Goal: Task Accomplishment & Management: Use online tool/utility

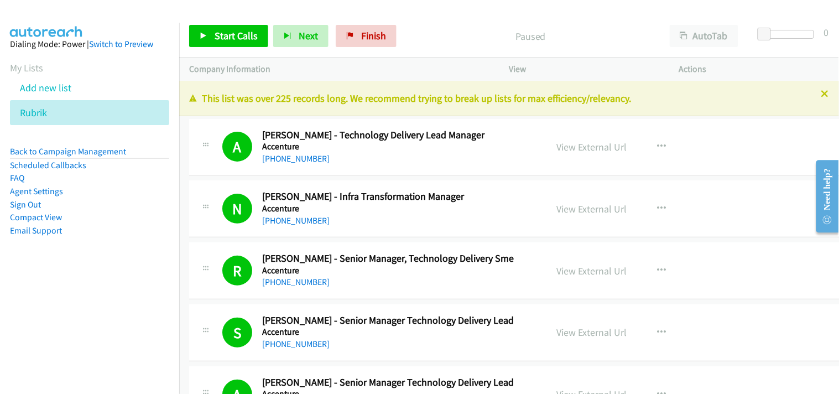
click at [812, 95] on p "This list was over 225 records long. We recommend trying to break up lists for …" at bounding box center [509, 98] width 640 height 15
click at [822, 91] on icon at bounding box center [826, 95] width 8 height 8
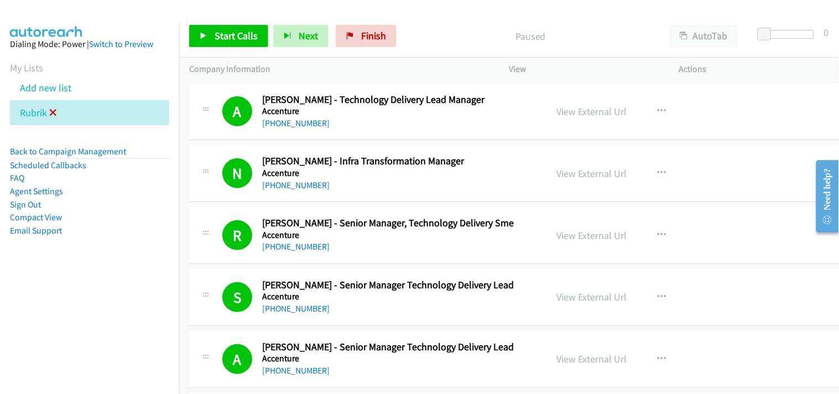
click at [50, 111] on icon at bounding box center [53, 114] width 8 height 8
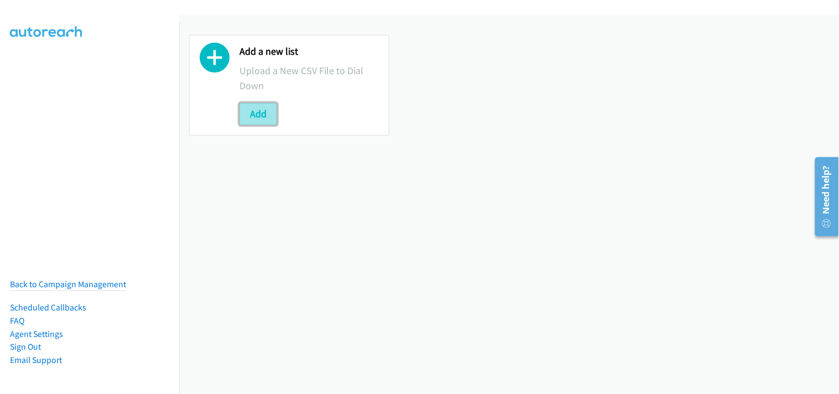
click at [256, 110] on button "Add" at bounding box center [259, 114] width 38 height 22
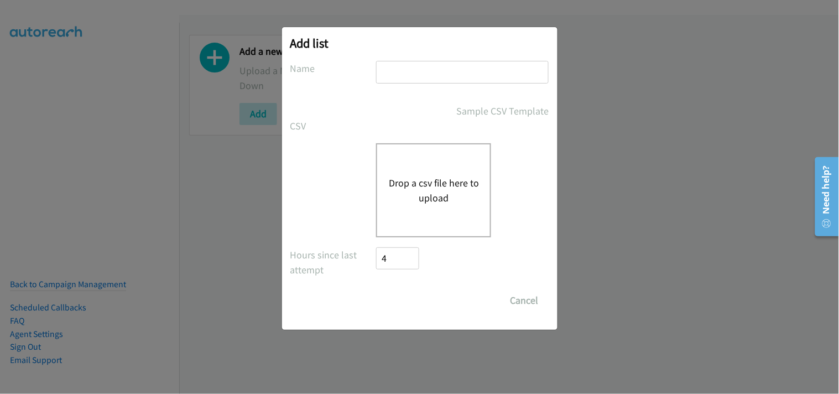
click at [400, 80] on input "text" at bounding box center [462, 72] width 173 height 23
type input "Rubrik"
click at [438, 191] on button "Drop a csv file here to upload" at bounding box center [433, 190] width 91 height 30
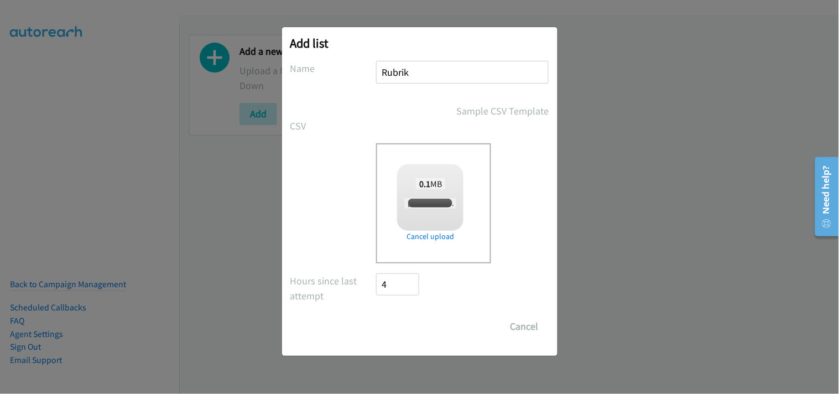
checkbox input "true"
click at [410, 319] on input "Save List" at bounding box center [406, 326] width 58 height 22
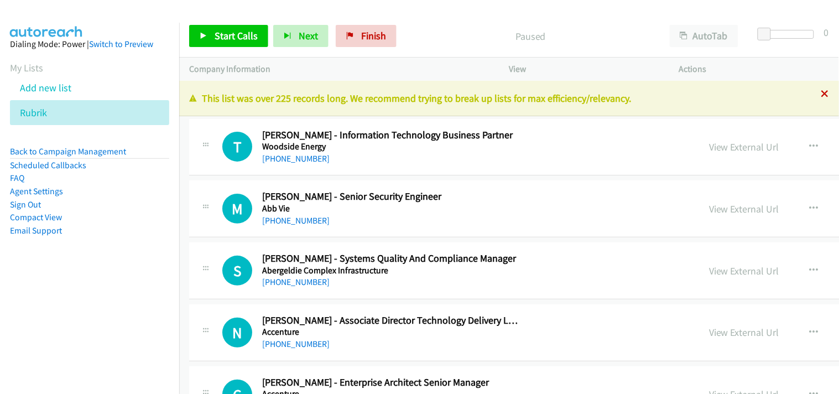
click at [822, 95] on icon at bounding box center [826, 95] width 8 height 8
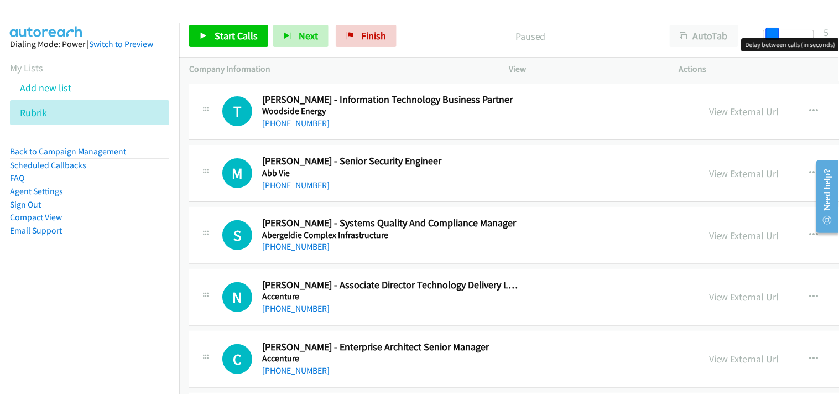
drag, startPoint x: 764, startPoint y: 30, endPoint x: 771, endPoint y: 28, distance: 7.5
click at [771, 28] on span at bounding box center [772, 34] width 13 height 13
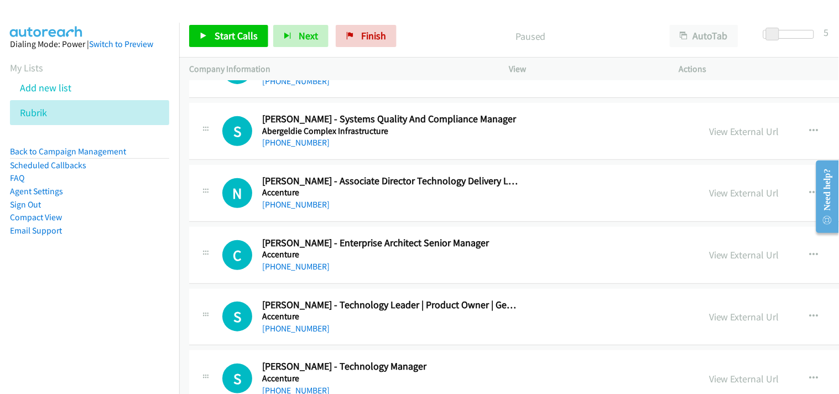
scroll to position [123, 0]
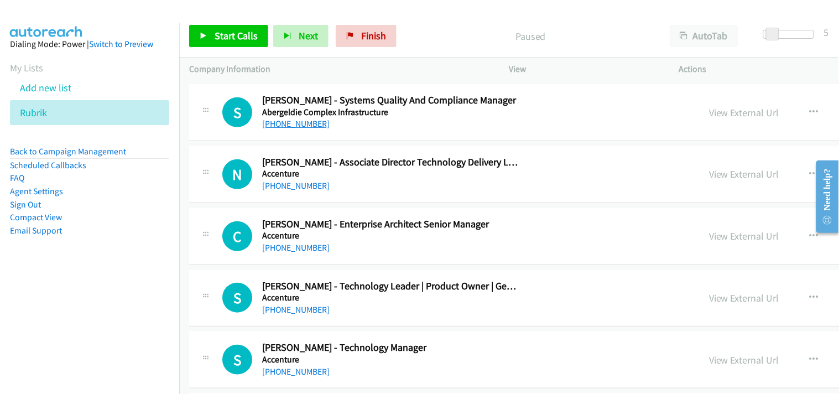
click at [283, 122] on link "+61 414 237 278" at bounding box center [296, 123] width 68 height 11
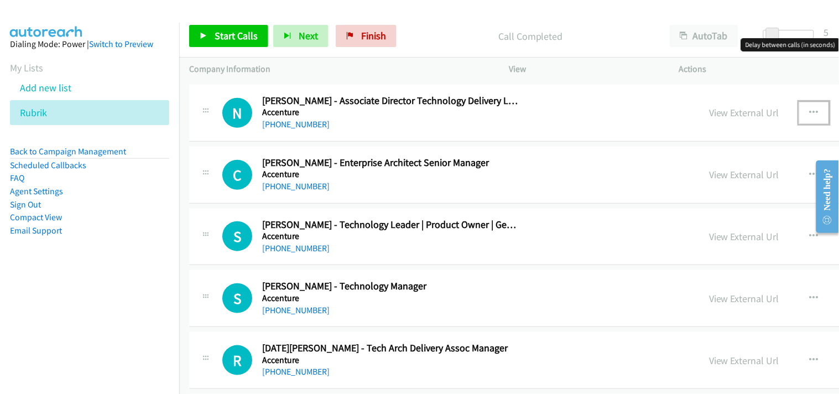
click at [810, 111] on icon "button" at bounding box center [814, 112] width 9 height 9
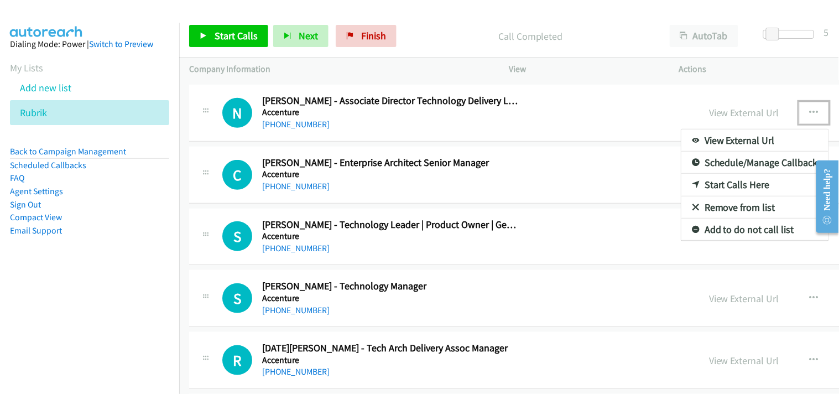
click at [682, 183] on link "Start Calls Here" at bounding box center [755, 185] width 147 height 22
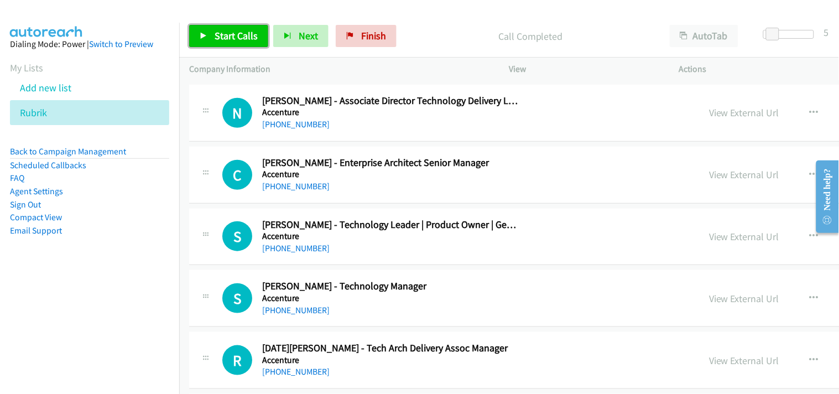
click at [227, 28] on link "Start Calls" at bounding box center [228, 36] width 79 height 22
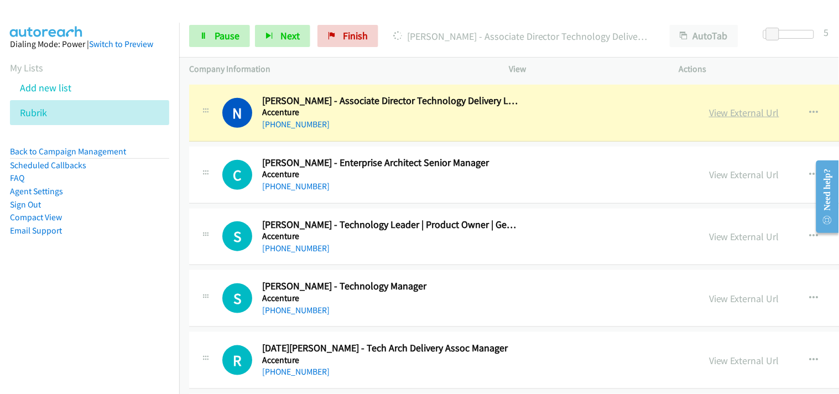
click at [709, 108] on link "View External Url" at bounding box center [744, 112] width 70 height 13
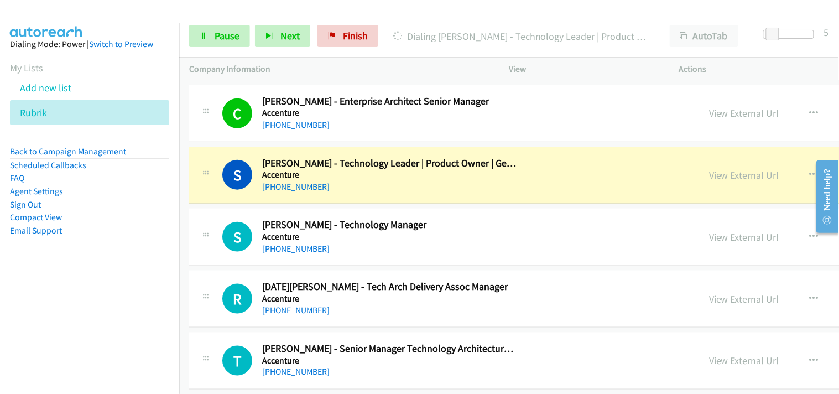
scroll to position [307, 0]
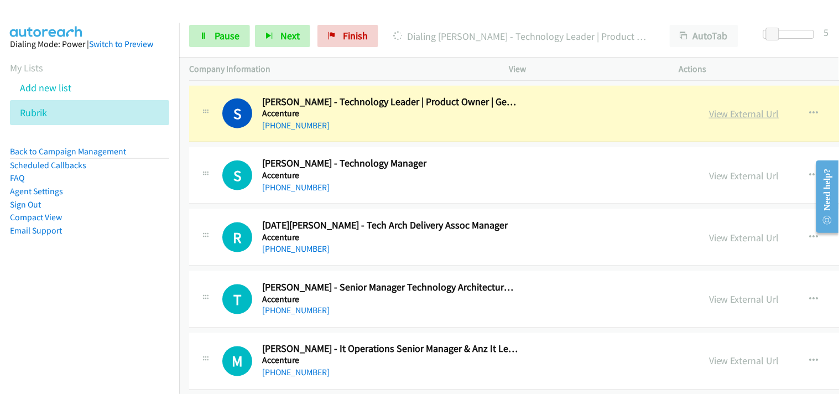
click at [709, 118] on link "View External Url" at bounding box center [744, 113] width 70 height 13
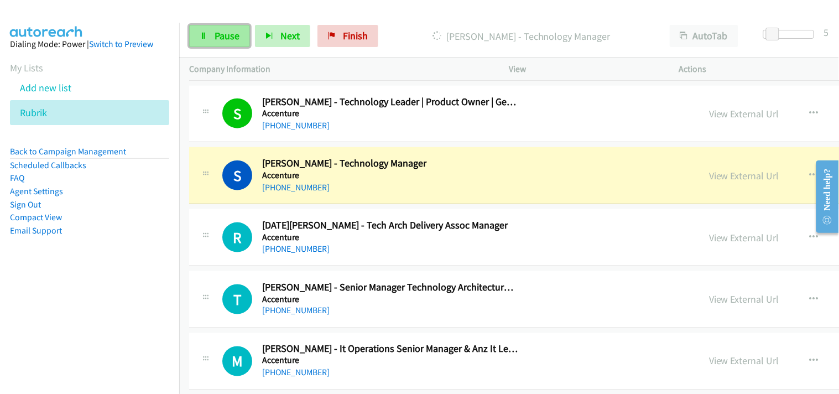
click at [230, 40] on span "Pause" at bounding box center [227, 35] width 25 height 13
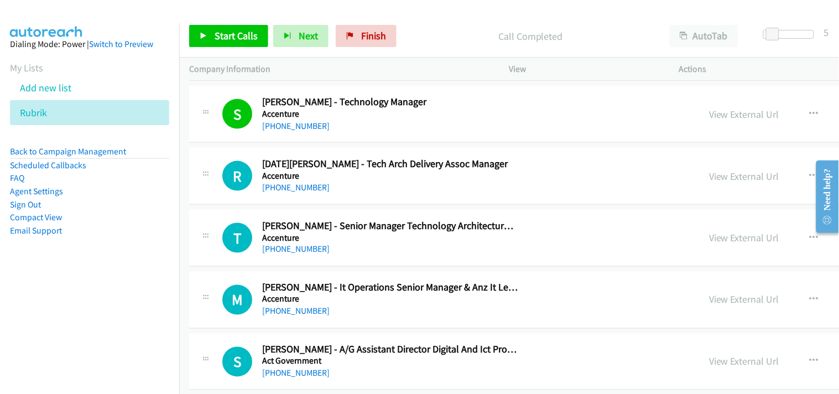
scroll to position [430, 0]
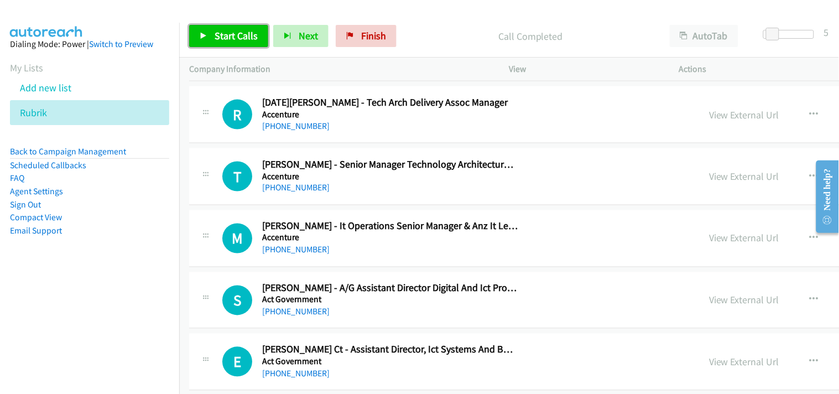
click at [240, 42] on link "Start Calls" at bounding box center [228, 36] width 79 height 22
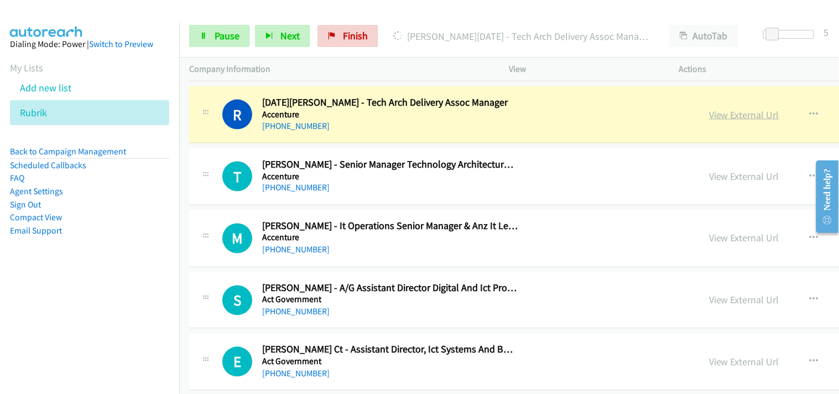
click at [709, 119] on link "View External Url" at bounding box center [744, 114] width 70 height 13
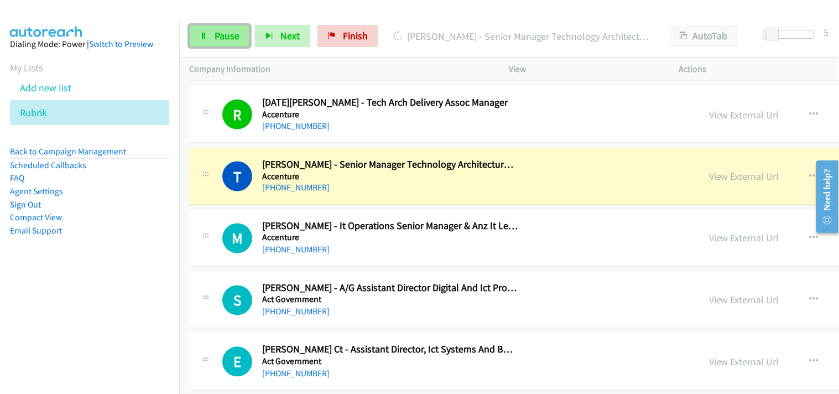
click at [234, 34] on span "Pause" at bounding box center [227, 35] width 25 height 13
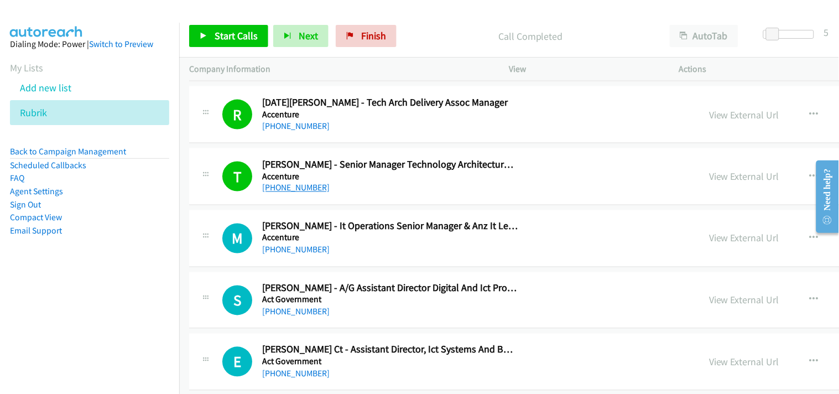
scroll to position [491, 0]
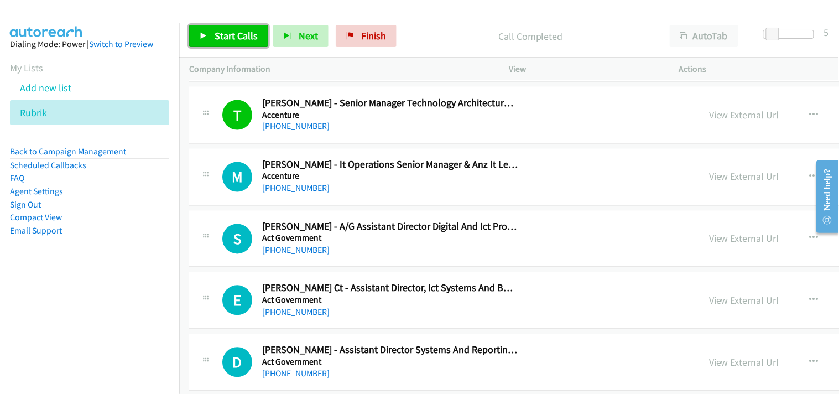
click at [236, 38] on span "Start Calls" at bounding box center [236, 35] width 43 height 13
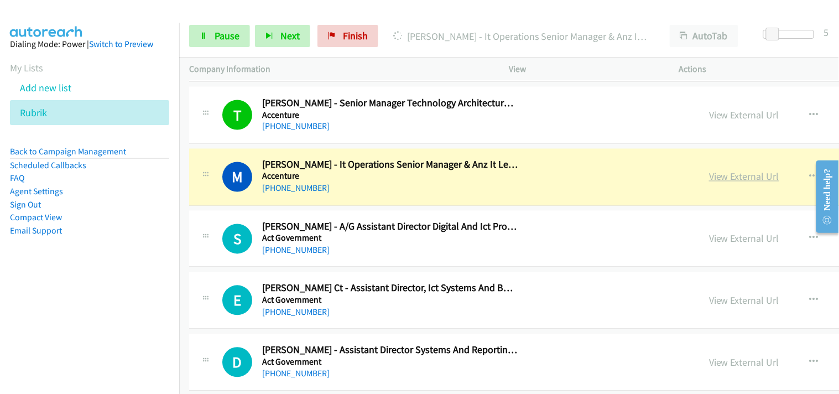
click at [709, 174] on link "View External Url" at bounding box center [744, 176] width 70 height 13
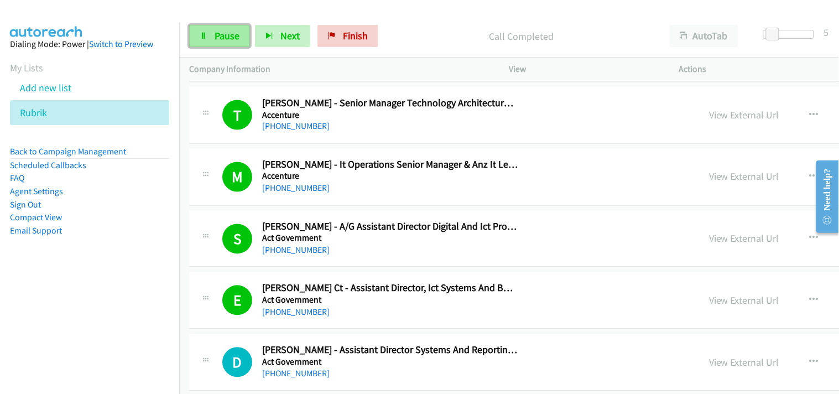
click at [228, 37] on span "Pause" at bounding box center [227, 35] width 25 height 13
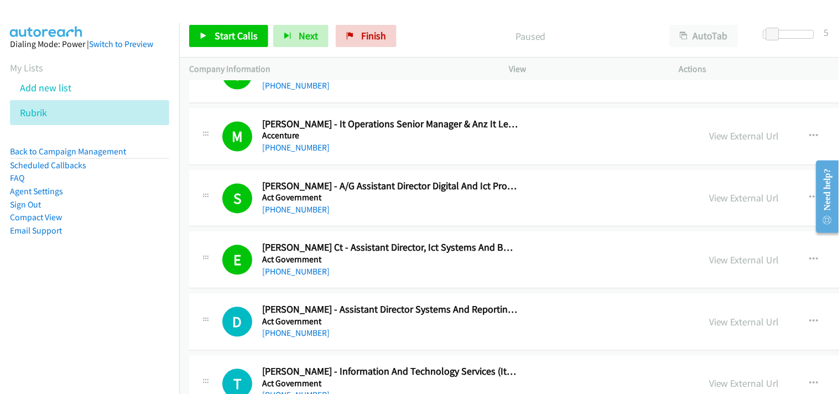
scroll to position [553, 0]
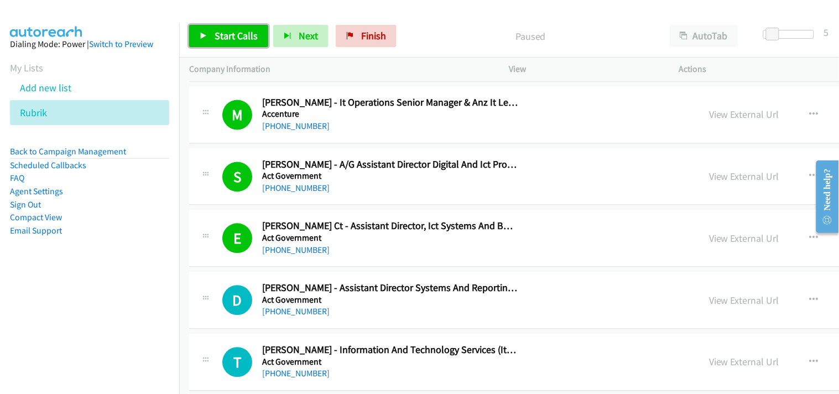
click at [241, 35] on span "Start Calls" at bounding box center [236, 35] width 43 height 13
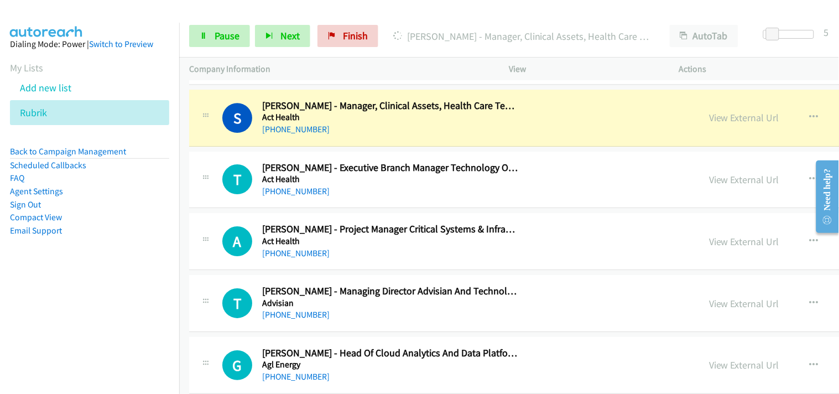
scroll to position [860, 0]
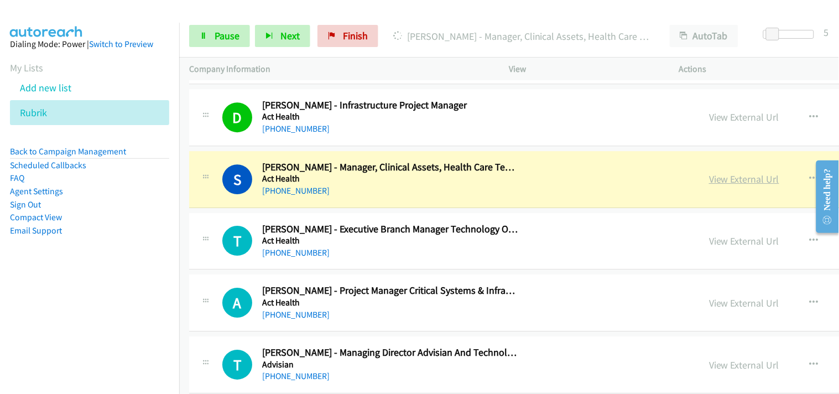
click at [709, 178] on link "View External Url" at bounding box center [744, 179] width 70 height 13
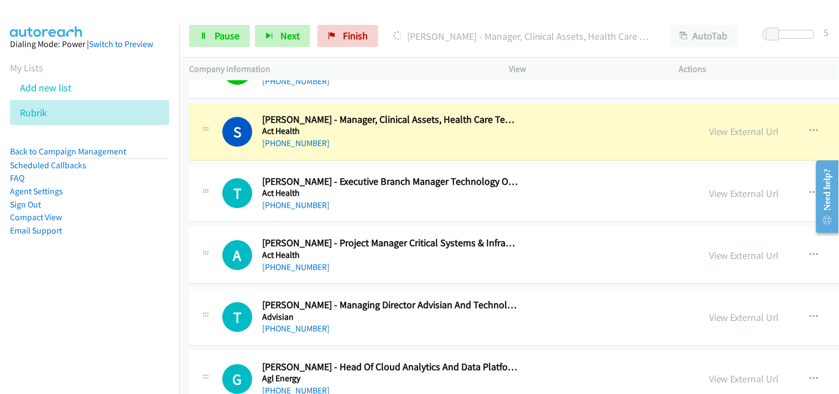
scroll to position [922, 0]
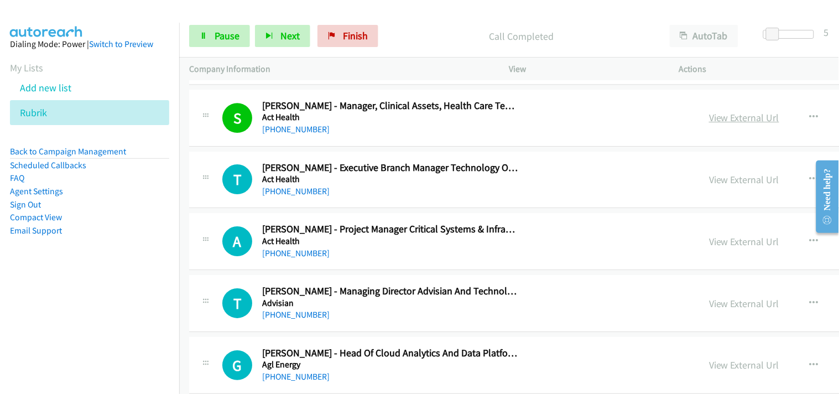
click at [709, 112] on link "View External Url" at bounding box center [744, 117] width 70 height 13
click at [231, 25] on link "Pause" at bounding box center [219, 36] width 61 height 22
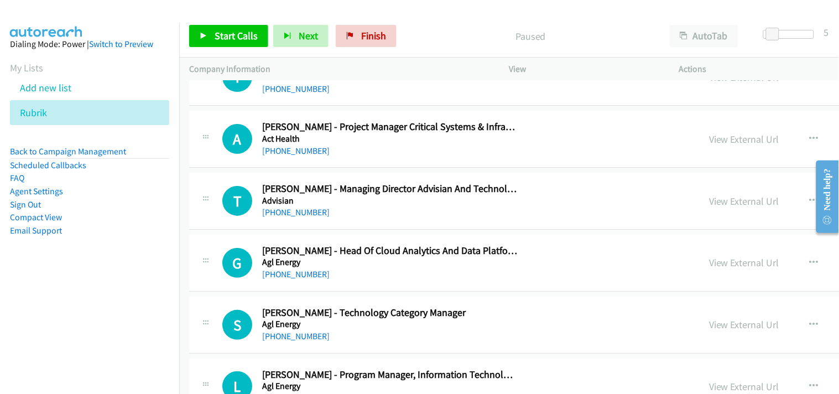
scroll to position [1045, 0]
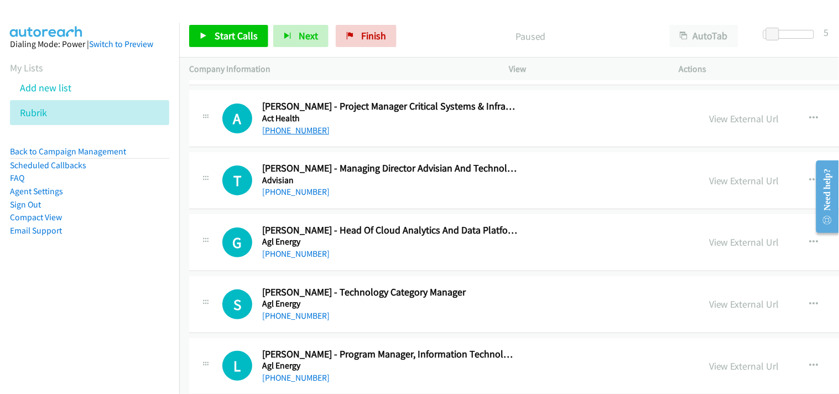
click at [299, 129] on link "+61 2 6205 2099" at bounding box center [296, 130] width 68 height 11
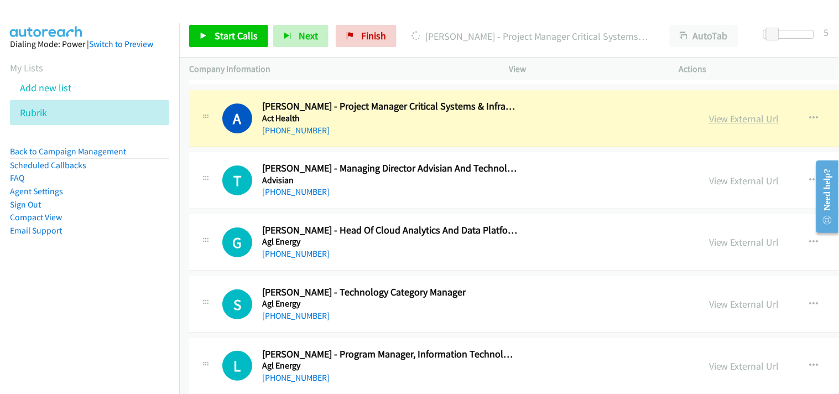
click at [709, 118] on link "View External Url" at bounding box center [744, 118] width 70 height 13
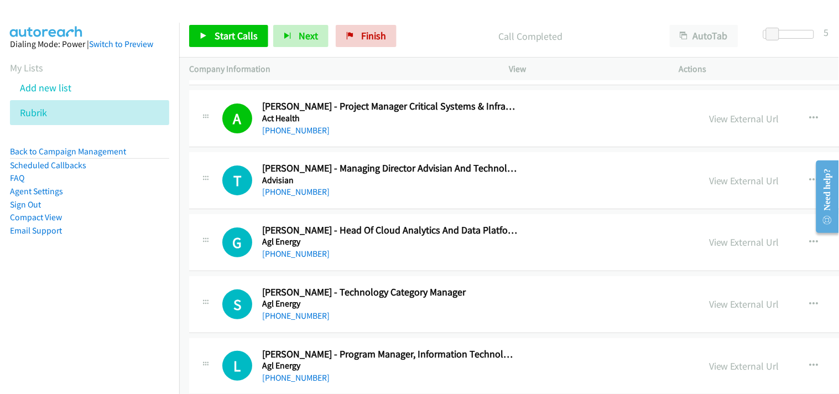
scroll to position [1107, 0]
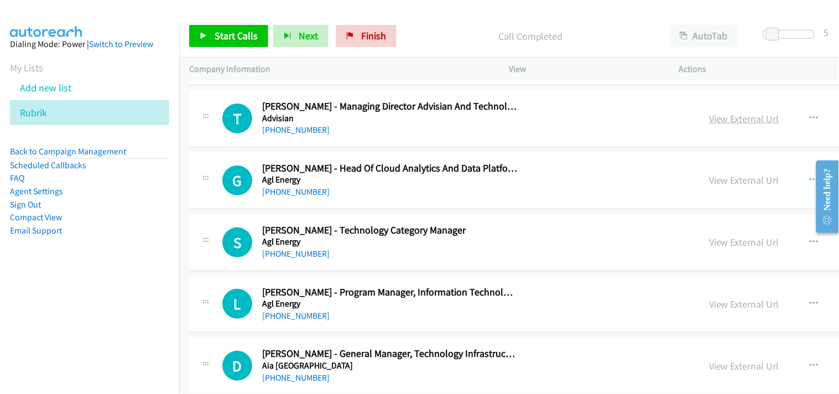
click at [709, 113] on link "View External Url" at bounding box center [744, 118] width 70 height 13
click at [232, 35] on span "Start Calls" at bounding box center [236, 35] width 43 height 13
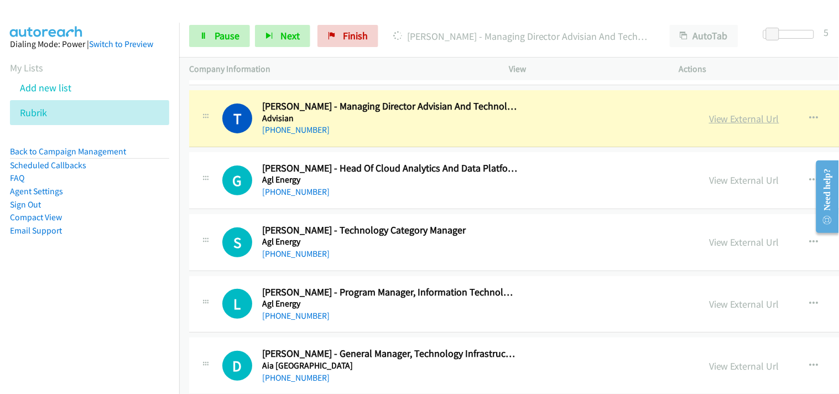
click at [709, 122] on link "View External Url" at bounding box center [744, 118] width 70 height 13
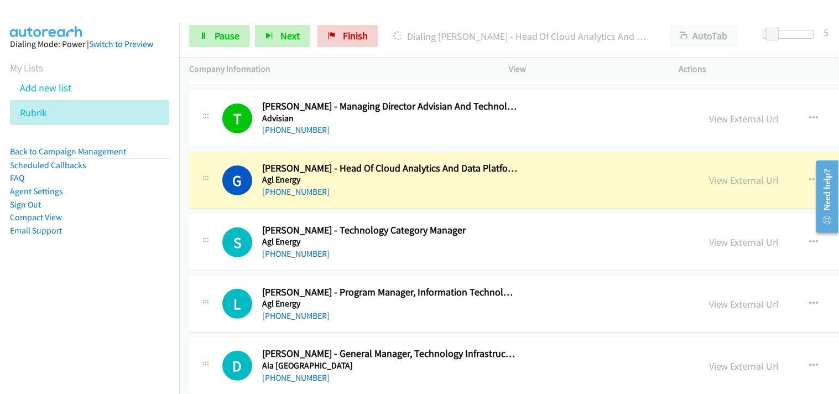
scroll to position [1168, 0]
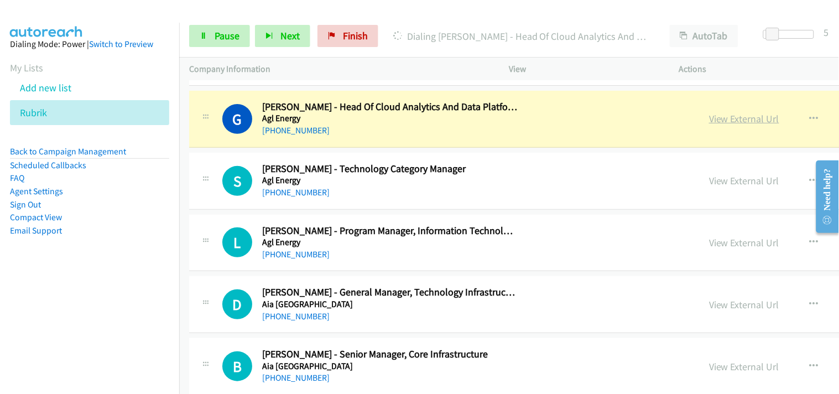
click at [709, 115] on link "View External Url" at bounding box center [744, 118] width 70 height 13
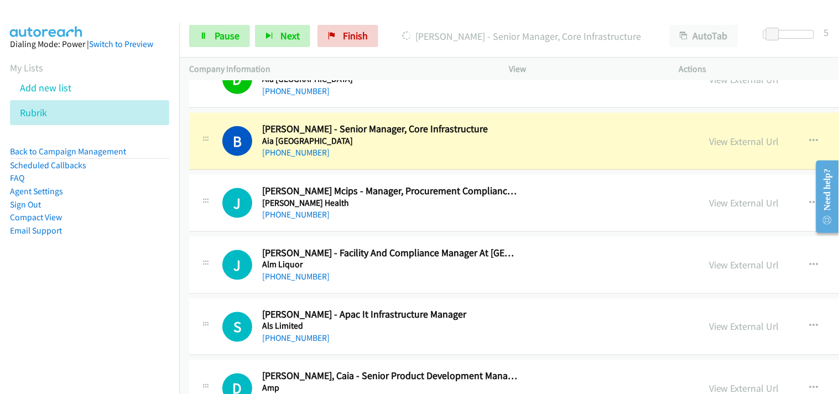
scroll to position [1414, 0]
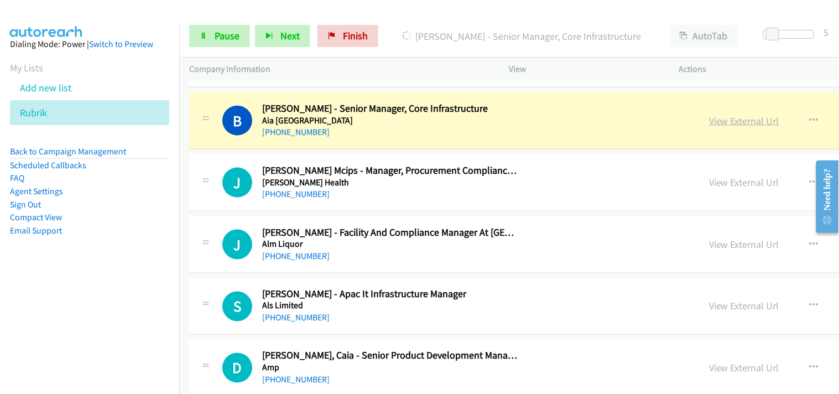
click at [709, 122] on link "View External Url" at bounding box center [744, 121] width 70 height 13
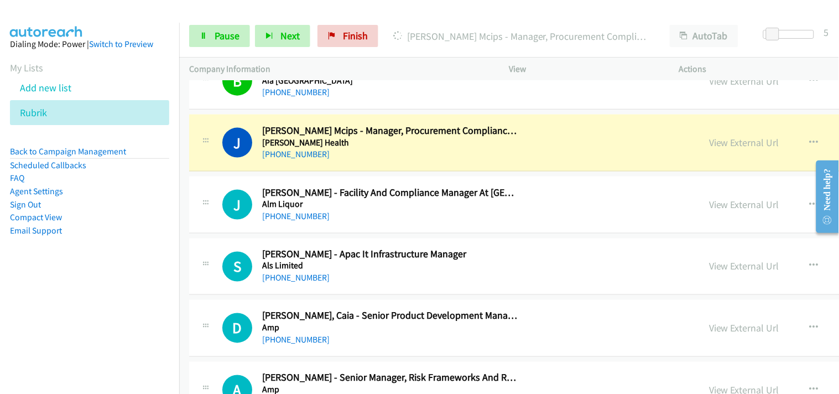
scroll to position [1475, 0]
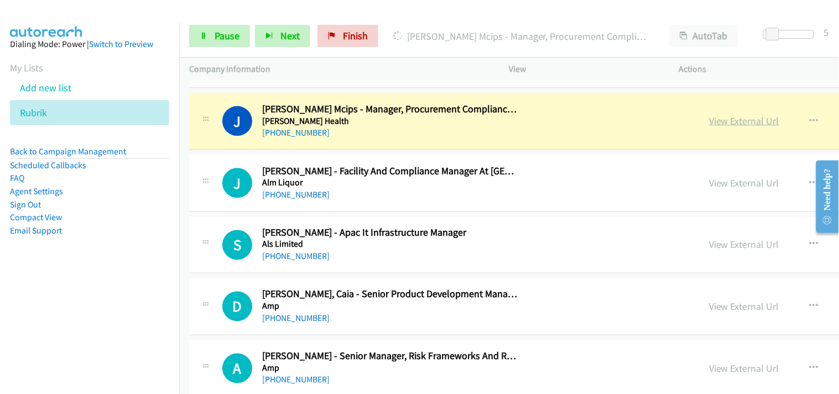
click at [709, 117] on link "View External Url" at bounding box center [744, 121] width 70 height 13
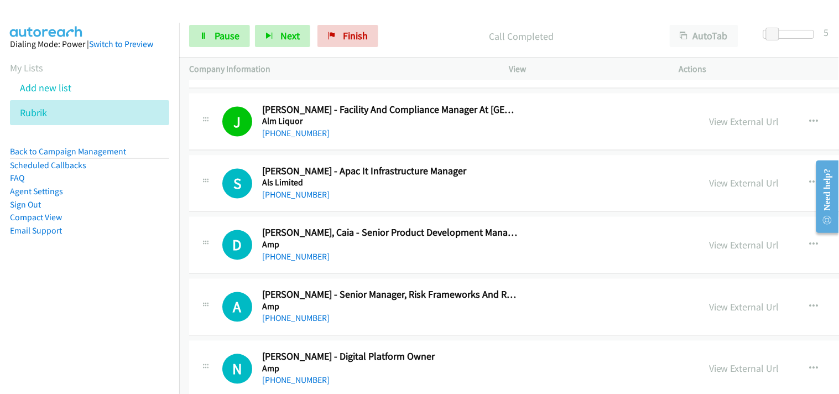
scroll to position [1598, 0]
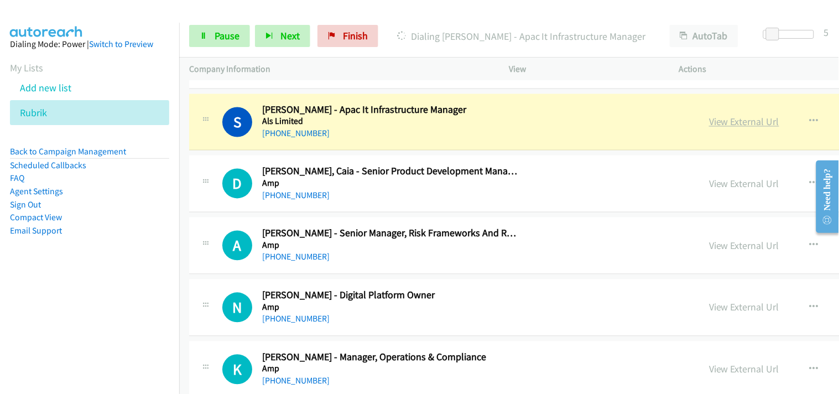
click at [709, 125] on link "View External Url" at bounding box center [744, 122] width 70 height 13
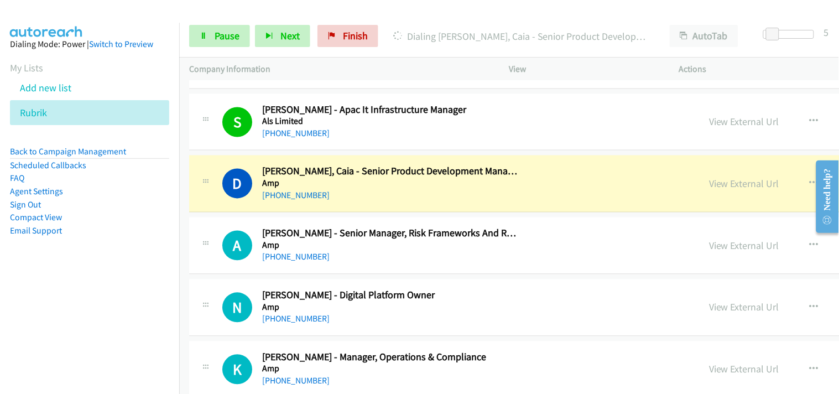
scroll to position [1660, 0]
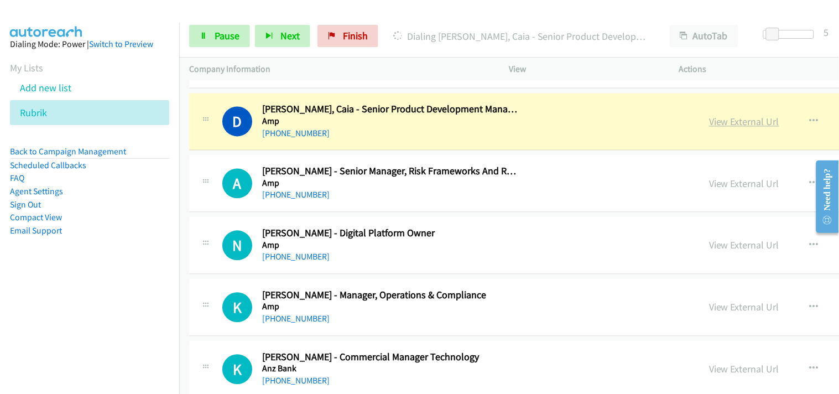
click at [709, 120] on link "View External Url" at bounding box center [744, 122] width 70 height 13
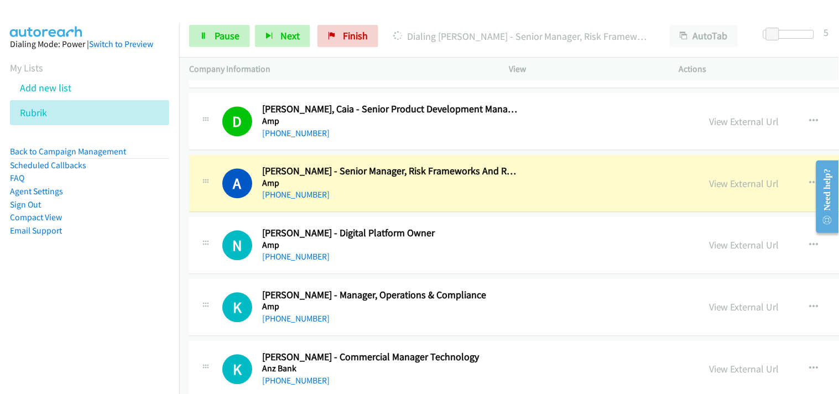
scroll to position [1722, 0]
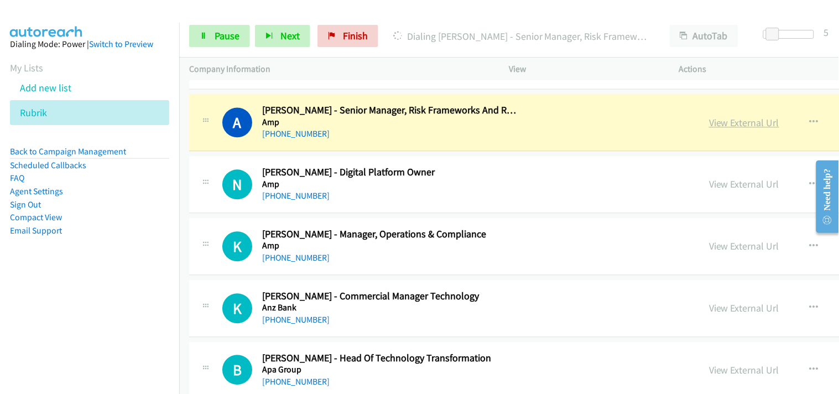
click at [709, 122] on link "View External Url" at bounding box center [744, 122] width 70 height 13
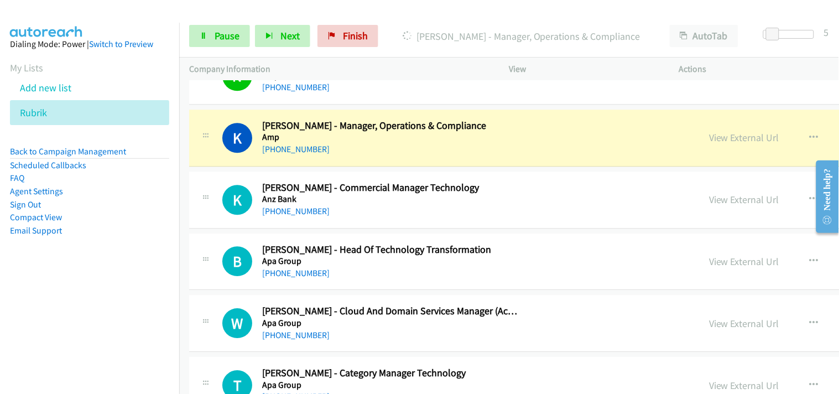
scroll to position [1844, 0]
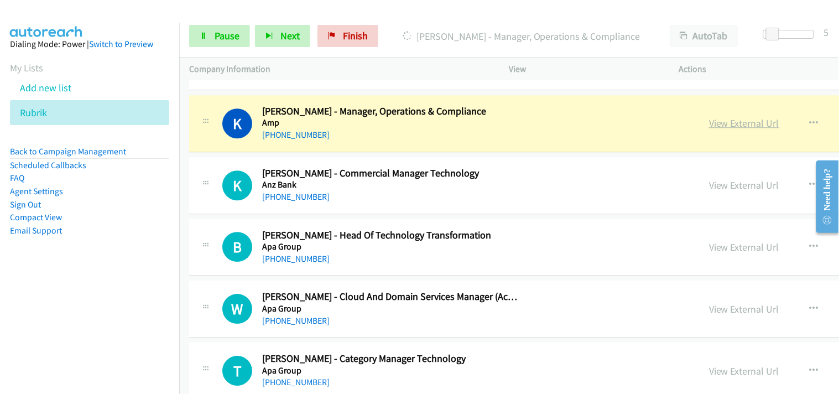
click at [709, 128] on link "View External Url" at bounding box center [744, 123] width 70 height 13
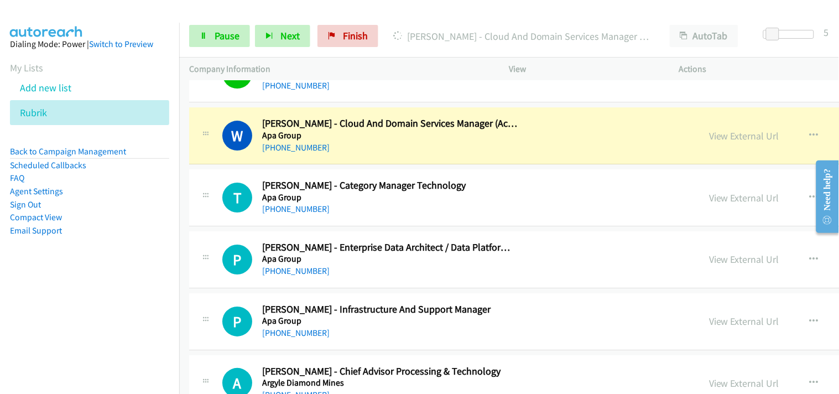
scroll to position [2029, 0]
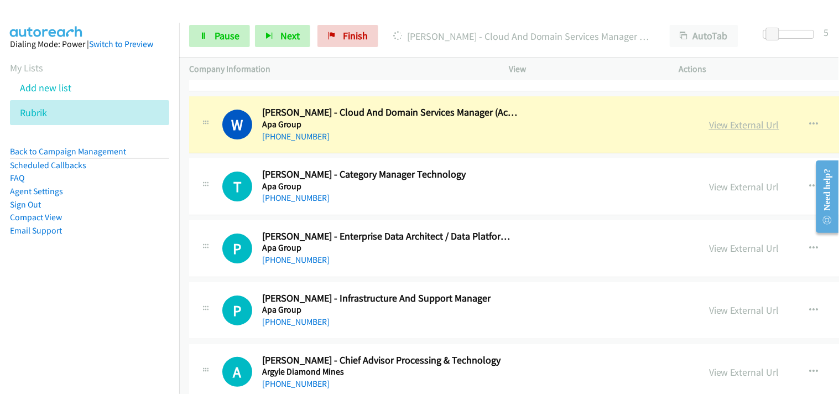
click at [709, 125] on link "View External Url" at bounding box center [744, 124] width 70 height 13
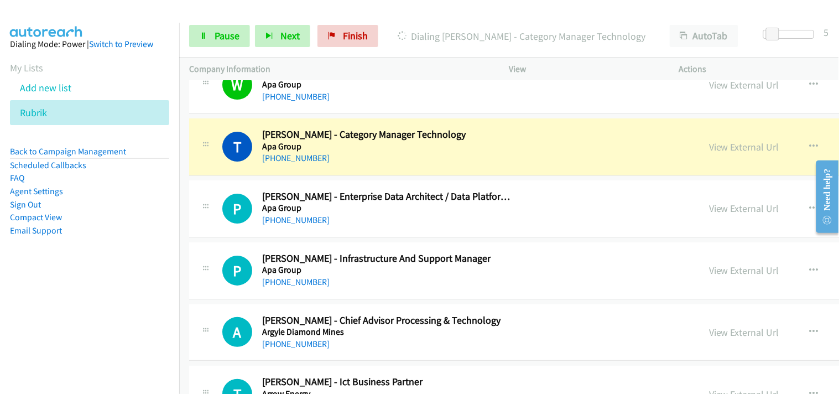
scroll to position [2090, 0]
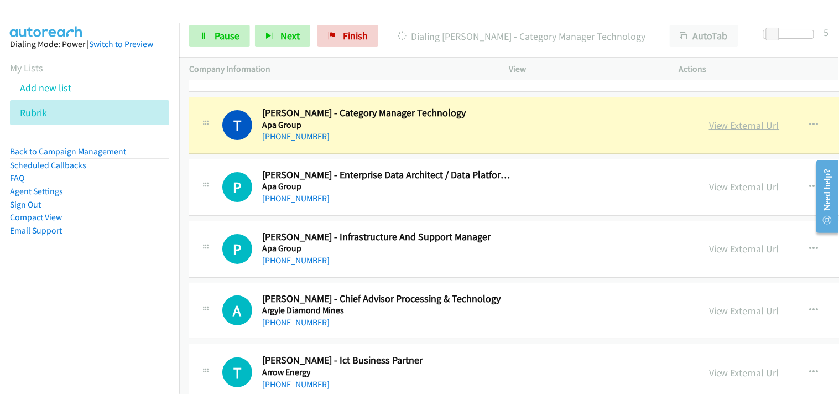
click at [709, 127] on link "View External Url" at bounding box center [744, 125] width 70 height 13
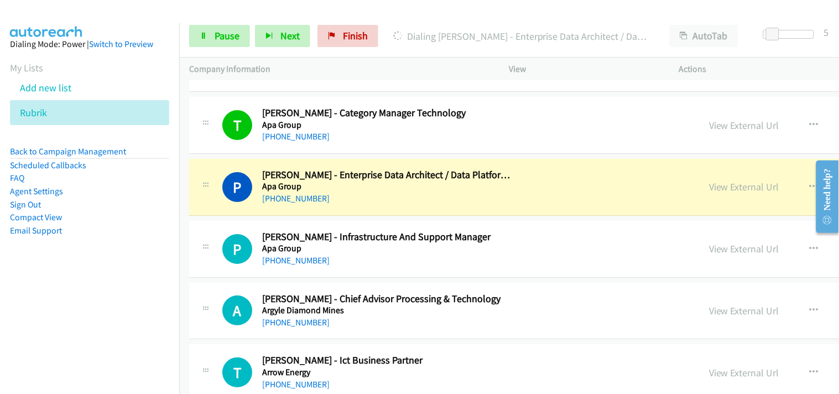
scroll to position [2151, 0]
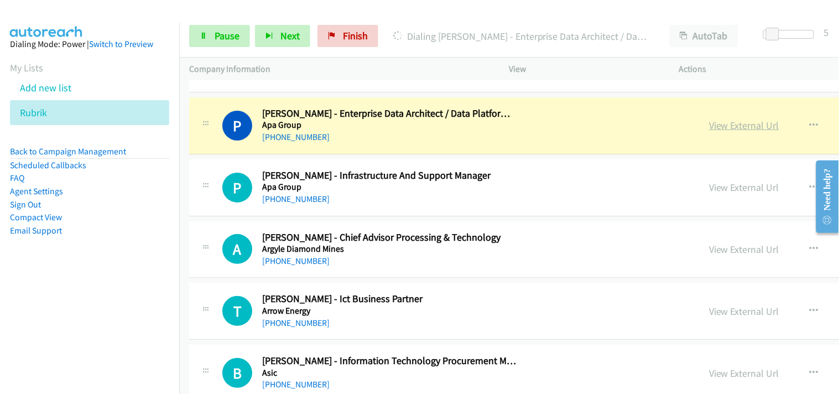
click at [709, 124] on link "View External Url" at bounding box center [744, 125] width 70 height 13
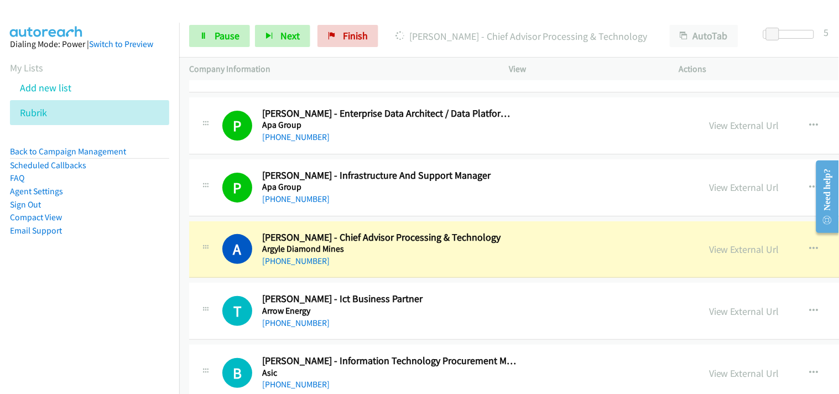
scroll to position [2275, 0]
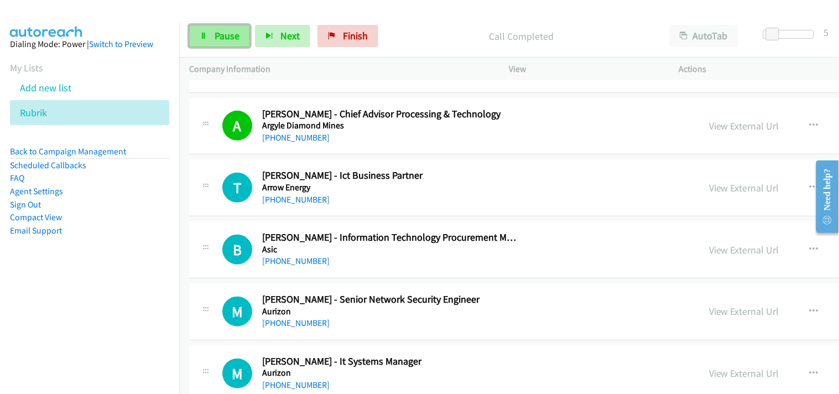
click at [221, 29] on link "Pause" at bounding box center [219, 36] width 61 height 22
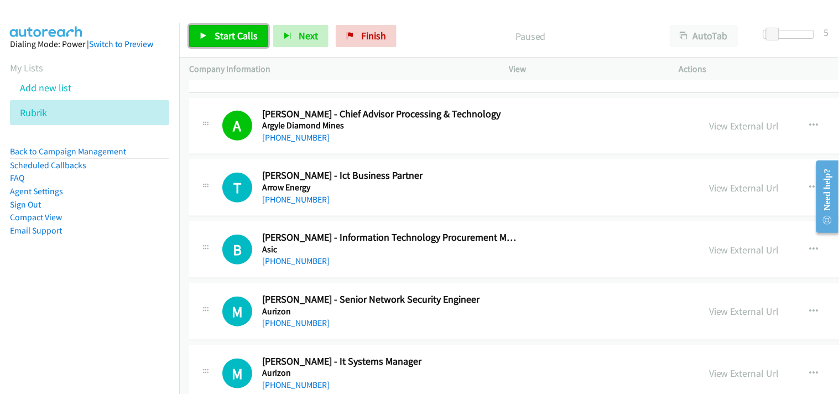
click at [241, 35] on span "Start Calls" at bounding box center [236, 35] width 43 height 13
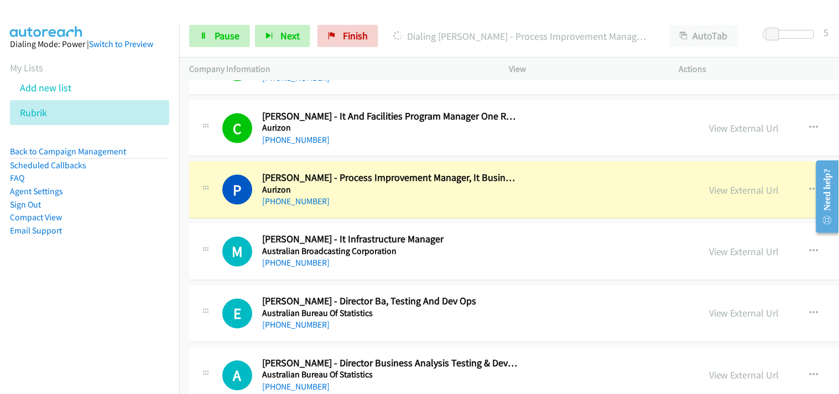
scroll to position [2643, 0]
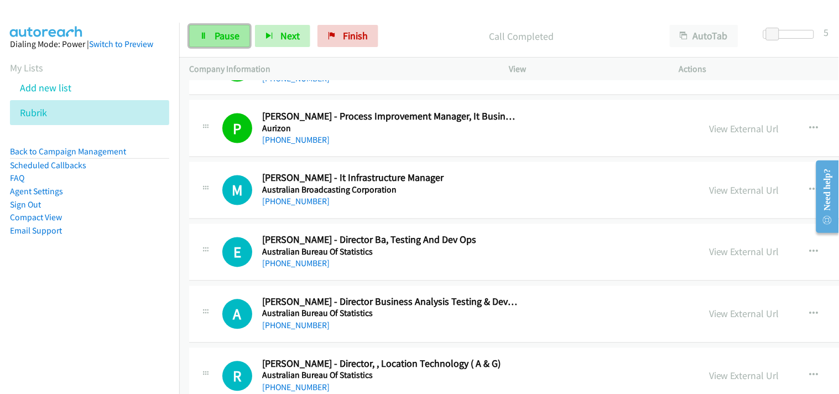
click at [233, 40] on span "Pause" at bounding box center [227, 35] width 25 height 13
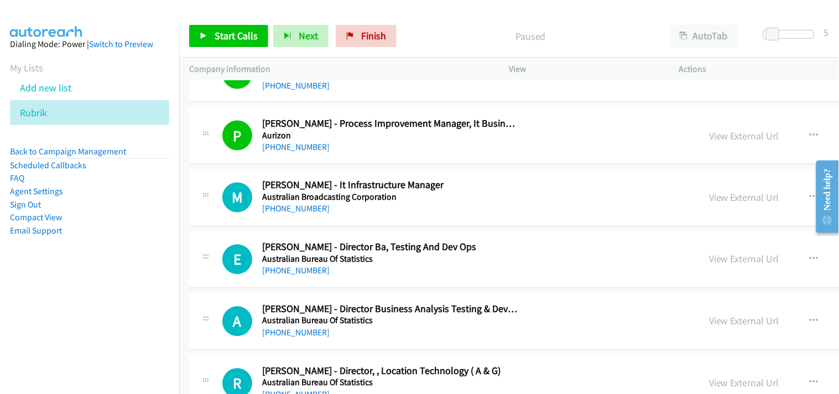
scroll to position [2698, 0]
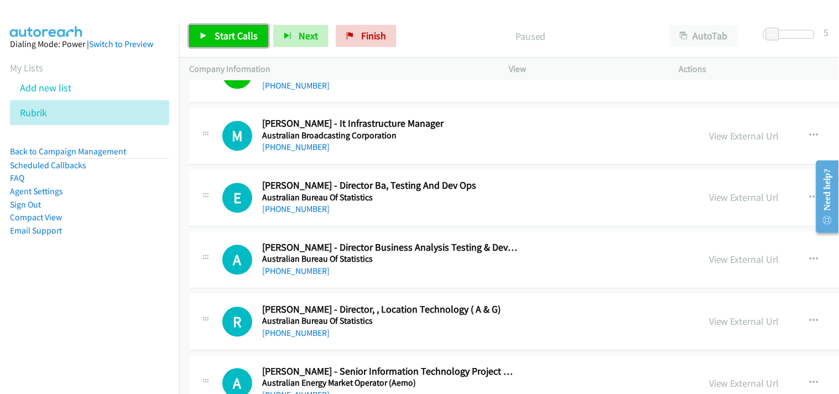
click at [215, 39] on span "Start Calls" at bounding box center [236, 35] width 43 height 13
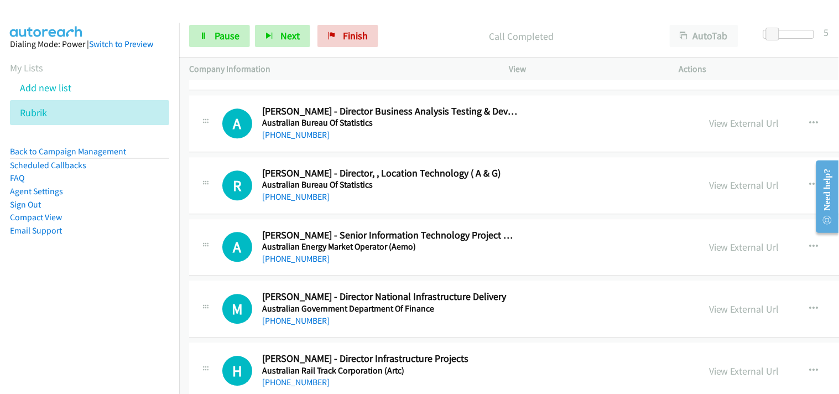
scroll to position [2759, 0]
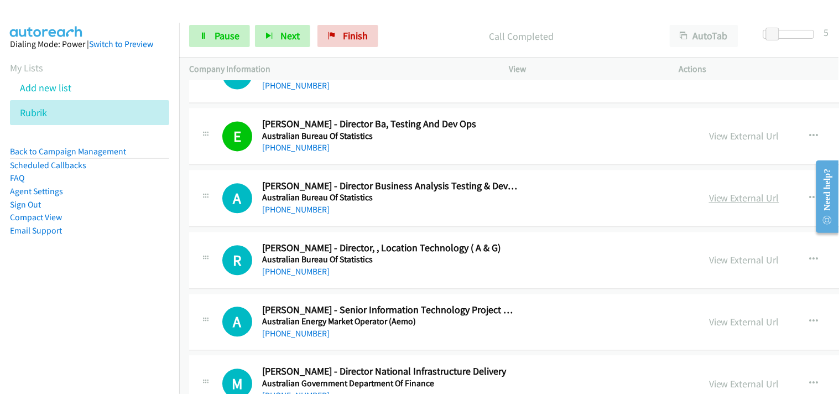
click at [709, 194] on link "View External Url" at bounding box center [744, 198] width 70 height 13
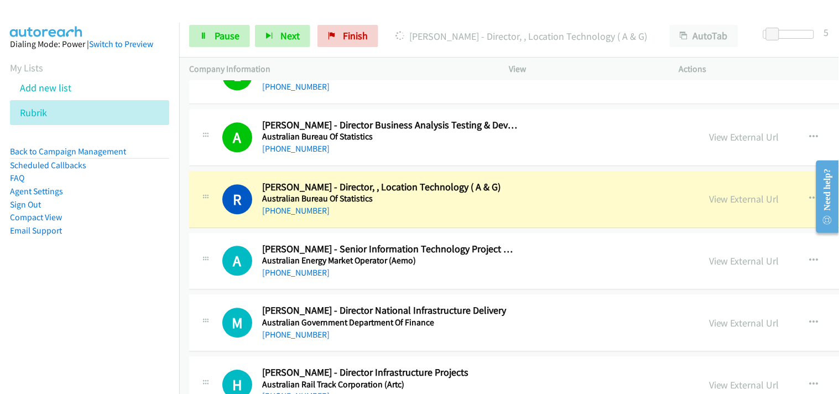
scroll to position [2882, 0]
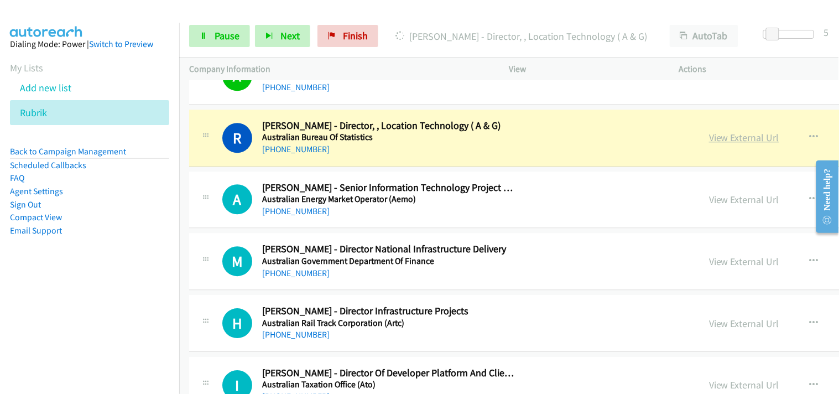
click at [709, 133] on link "View External Url" at bounding box center [744, 137] width 70 height 13
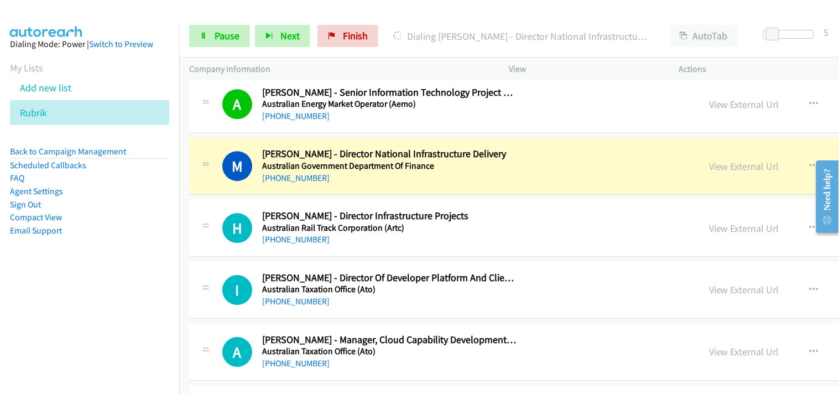
scroll to position [3005, 0]
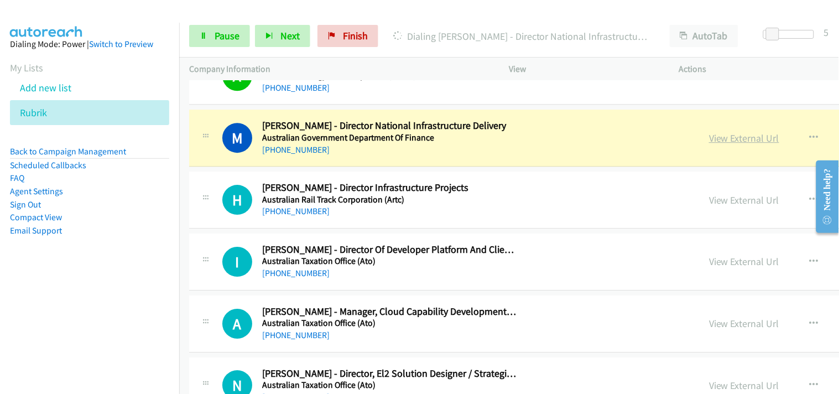
click at [709, 144] on link "View External Url" at bounding box center [744, 138] width 70 height 13
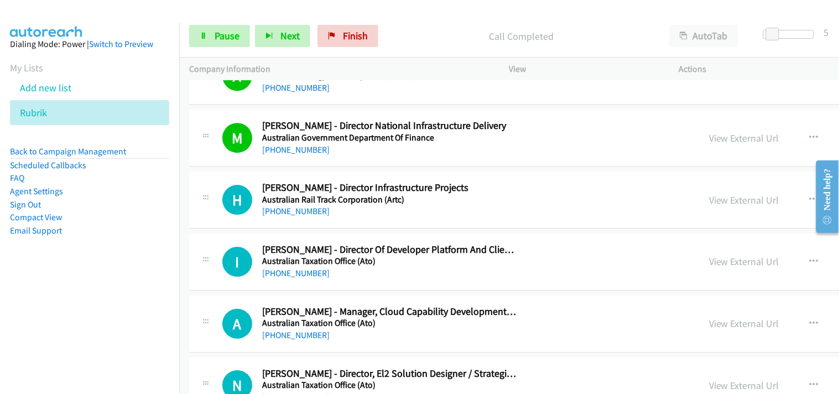
scroll to position [3067, 0]
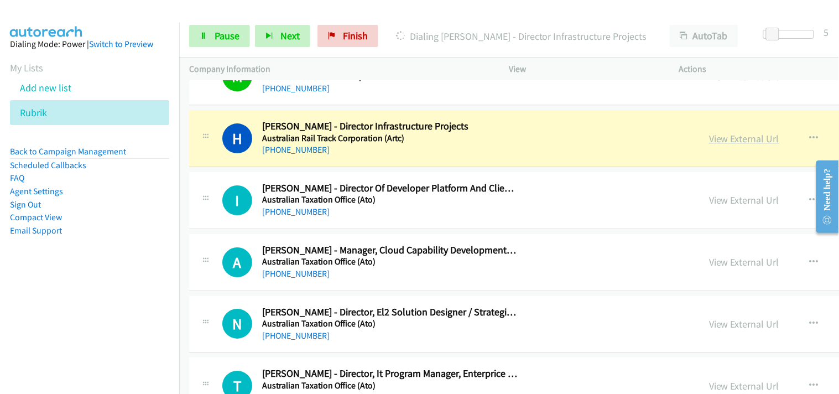
click at [709, 137] on link "View External Url" at bounding box center [744, 138] width 70 height 13
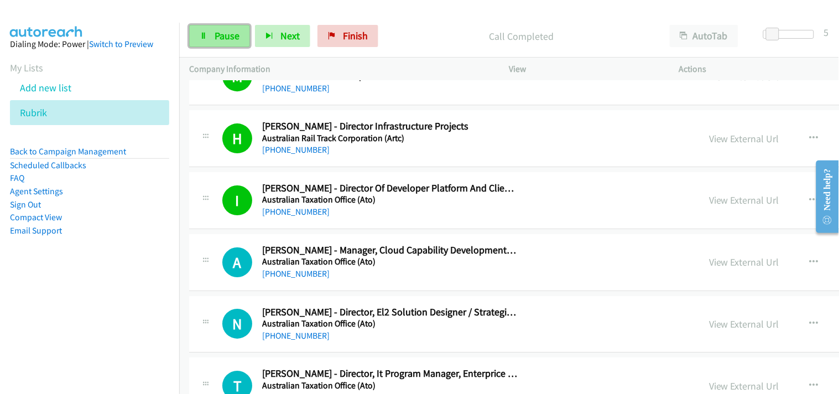
click at [214, 45] on link "Pause" at bounding box center [219, 36] width 61 height 22
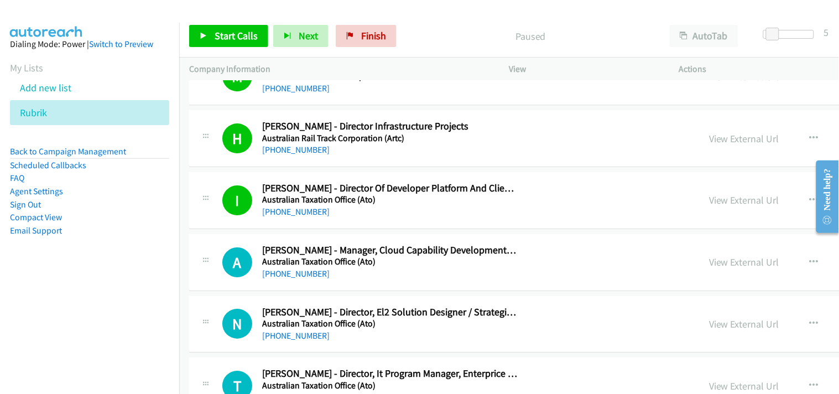
click at [234, 24] on div "Start Calls Pause Next Finish Paused AutoTab AutoTab 5" at bounding box center [509, 36] width 660 height 43
click at [239, 34] on span "Start Calls" at bounding box center [236, 35] width 43 height 13
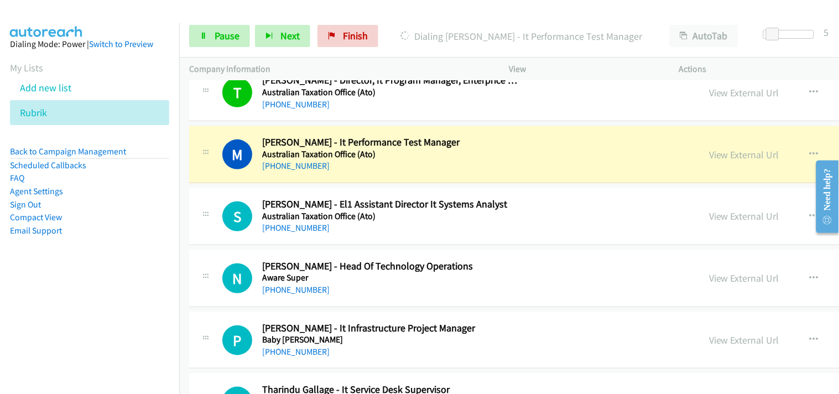
scroll to position [3374, 0]
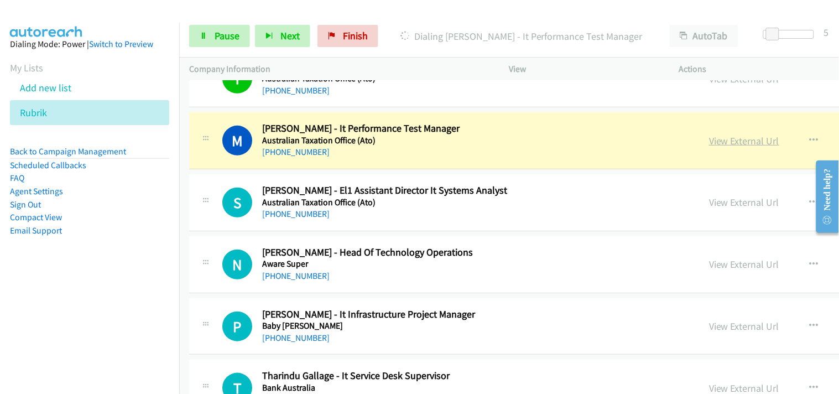
click at [709, 140] on link "View External Url" at bounding box center [744, 140] width 70 height 13
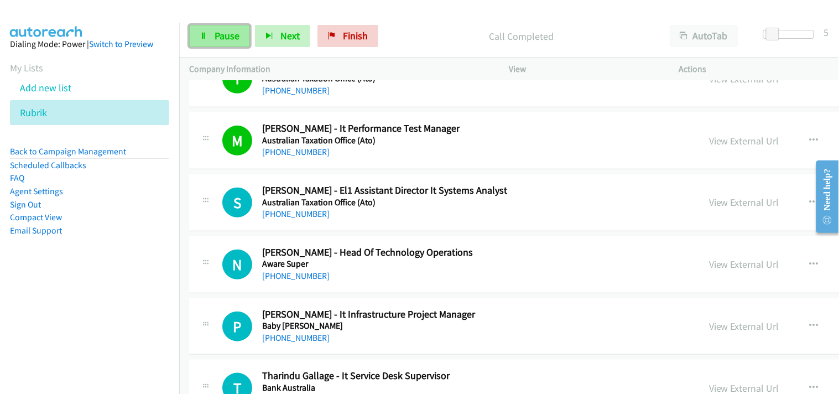
click at [202, 34] on icon at bounding box center [204, 37] width 8 height 8
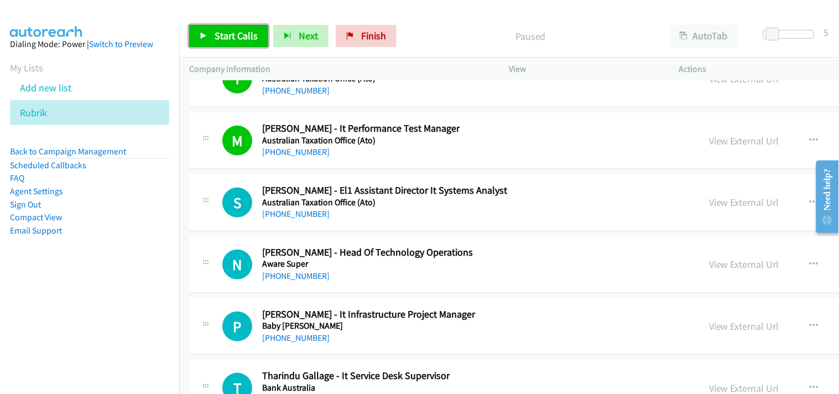
click at [248, 29] on span "Start Calls" at bounding box center [236, 35] width 43 height 13
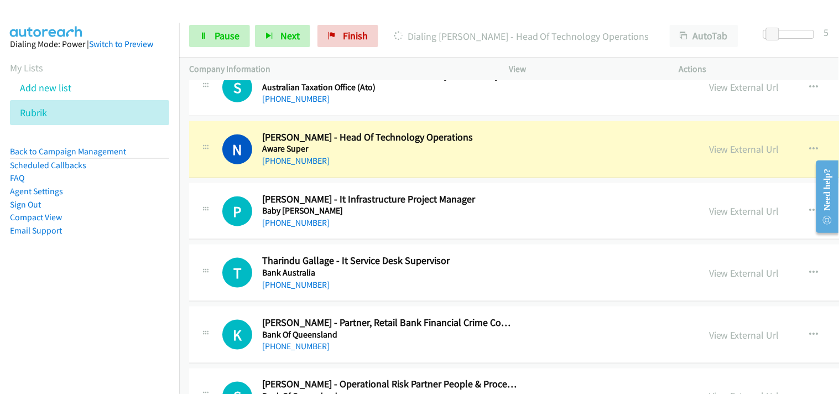
scroll to position [3497, 0]
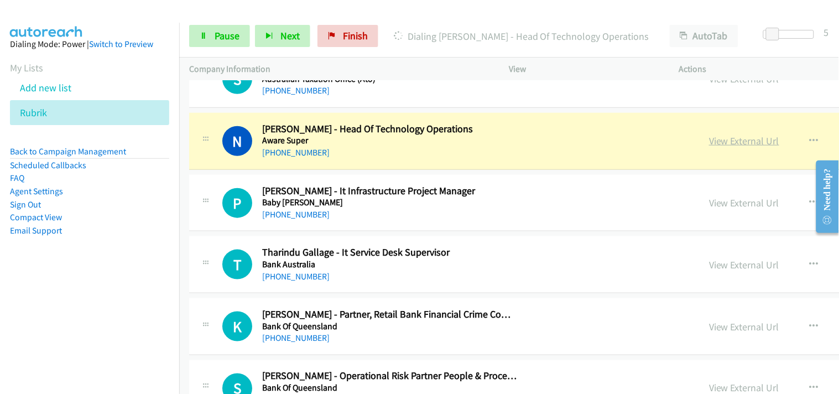
click at [709, 141] on link "View External Url" at bounding box center [744, 140] width 70 height 13
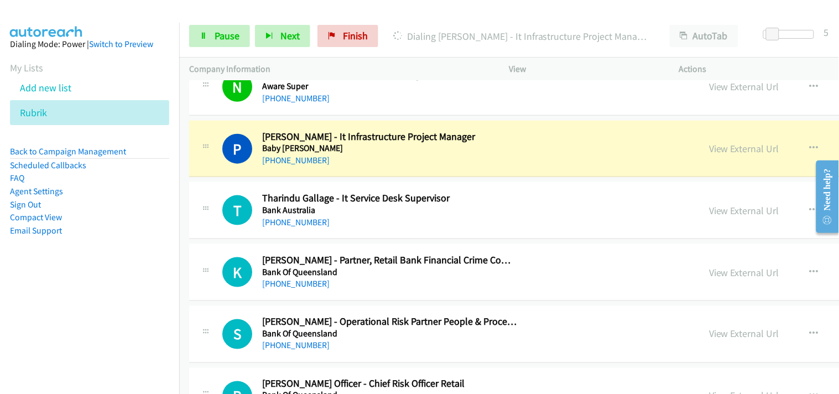
scroll to position [3559, 0]
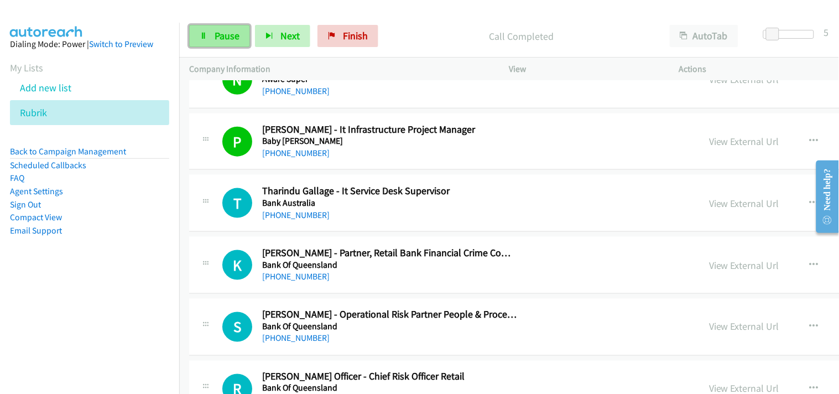
click at [200, 43] on link "Pause" at bounding box center [219, 36] width 61 height 22
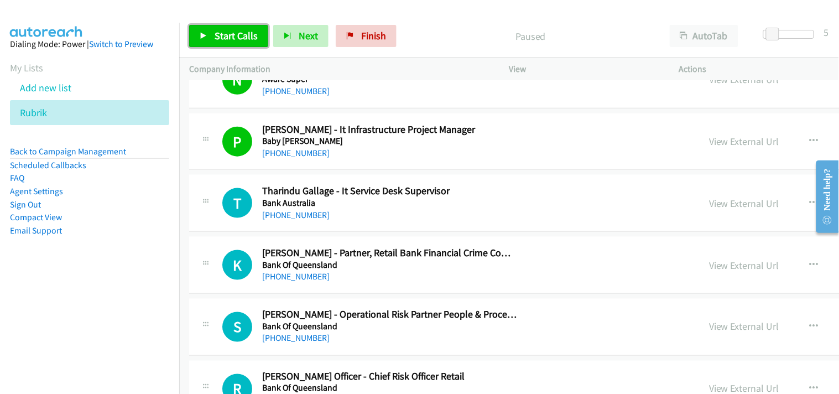
click at [200, 44] on link "Start Calls" at bounding box center [228, 36] width 79 height 22
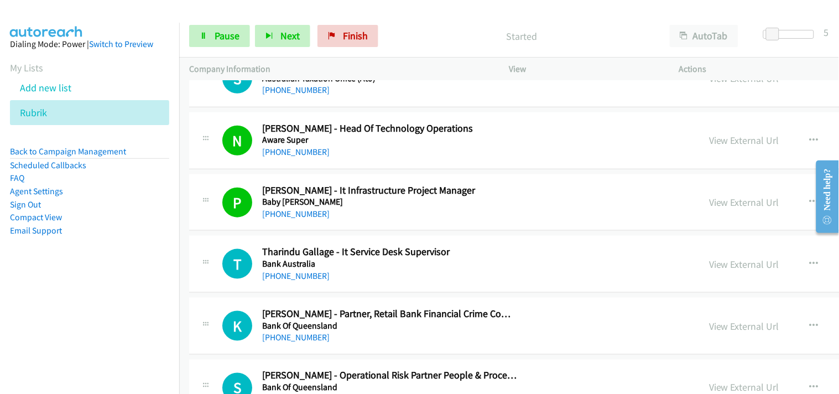
scroll to position [3497, 0]
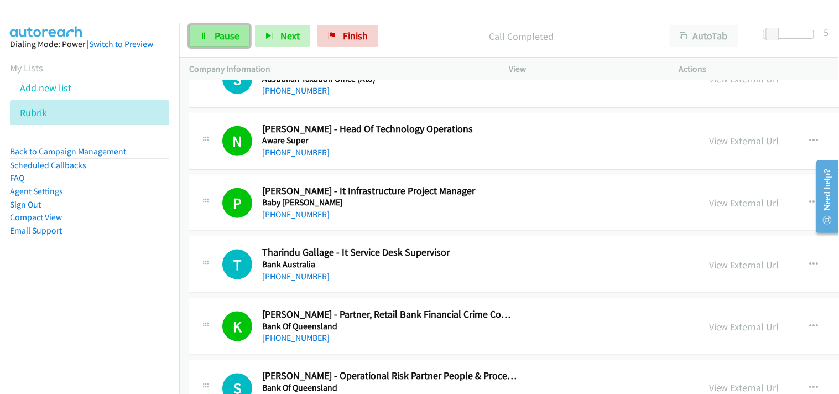
click at [234, 30] on span "Pause" at bounding box center [227, 35] width 25 height 13
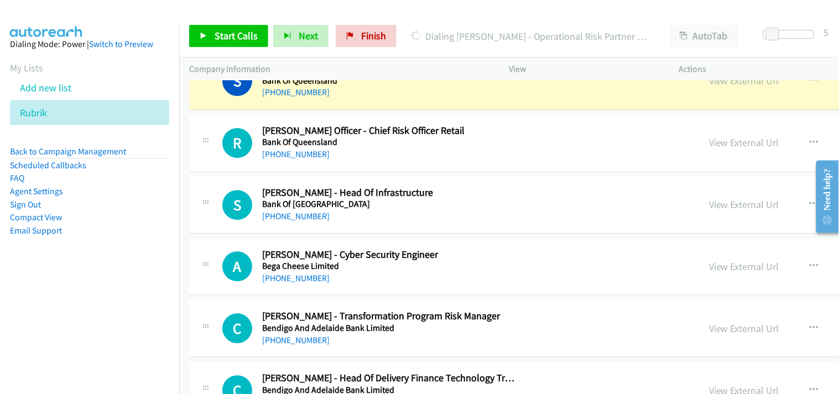
scroll to position [3743, 0]
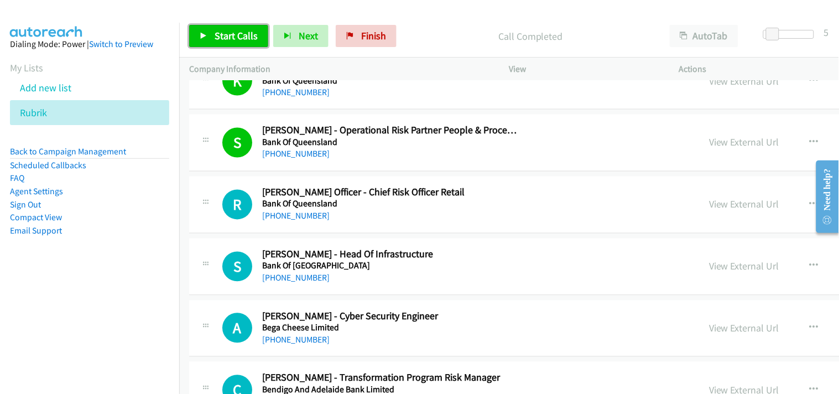
click at [247, 28] on link "Start Calls" at bounding box center [228, 36] width 79 height 22
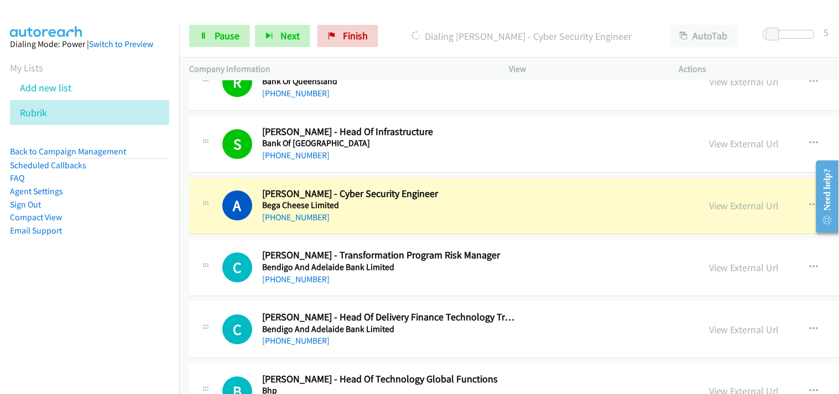
scroll to position [3927, 0]
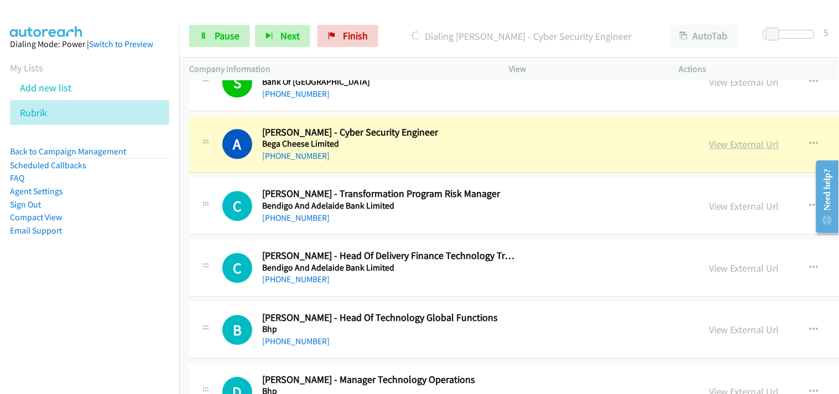
click at [709, 142] on link "View External Url" at bounding box center [744, 144] width 70 height 13
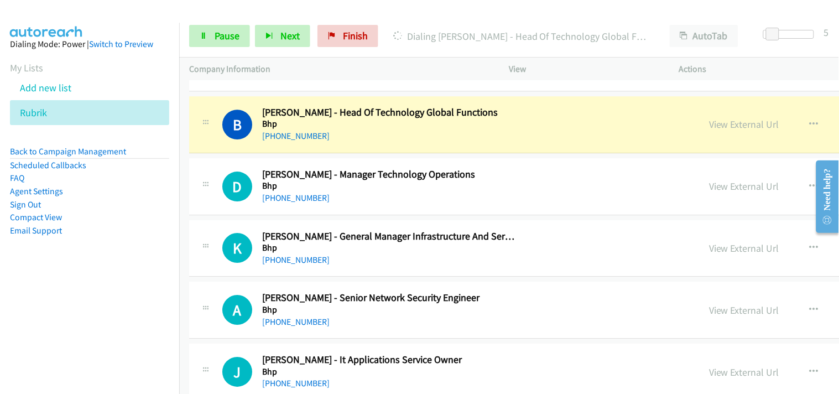
scroll to position [4112, 0]
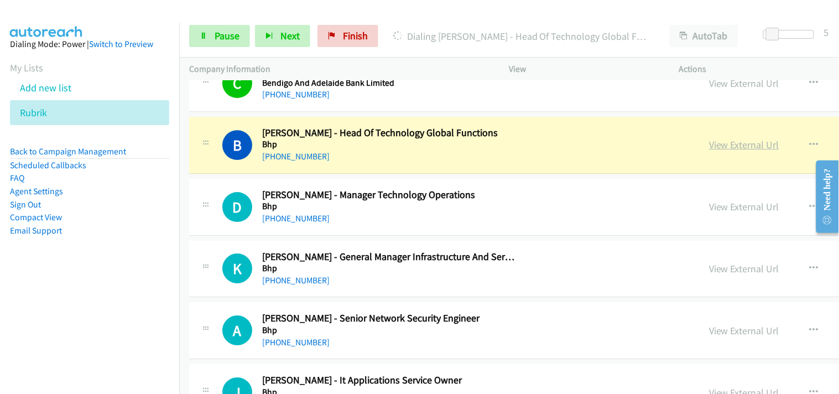
click at [709, 143] on link "View External Url" at bounding box center [744, 144] width 70 height 13
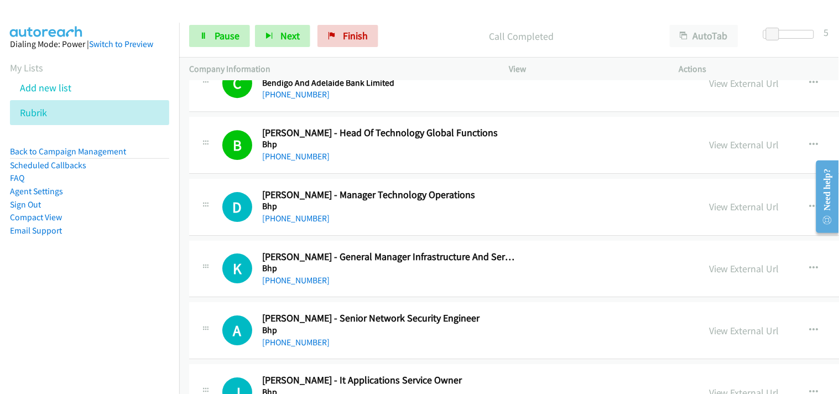
scroll to position [4173, 0]
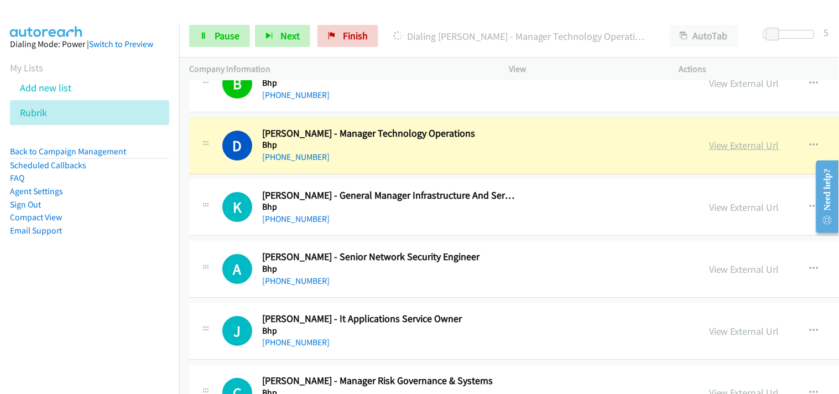
click at [709, 148] on link "View External Url" at bounding box center [744, 145] width 70 height 13
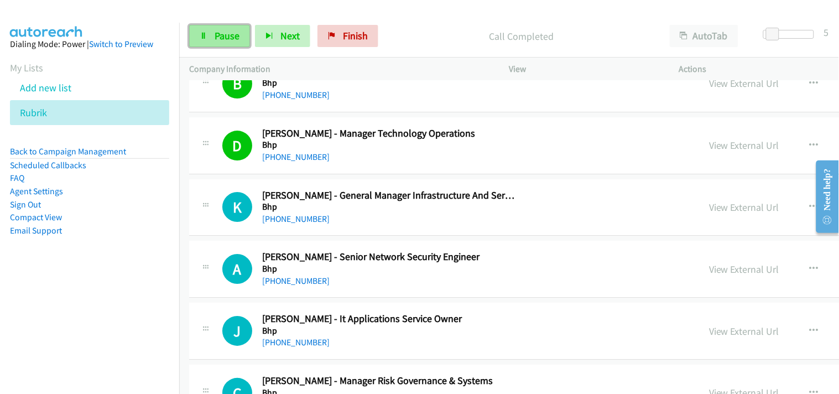
click at [216, 35] on span "Pause" at bounding box center [227, 35] width 25 height 13
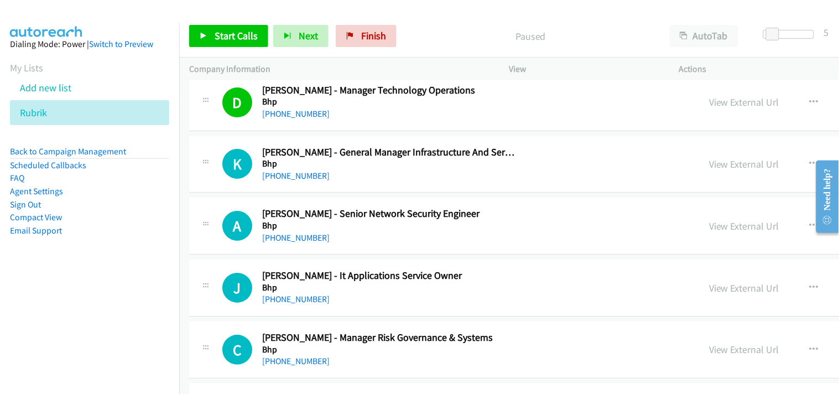
scroll to position [4235, 0]
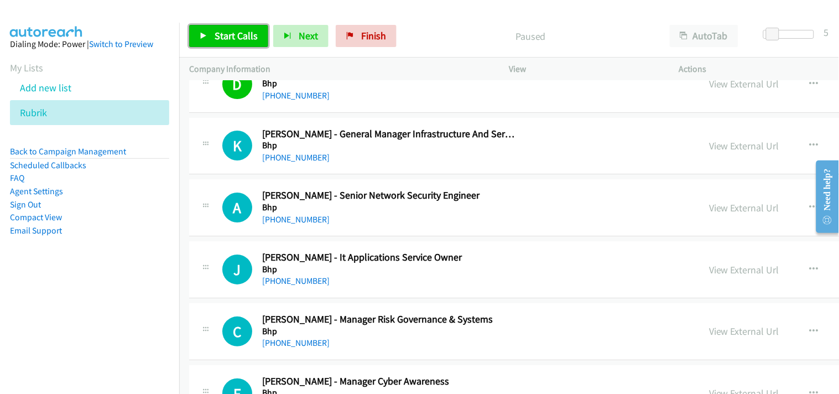
click at [242, 41] on span "Start Calls" at bounding box center [236, 35] width 43 height 13
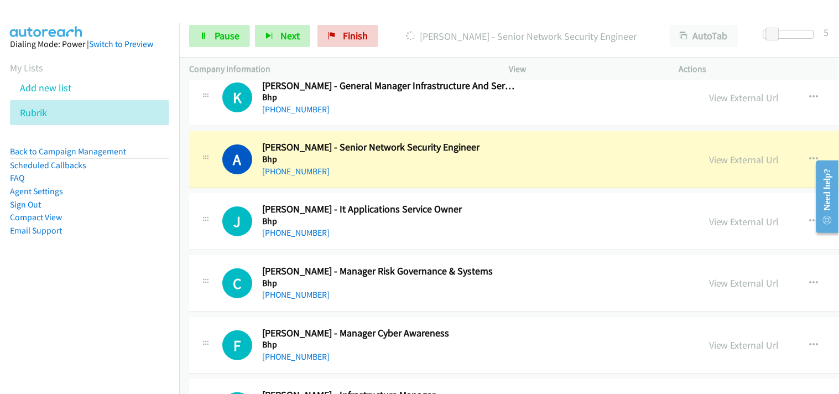
scroll to position [4296, 0]
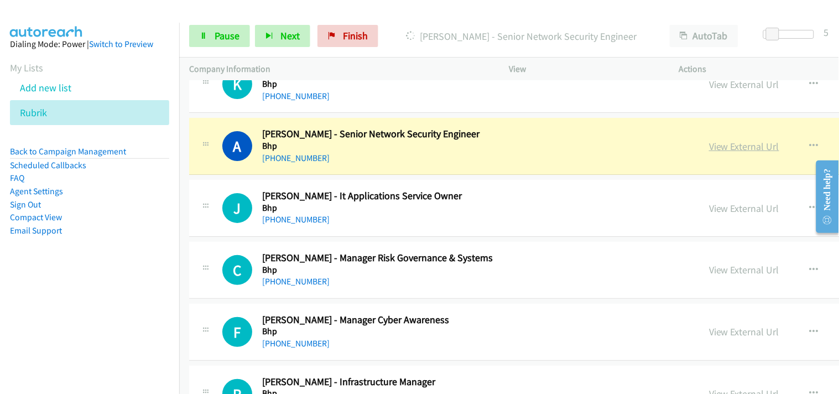
click at [709, 143] on link "View External Url" at bounding box center [744, 146] width 70 height 13
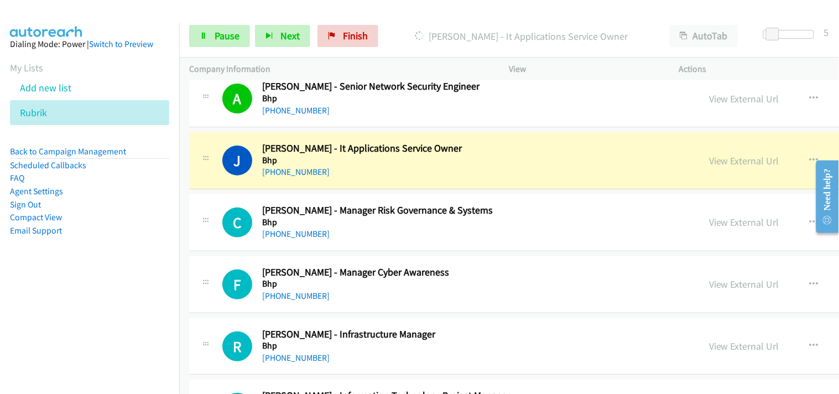
scroll to position [4358, 0]
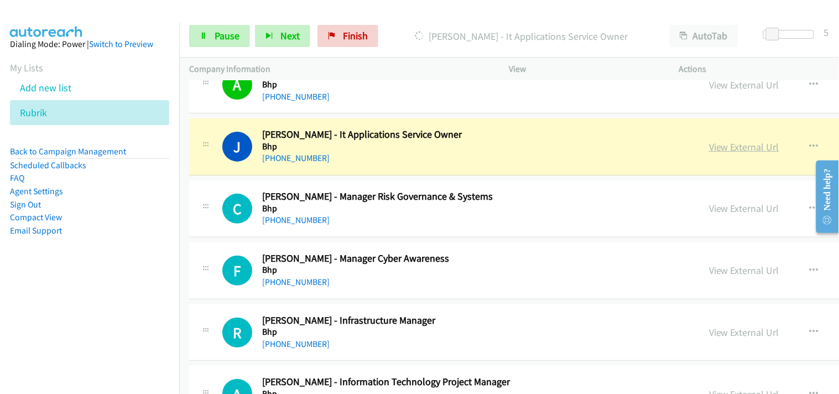
click at [709, 147] on link "View External Url" at bounding box center [744, 147] width 70 height 13
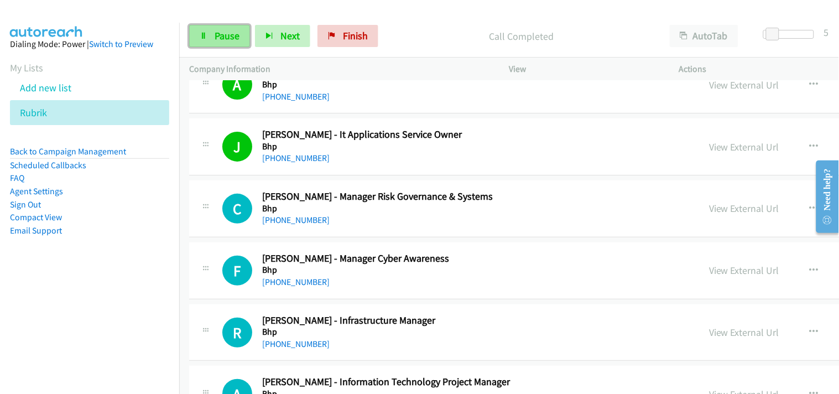
click at [231, 28] on link "Pause" at bounding box center [219, 36] width 61 height 22
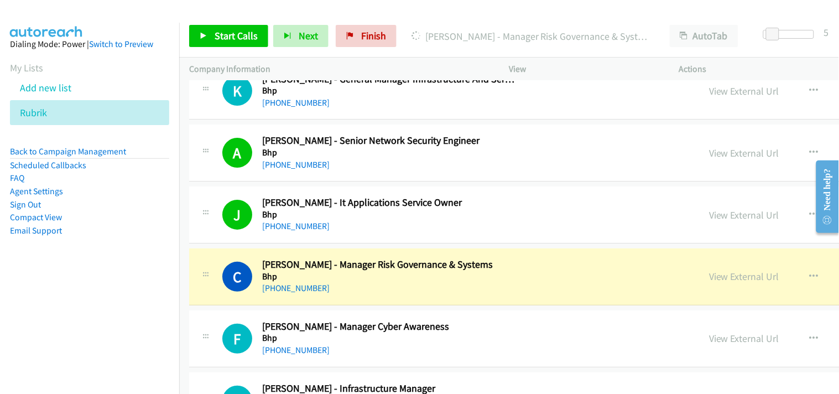
scroll to position [4419, 0]
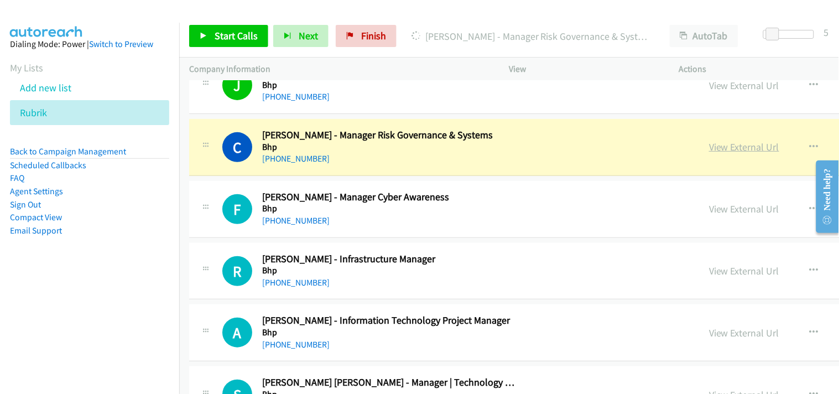
click at [709, 148] on link "View External Url" at bounding box center [744, 147] width 70 height 13
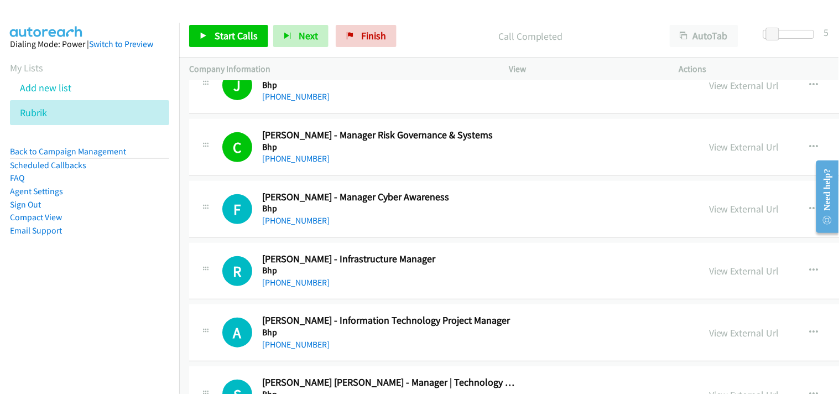
scroll to position [4481, 0]
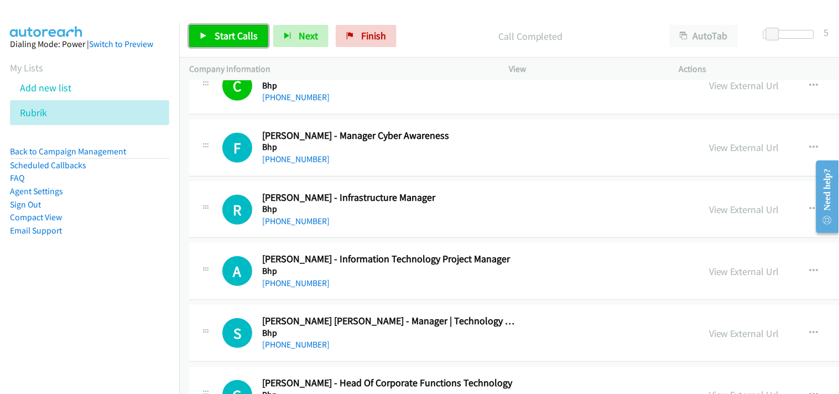
click at [224, 30] on span "Start Calls" at bounding box center [236, 35] width 43 height 13
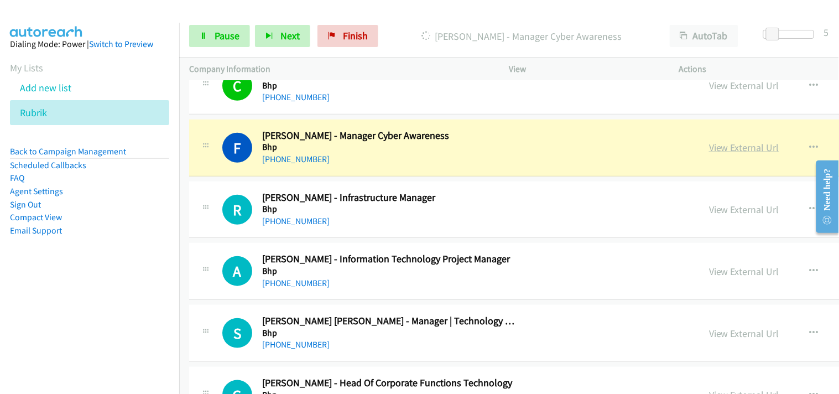
click at [709, 151] on link "View External Url" at bounding box center [744, 147] width 70 height 13
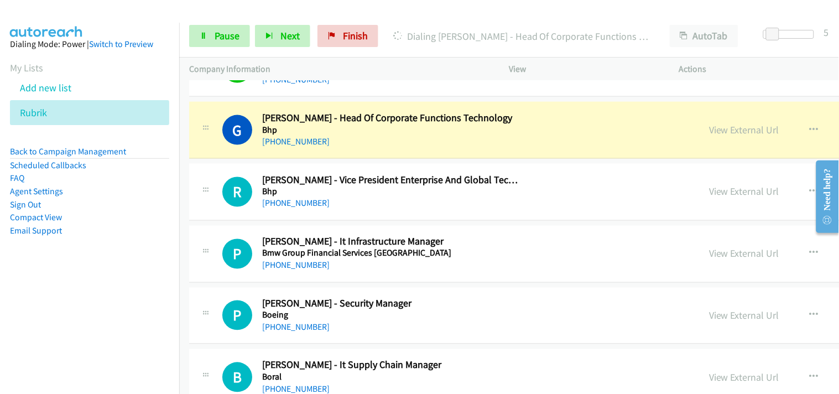
scroll to position [4727, 0]
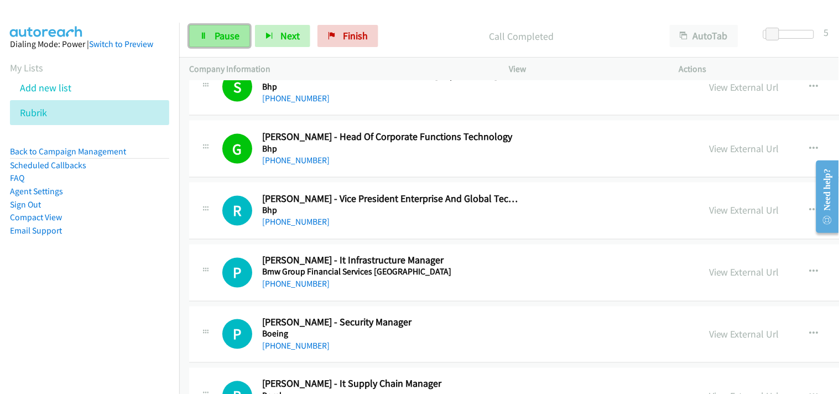
click at [216, 35] on span "Pause" at bounding box center [227, 35] width 25 height 13
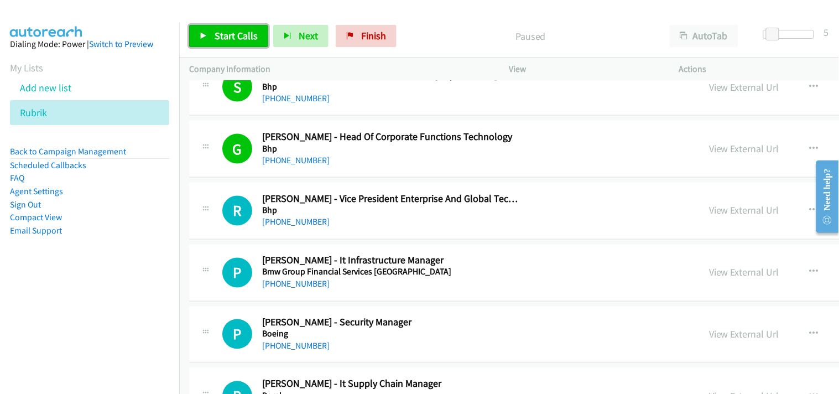
click at [216, 40] on span "Start Calls" at bounding box center [236, 35] width 43 height 13
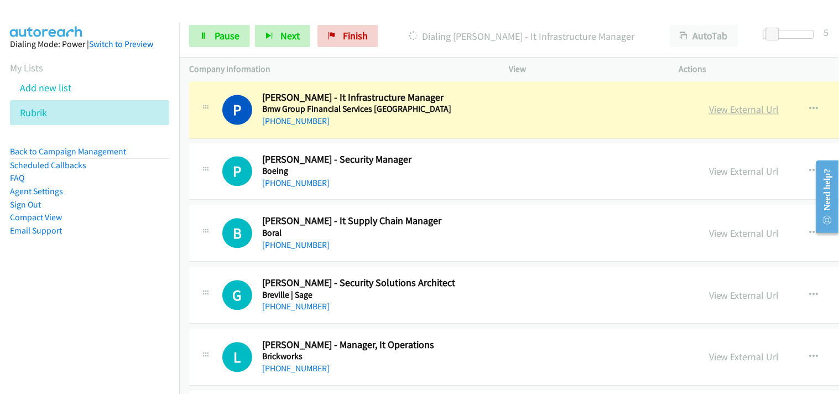
scroll to position [4911, 0]
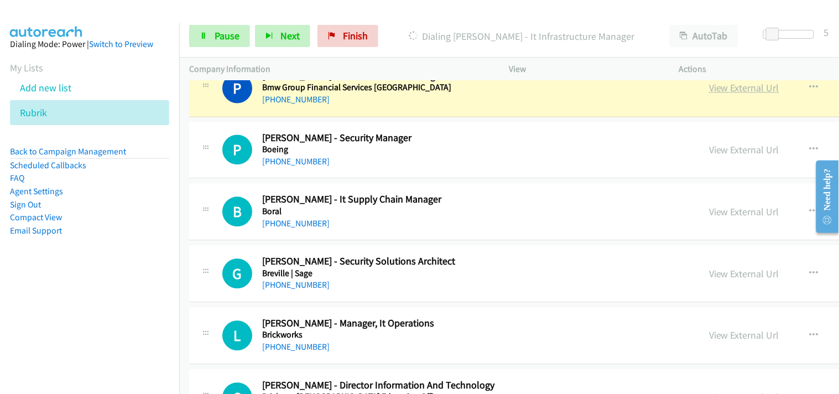
click at [709, 89] on link "View External Url" at bounding box center [744, 88] width 70 height 13
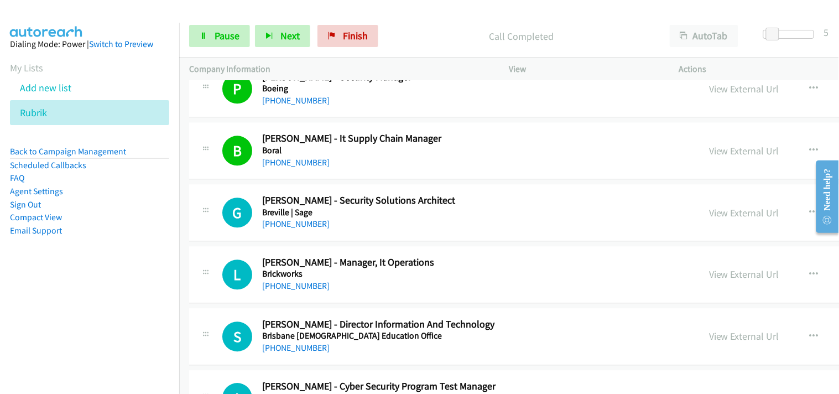
scroll to position [5034, 0]
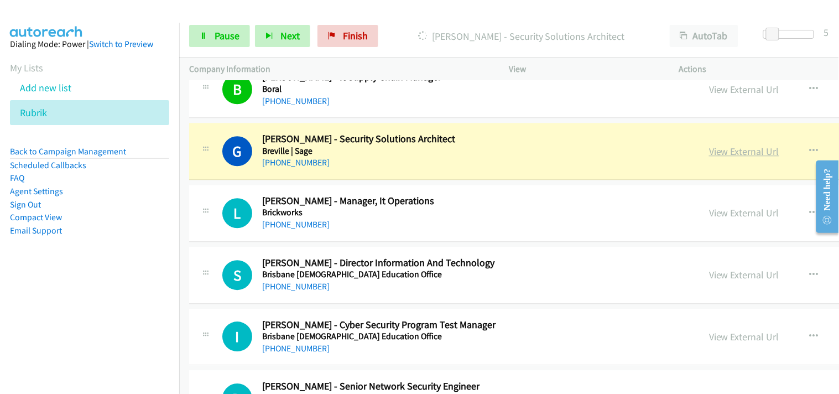
click at [709, 157] on link "View External Url" at bounding box center [744, 151] width 70 height 13
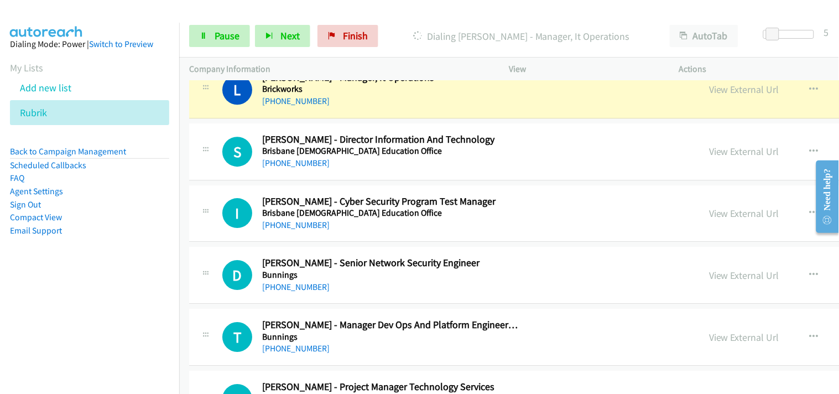
scroll to position [5095, 0]
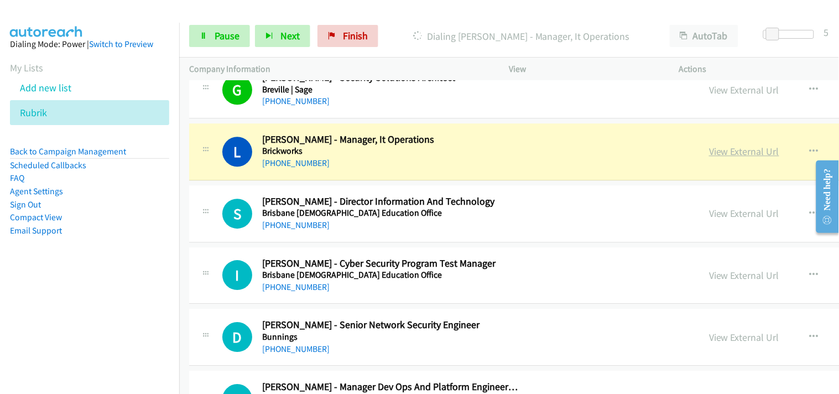
click at [709, 157] on link "View External Url" at bounding box center [744, 151] width 70 height 13
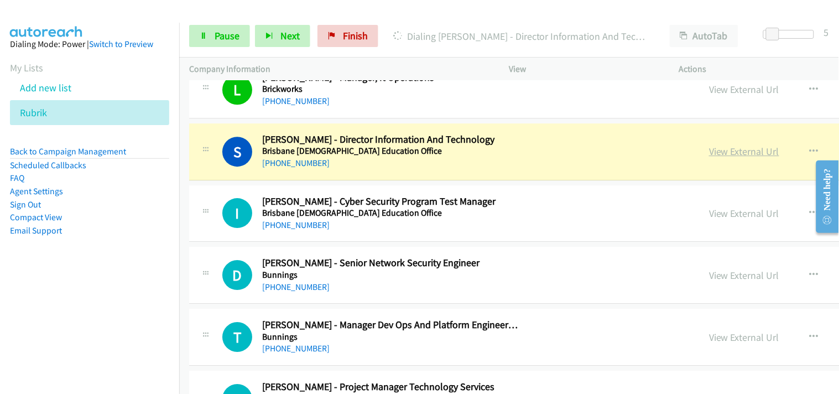
click at [709, 155] on link "View External Url" at bounding box center [744, 151] width 70 height 13
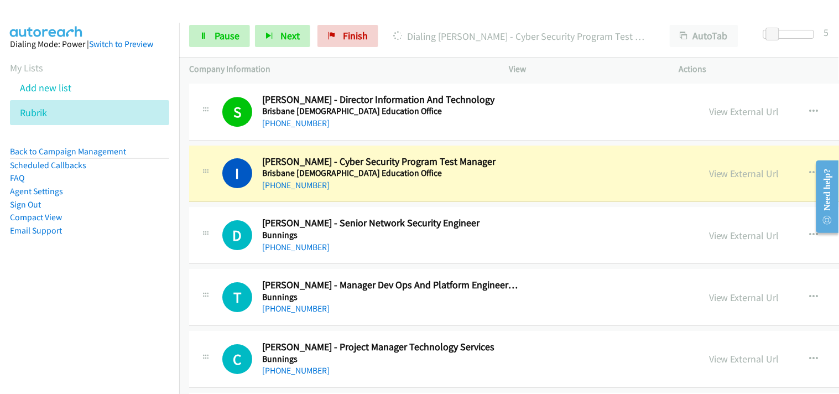
scroll to position [5219, 0]
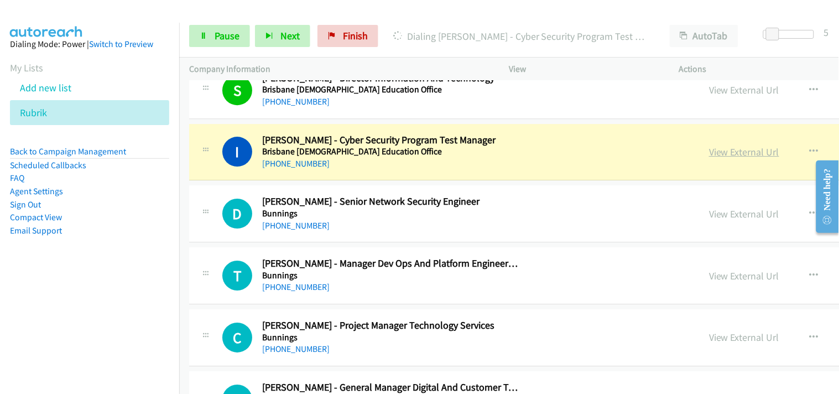
click at [709, 152] on link "View External Url" at bounding box center [744, 152] width 70 height 13
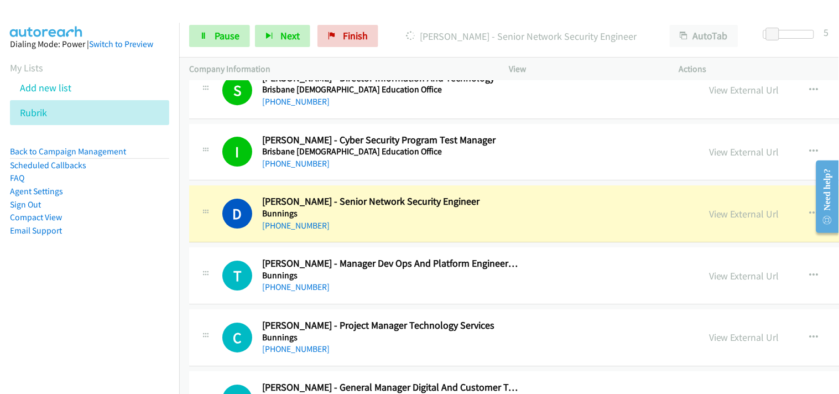
scroll to position [5280, 0]
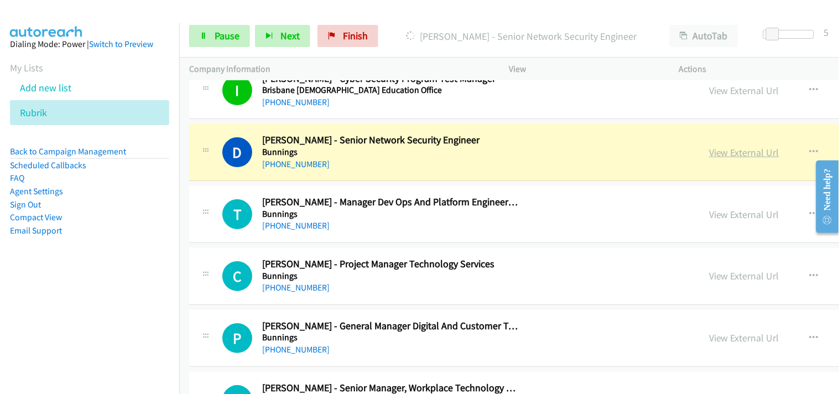
click at [709, 154] on link "View External Url" at bounding box center [744, 152] width 70 height 13
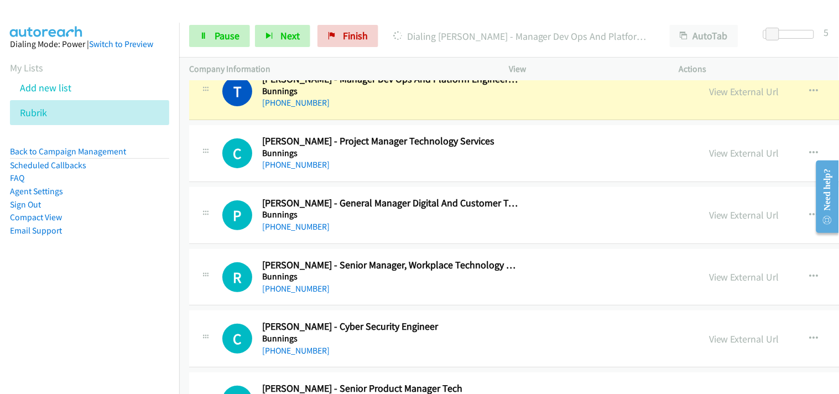
scroll to position [5342, 0]
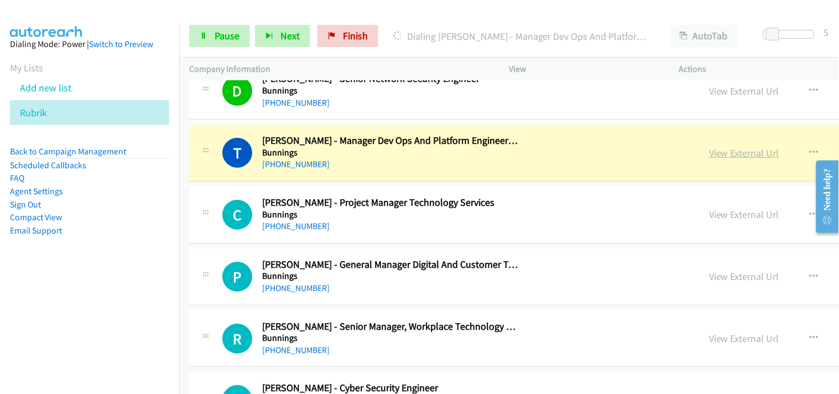
click at [709, 152] on link "View External Url" at bounding box center [744, 153] width 70 height 13
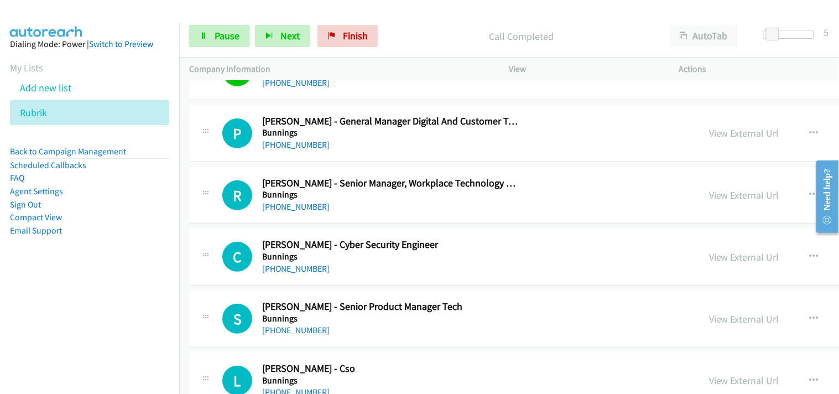
scroll to position [5464, 0]
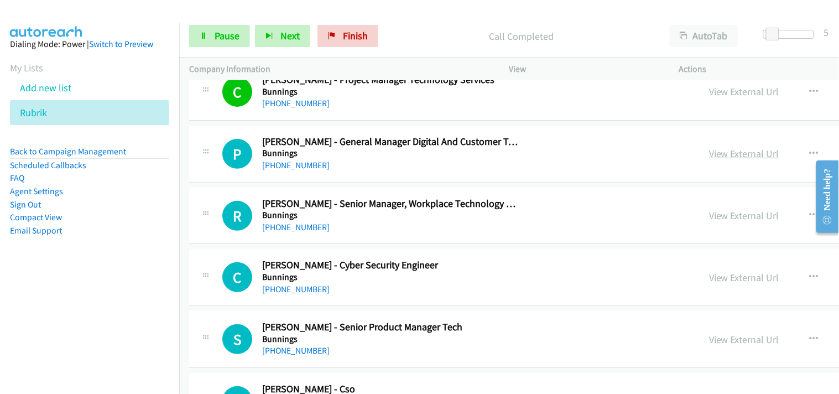
click at [709, 157] on link "View External Url" at bounding box center [744, 153] width 70 height 13
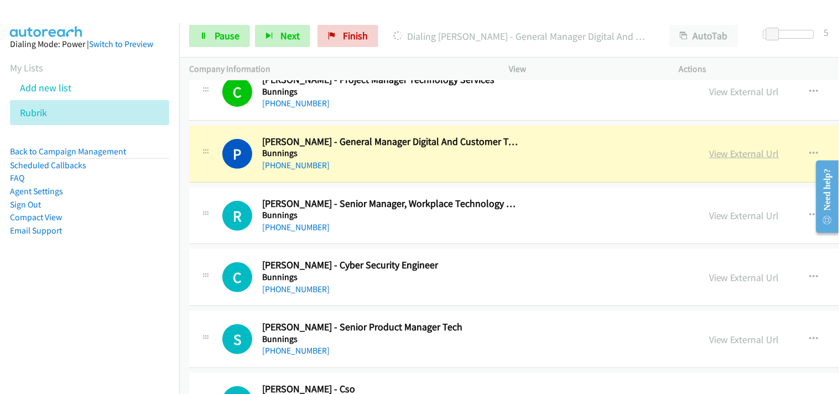
click at [709, 153] on link "View External Url" at bounding box center [744, 153] width 70 height 13
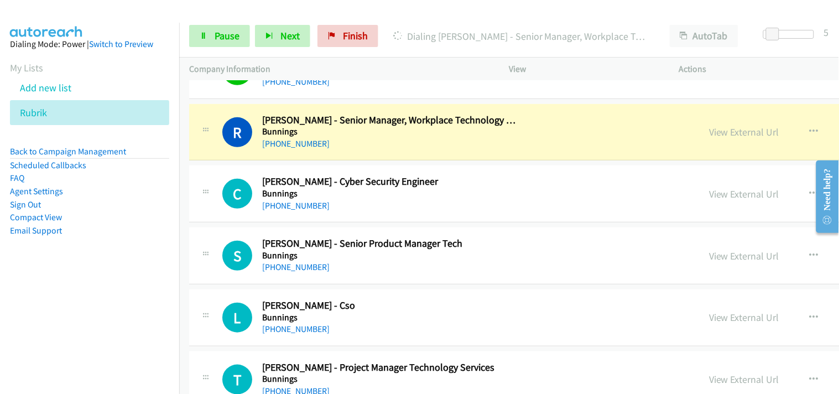
scroll to position [5526, 0]
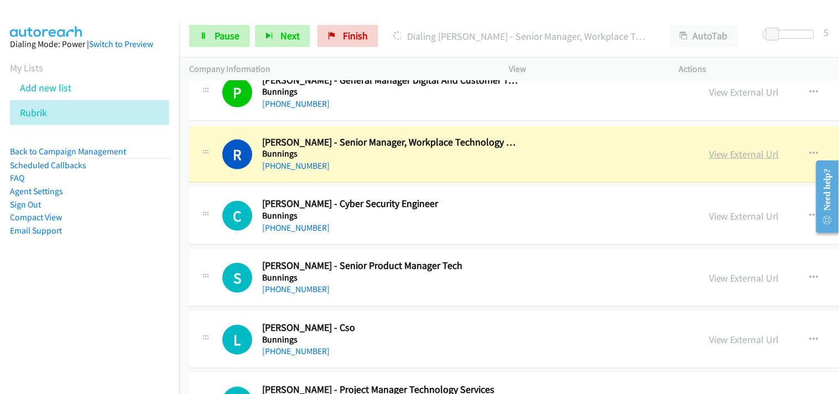
click at [709, 158] on link "View External Url" at bounding box center [744, 154] width 70 height 13
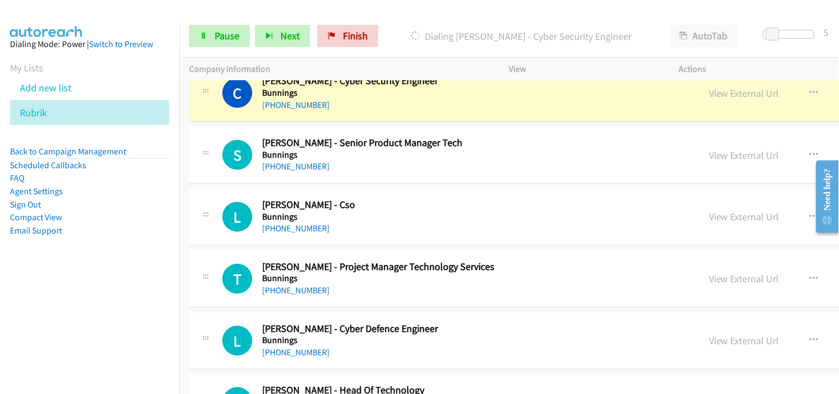
scroll to position [5587, 0]
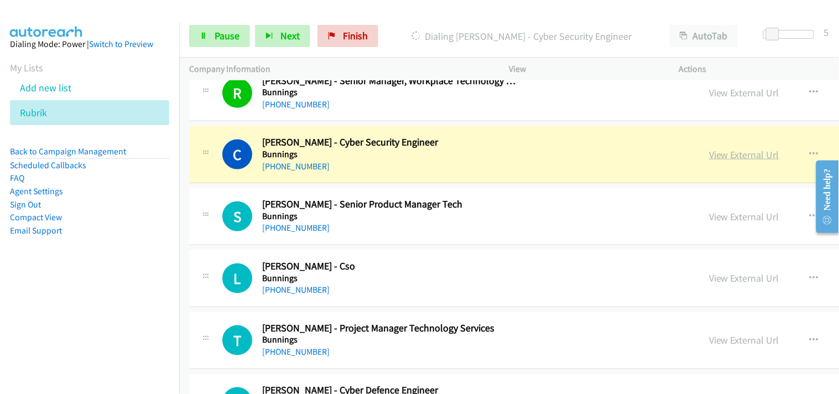
click at [709, 157] on link "View External Url" at bounding box center [744, 154] width 70 height 13
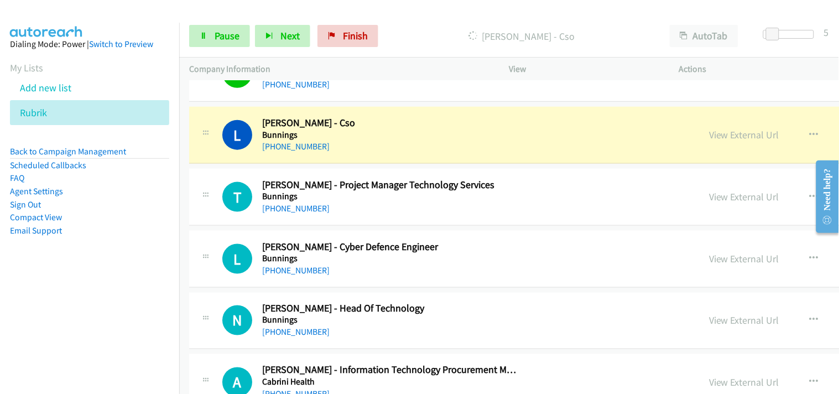
scroll to position [5711, 0]
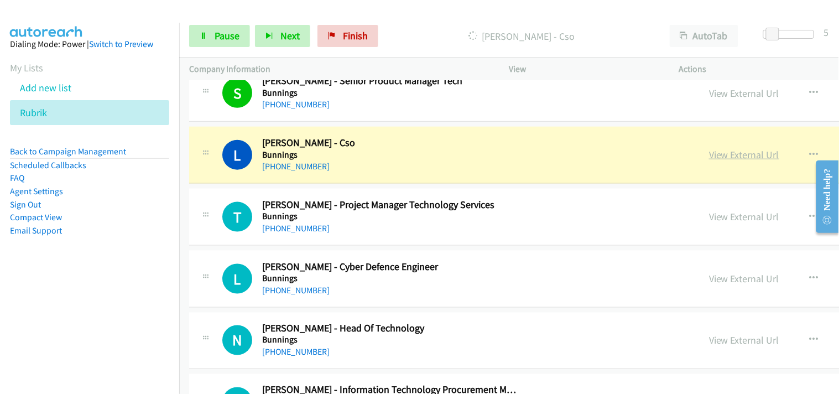
click at [709, 159] on link "View External Url" at bounding box center [744, 154] width 70 height 13
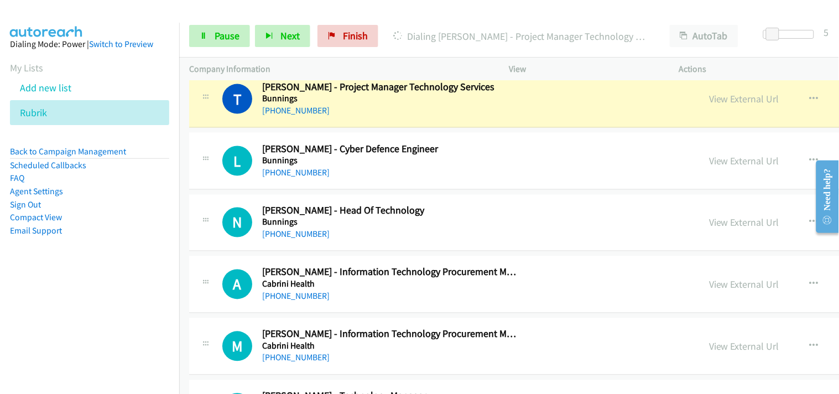
scroll to position [5834, 0]
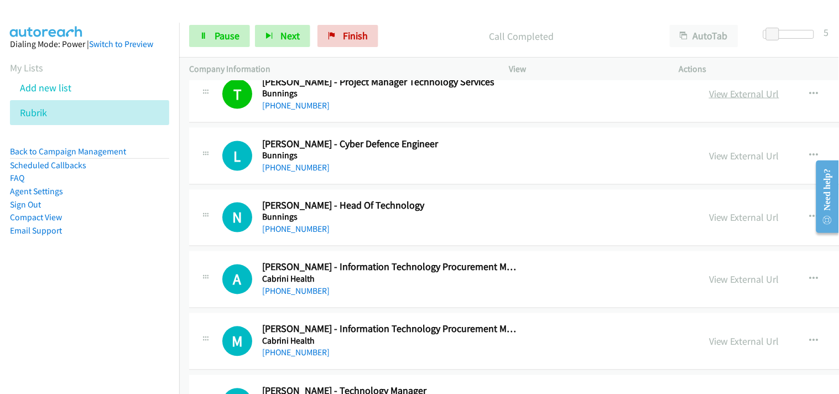
click at [709, 95] on link "View External Url" at bounding box center [744, 93] width 70 height 13
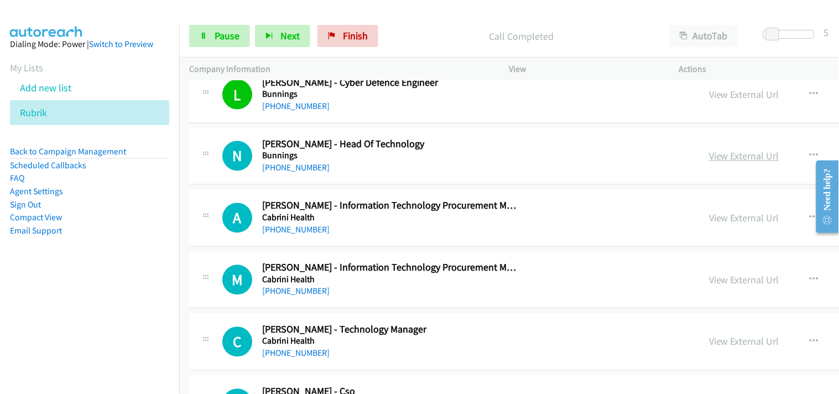
click at [709, 156] on link "View External Url" at bounding box center [744, 156] width 70 height 13
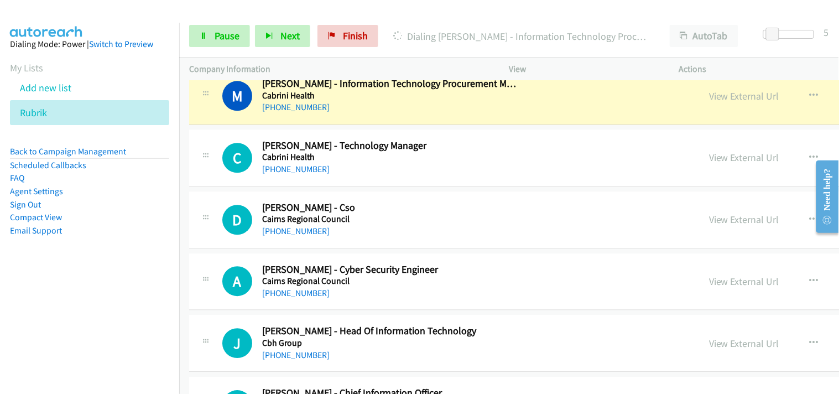
scroll to position [6018, 0]
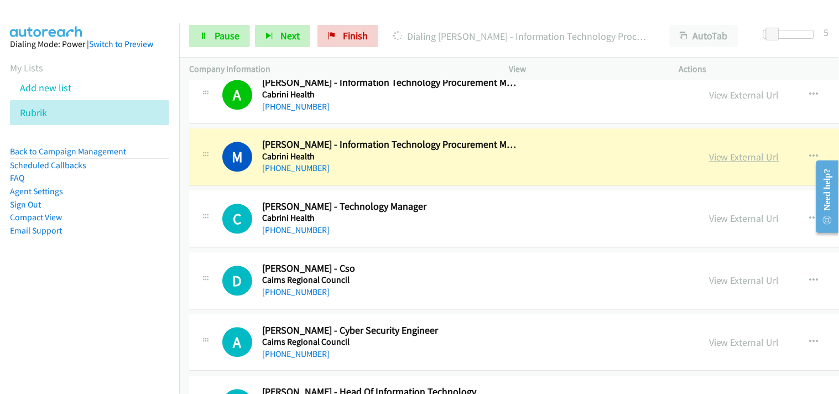
click at [709, 160] on link "View External Url" at bounding box center [744, 157] width 70 height 13
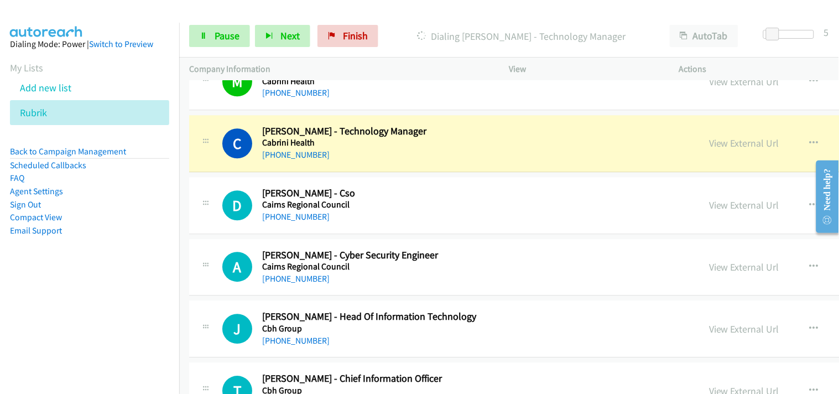
scroll to position [6079, 0]
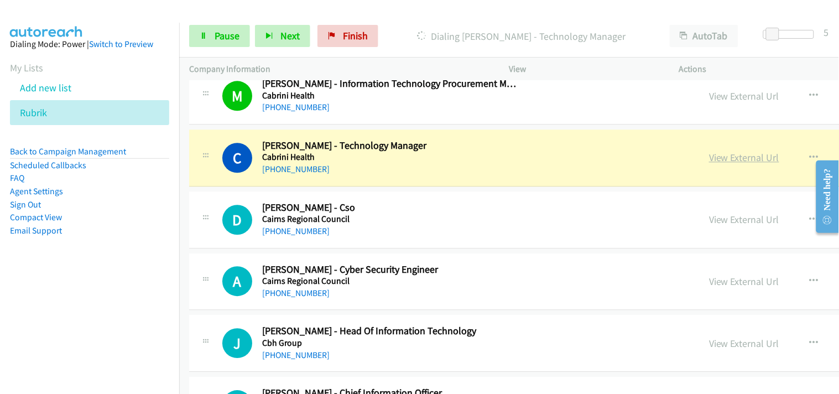
click at [709, 159] on link "View External Url" at bounding box center [744, 157] width 70 height 13
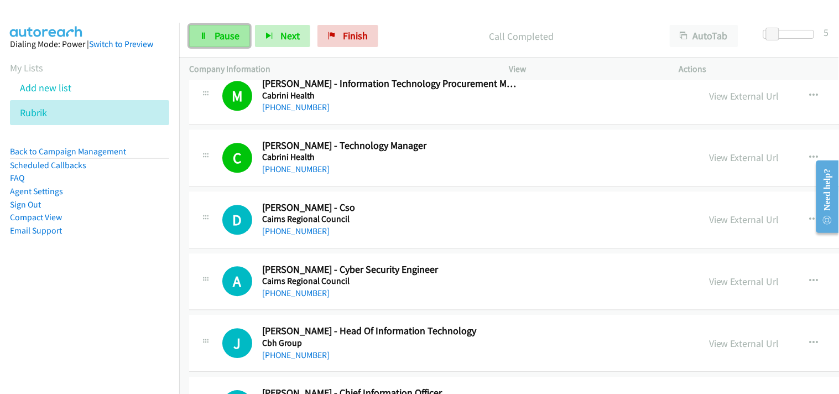
click at [235, 27] on link "Pause" at bounding box center [219, 36] width 61 height 22
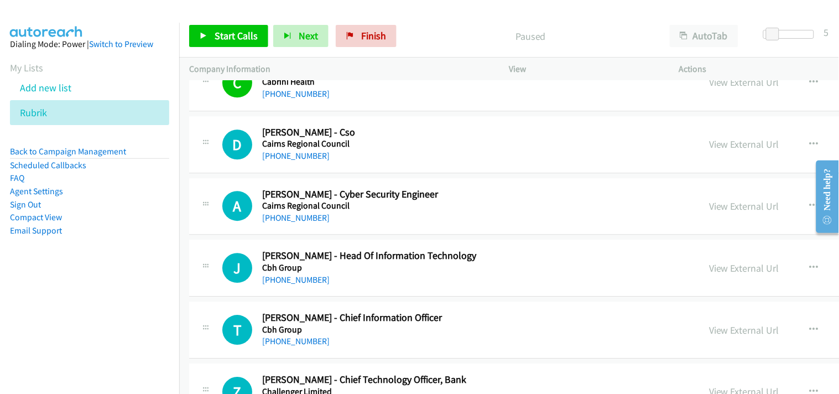
scroll to position [6141, 0]
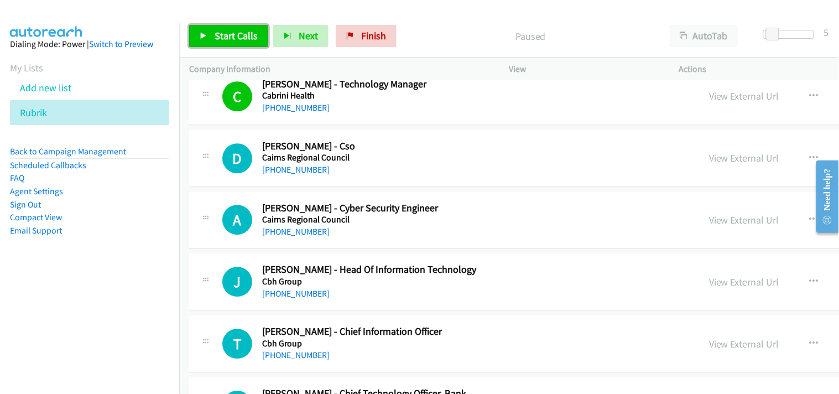
click at [240, 41] on span "Start Calls" at bounding box center [236, 35] width 43 height 13
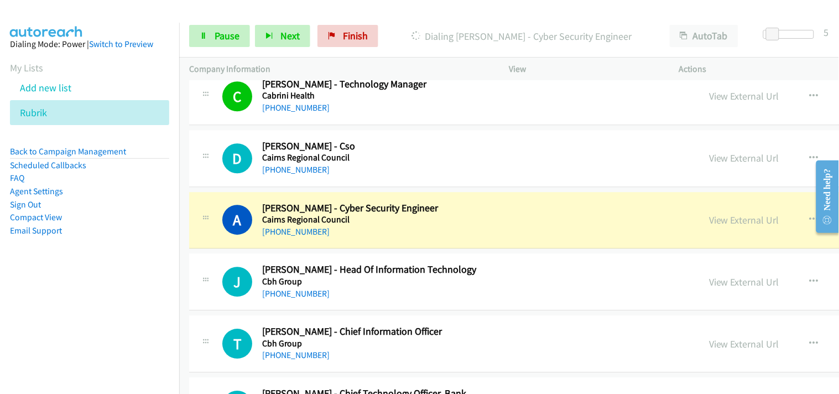
scroll to position [6202, 0]
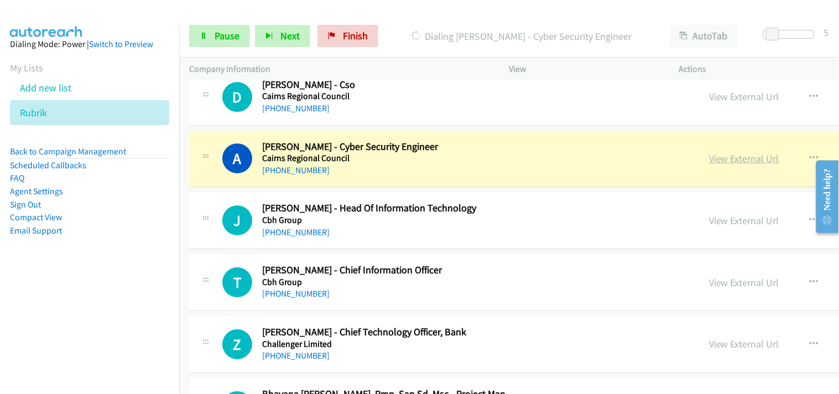
click at [709, 159] on link "View External Url" at bounding box center [744, 158] width 70 height 13
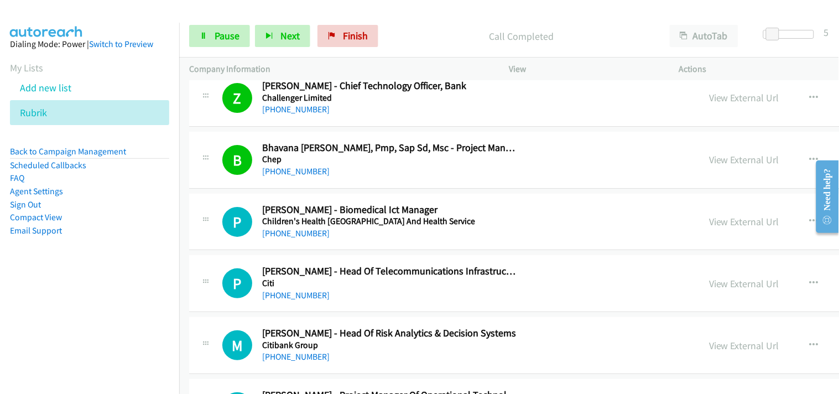
scroll to position [6510, 0]
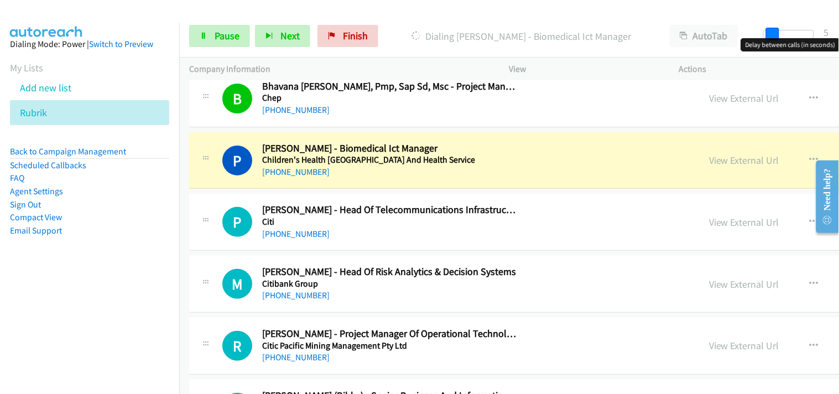
click at [776, 37] on span at bounding box center [772, 34] width 13 height 13
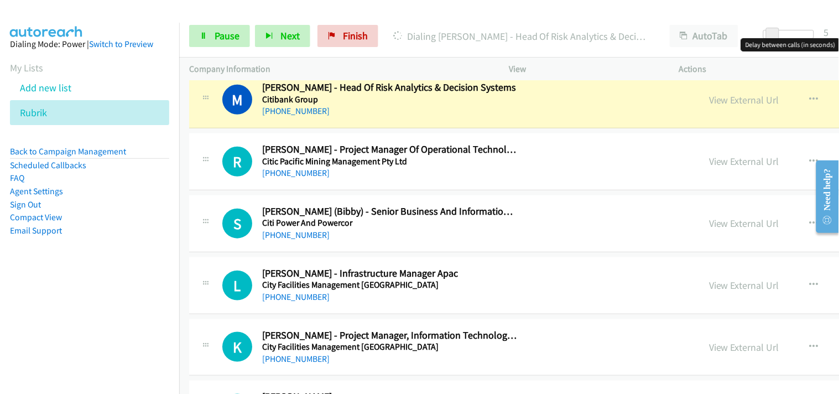
scroll to position [6633, 0]
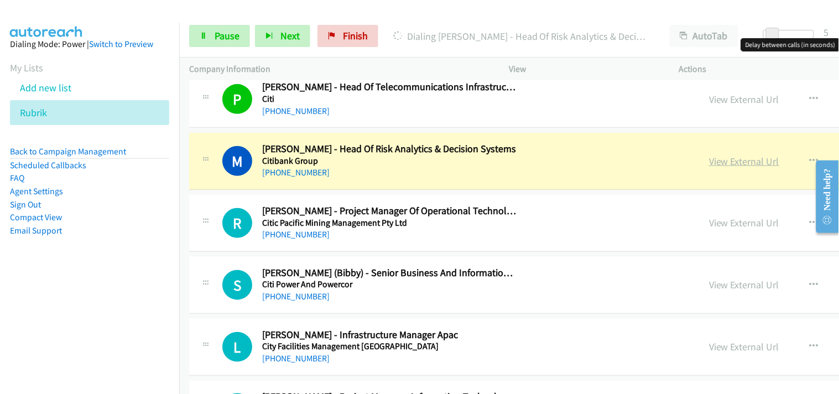
click at [709, 168] on link "View External Url" at bounding box center [744, 161] width 70 height 13
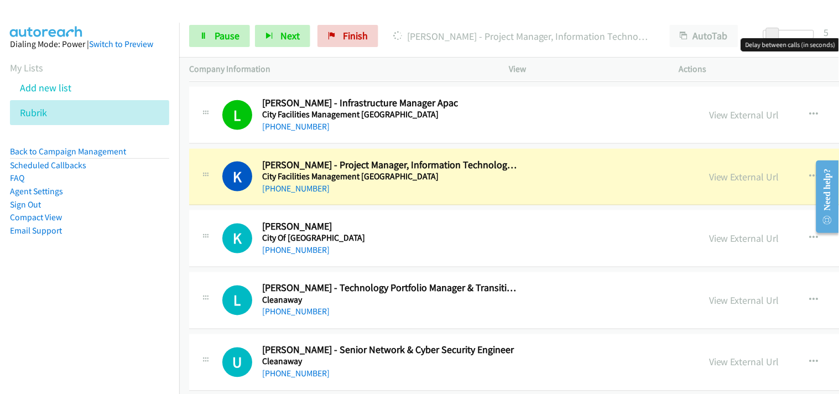
scroll to position [6879, 0]
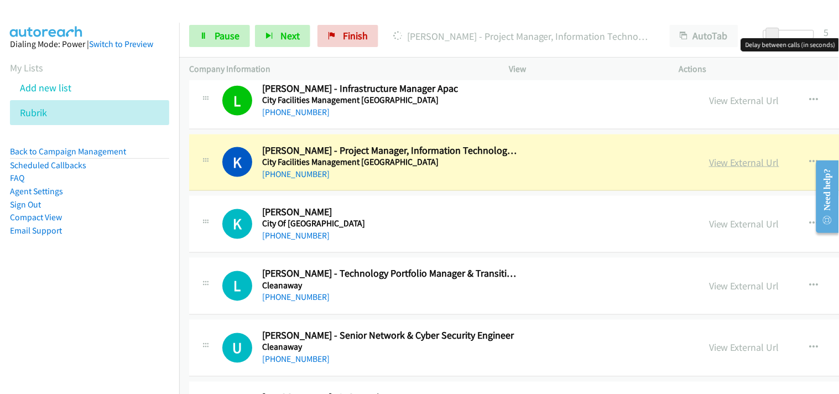
click at [709, 162] on link "View External Url" at bounding box center [744, 162] width 70 height 13
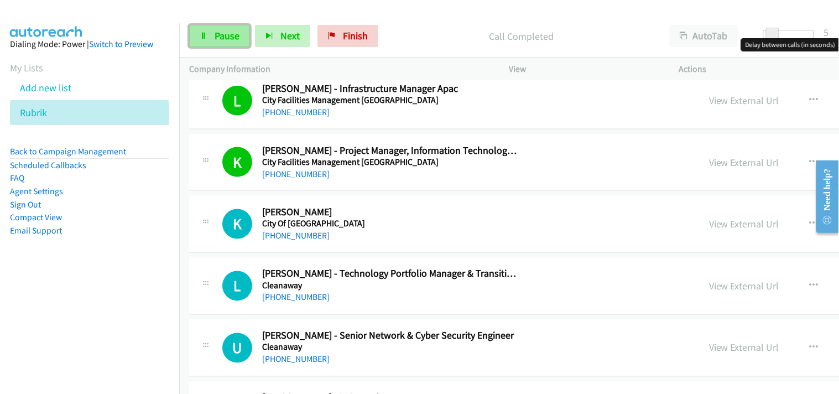
click at [235, 27] on link "Pause" at bounding box center [219, 36] width 61 height 22
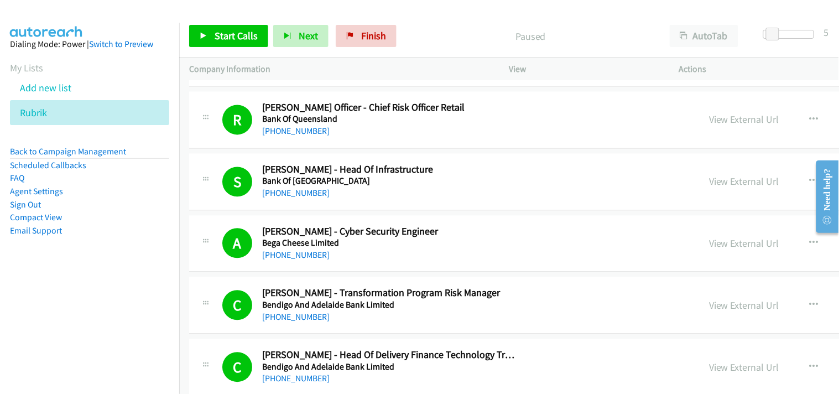
scroll to position [0, 0]
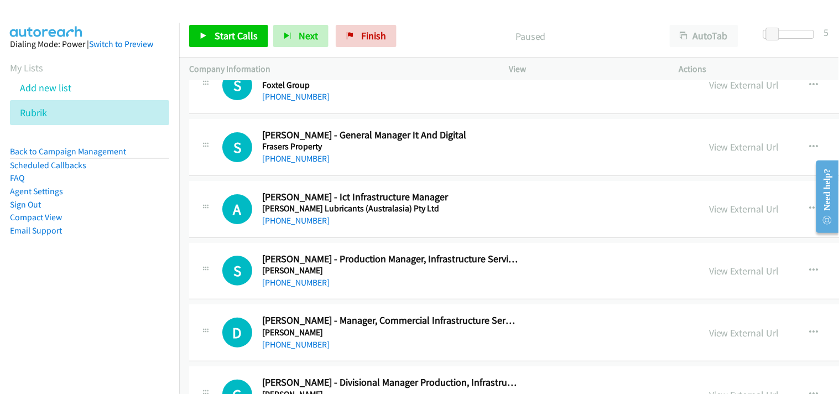
drag, startPoint x: 837, startPoint y: 100, endPoint x: 29, endPoint y: 43, distance: 809.9
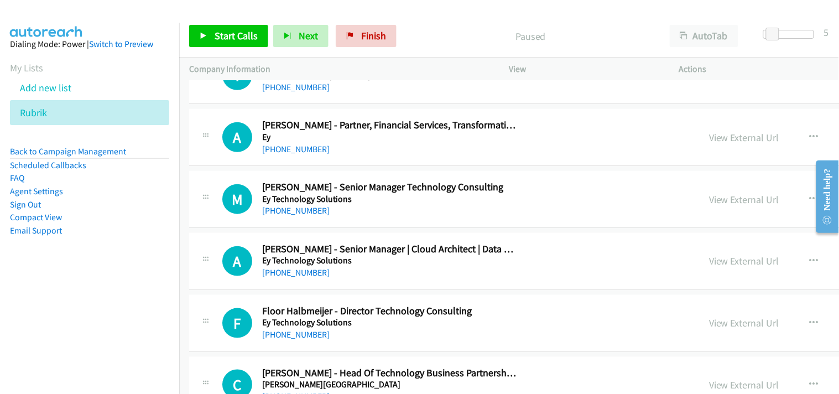
scroll to position [9931, 0]
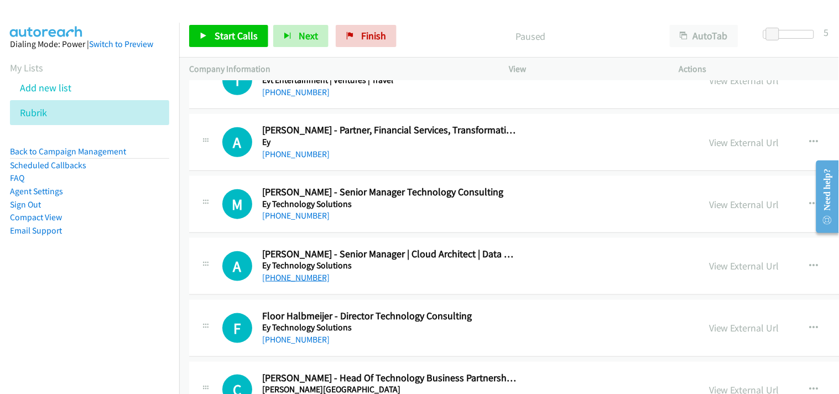
click at [292, 278] on link "+61 422 195 004" at bounding box center [296, 277] width 68 height 11
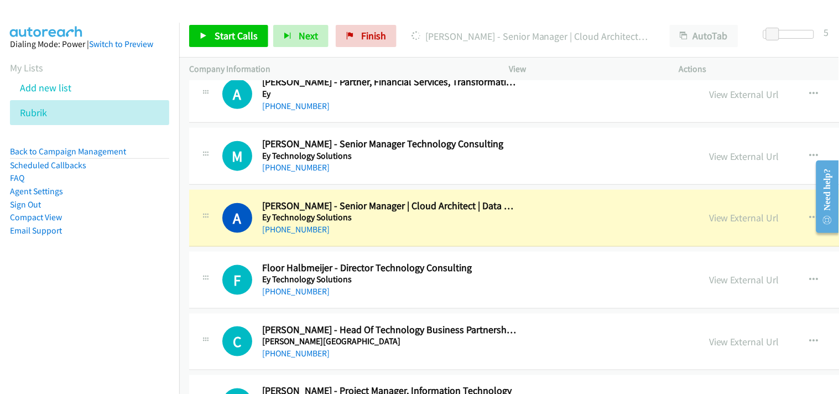
scroll to position [9992, 0]
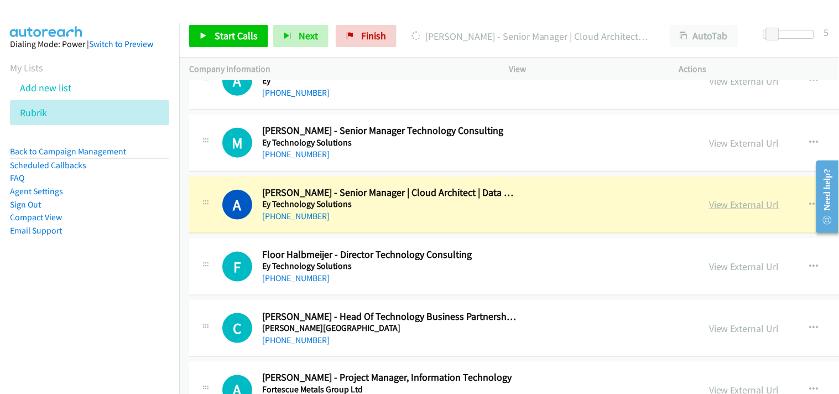
click at [709, 209] on link "View External Url" at bounding box center [744, 204] width 70 height 13
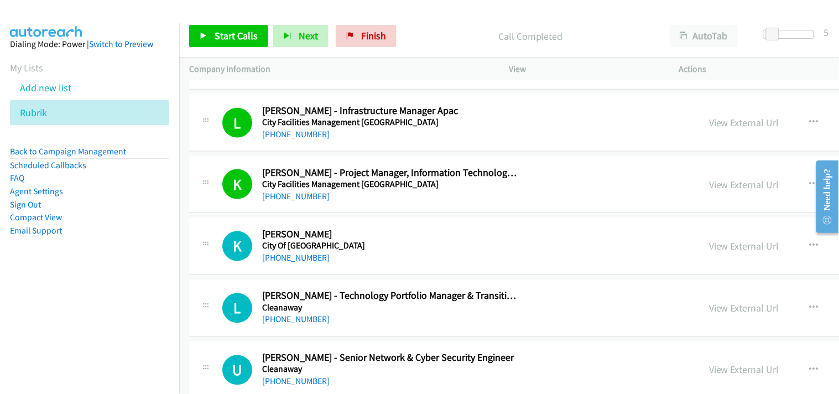
scroll to position [6980, 0]
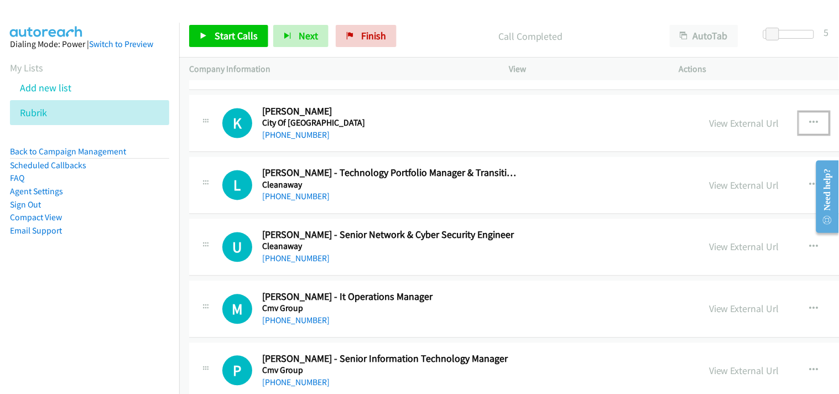
click at [810, 128] on icon "button" at bounding box center [814, 123] width 9 height 9
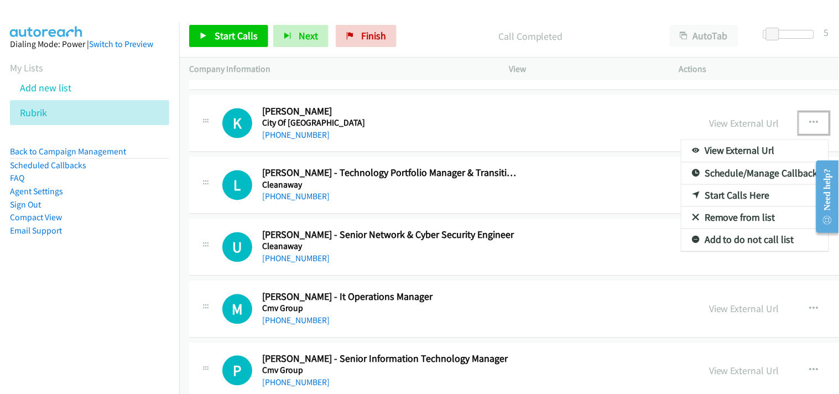
click at [682, 194] on link "Start Calls Here" at bounding box center [755, 196] width 147 height 22
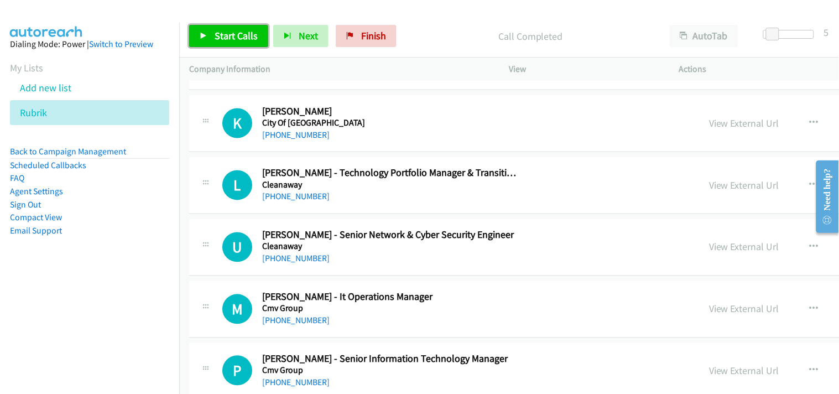
click at [219, 37] on span "Start Calls" at bounding box center [236, 35] width 43 height 13
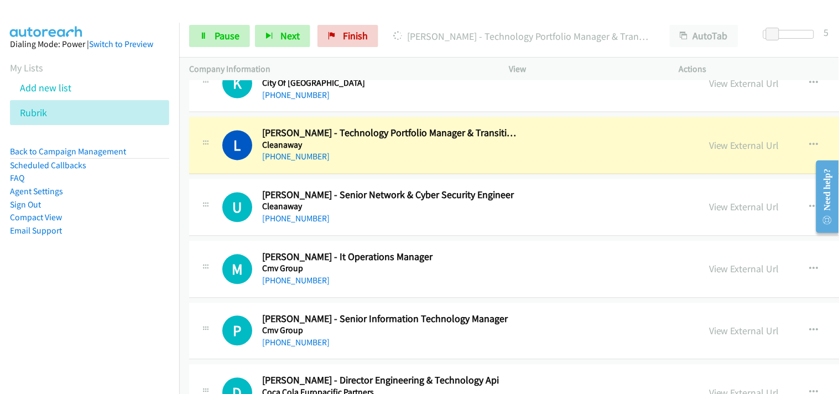
scroll to position [7041, 0]
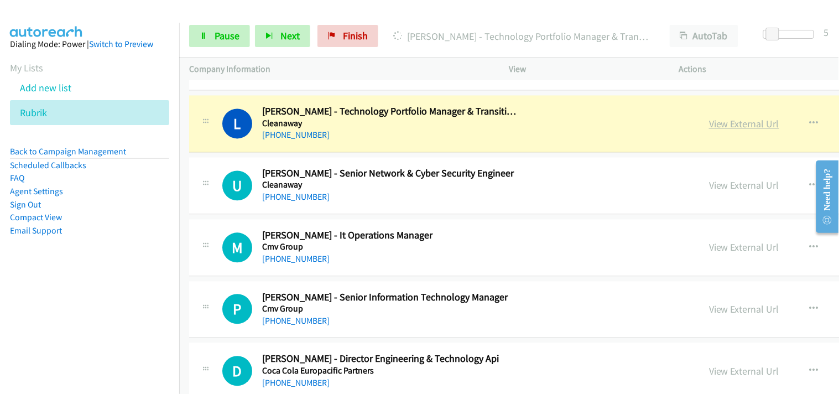
click at [709, 128] on link "View External Url" at bounding box center [744, 124] width 70 height 13
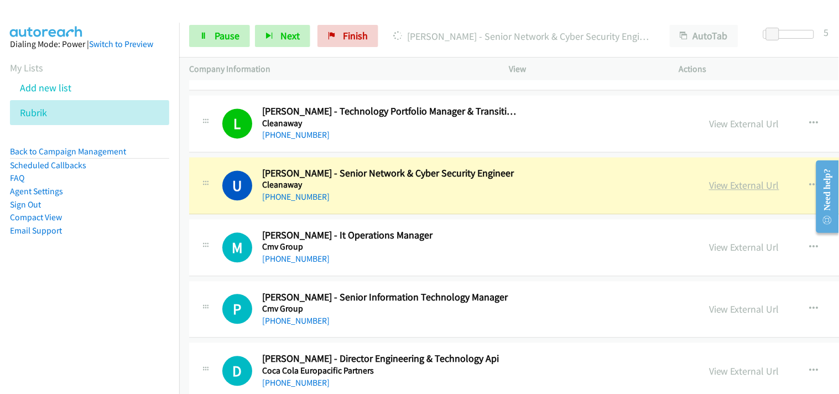
click at [709, 188] on link "View External Url" at bounding box center [744, 185] width 70 height 13
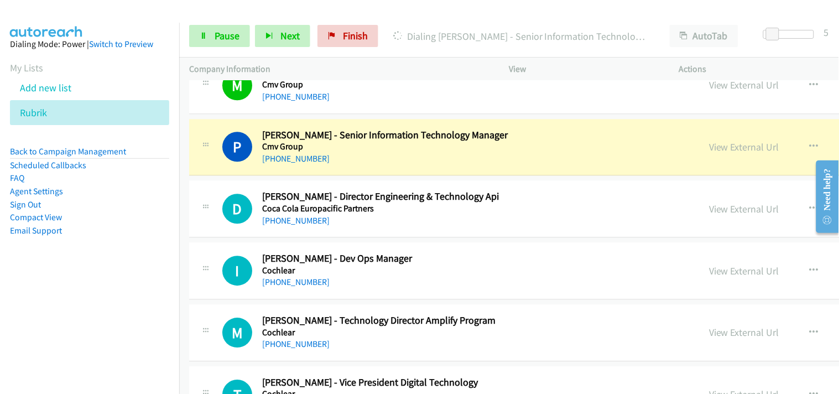
scroll to position [7225, 0]
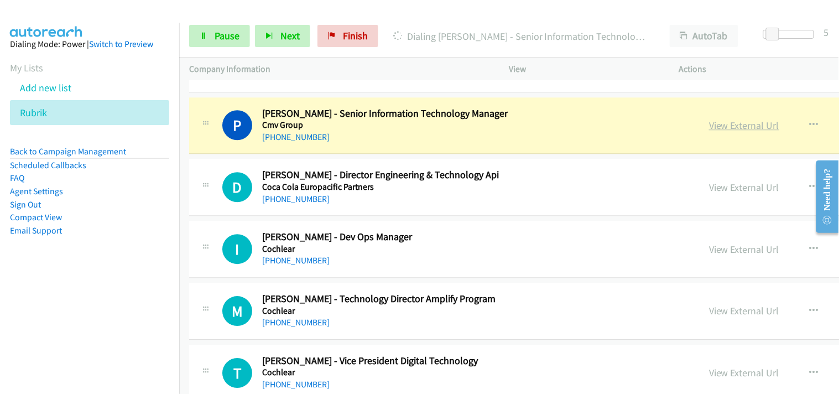
click at [709, 122] on link "View External Url" at bounding box center [744, 125] width 70 height 13
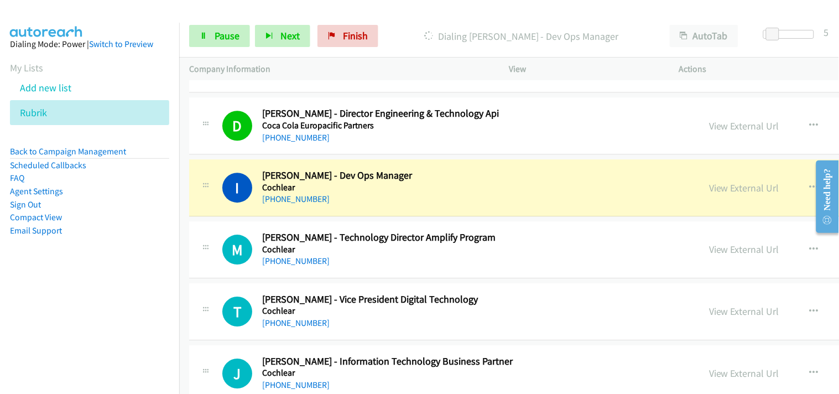
scroll to position [7349, 0]
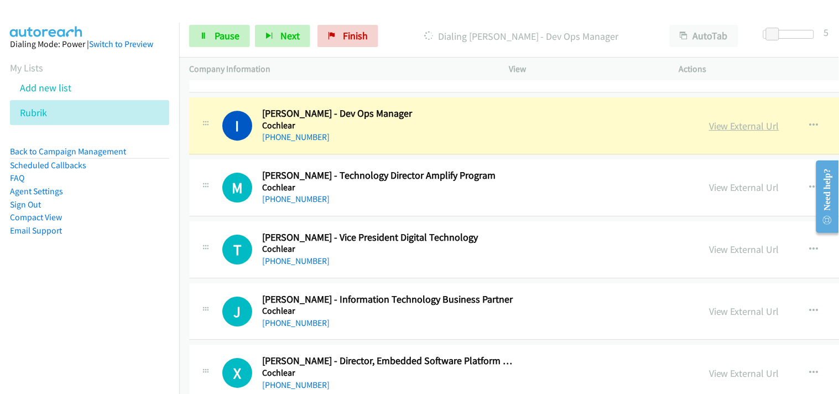
click at [709, 130] on link "View External Url" at bounding box center [744, 126] width 70 height 13
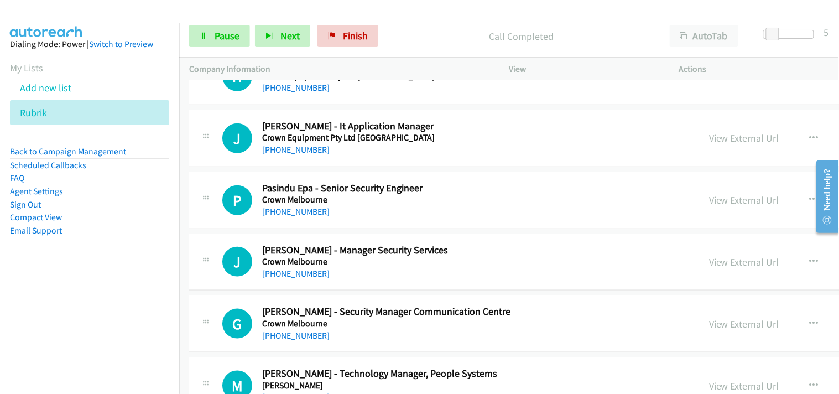
scroll to position [7779, 0]
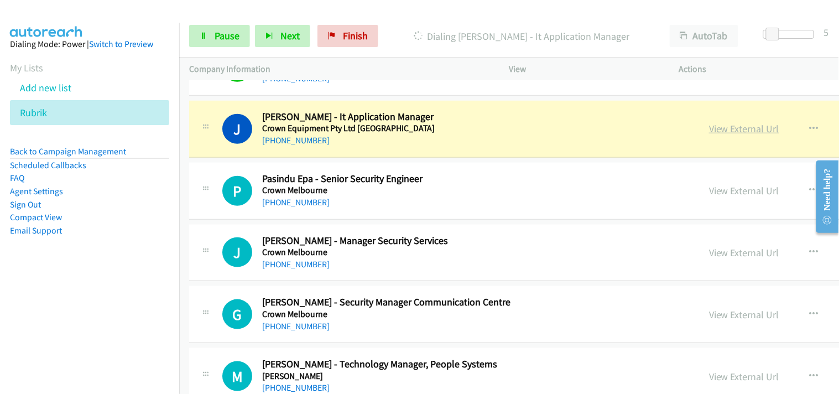
click at [709, 131] on link "View External Url" at bounding box center [744, 128] width 70 height 13
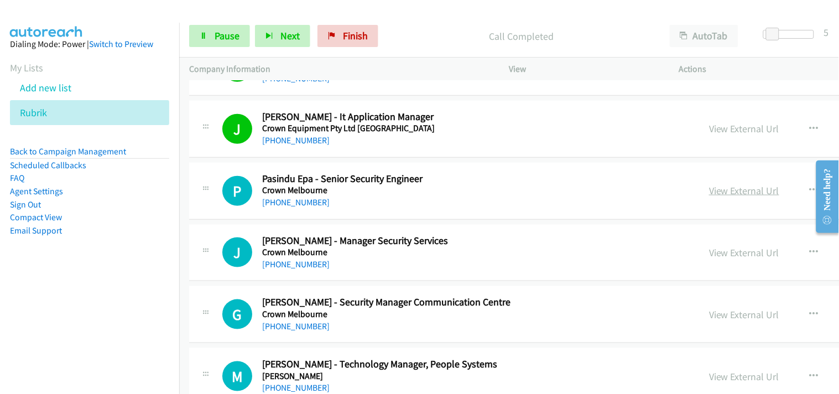
click at [709, 190] on link "View External Url" at bounding box center [744, 190] width 70 height 13
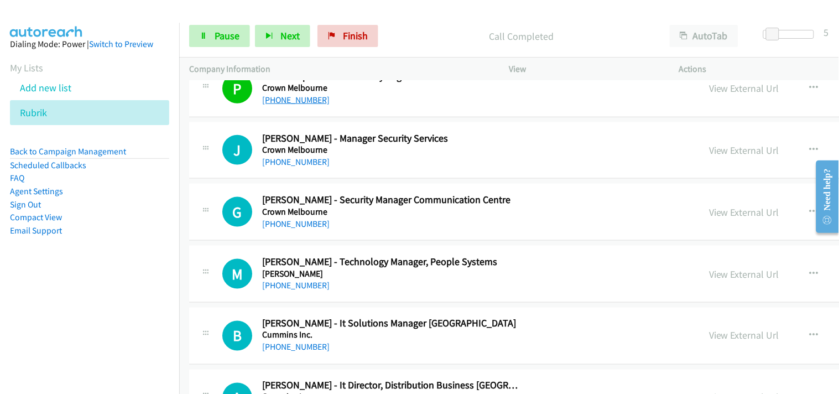
scroll to position [7902, 0]
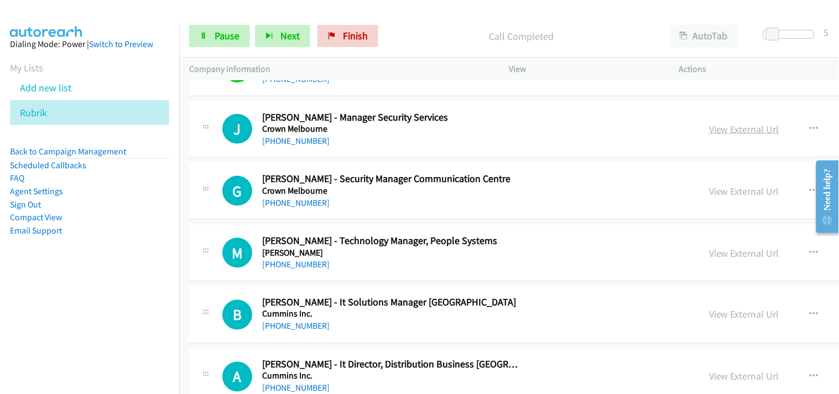
click at [709, 133] on link "View External Url" at bounding box center [744, 129] width 70 height 13
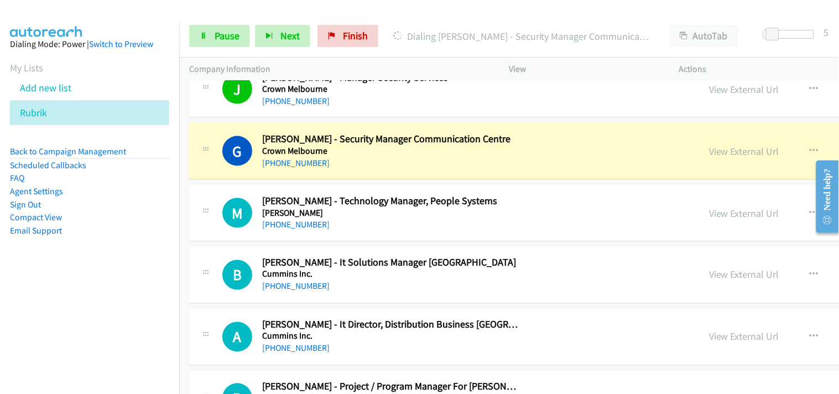
scroll to position [7963, 0]
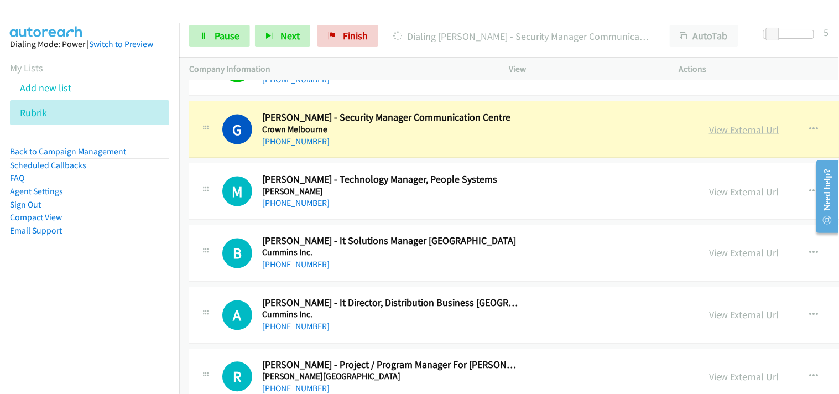
click at [709, 128] on link "View External Url" at bounding box center [744, 129] width 70 height 13
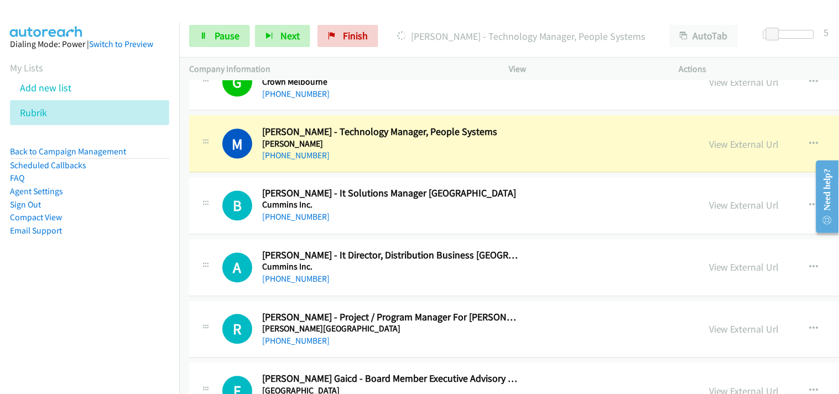
scroll to position [8025, 0]
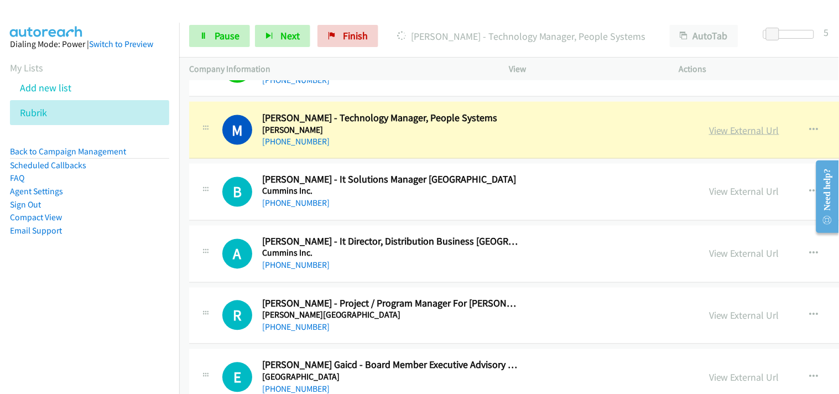
click at [709, 129] on link "View External Url" at bounding box center [744, 130] width 70 height 13
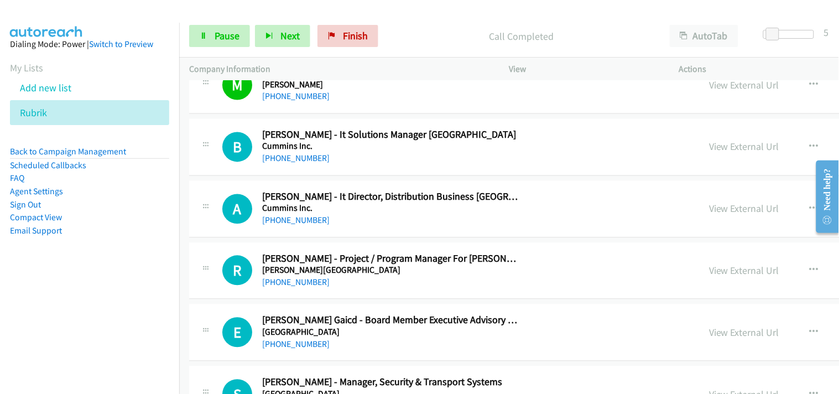
scroll to position [8086, 0]
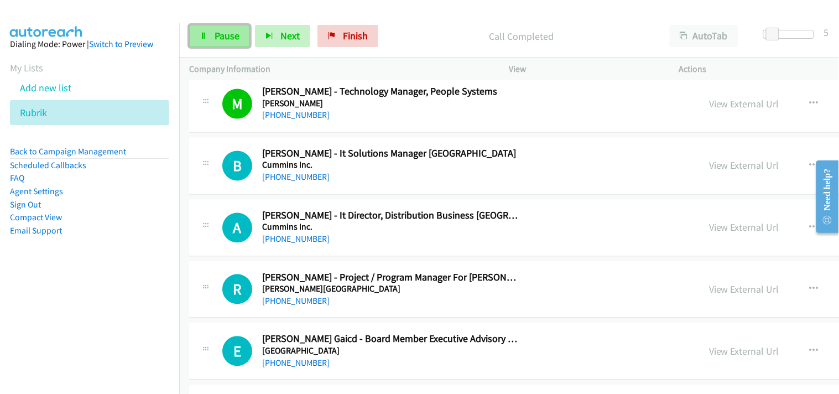
click at [234, 40] on span "Pause" at bounding box center [227, 35] width 25 height 13
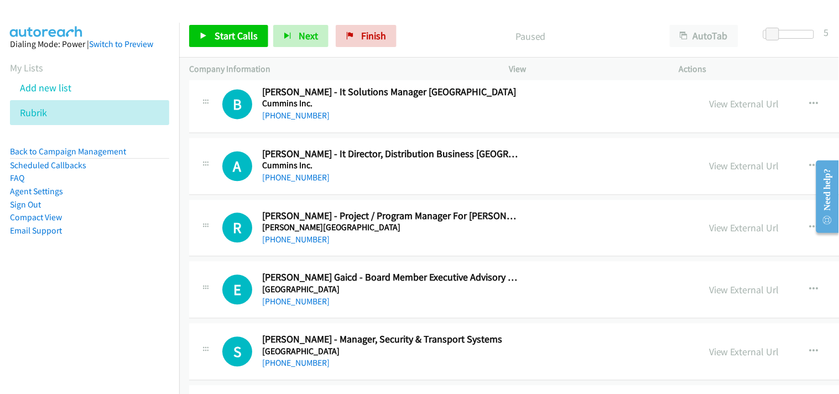
scroll to position [8209, 0]
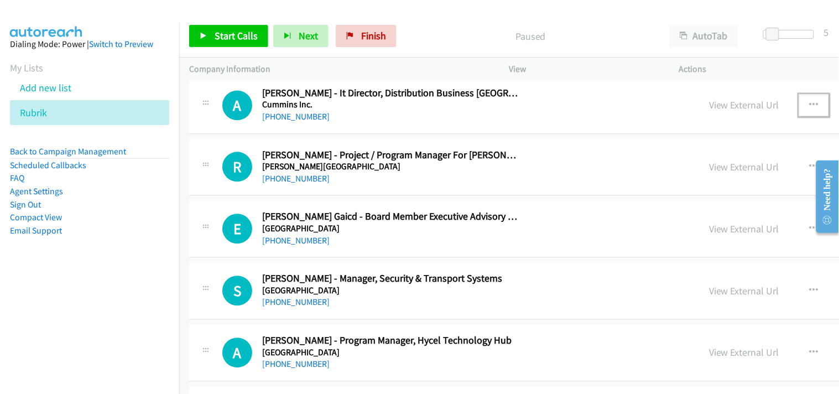
click at [810, 107] on icon "button" at bounding box center [814, 105] width 9 height 9
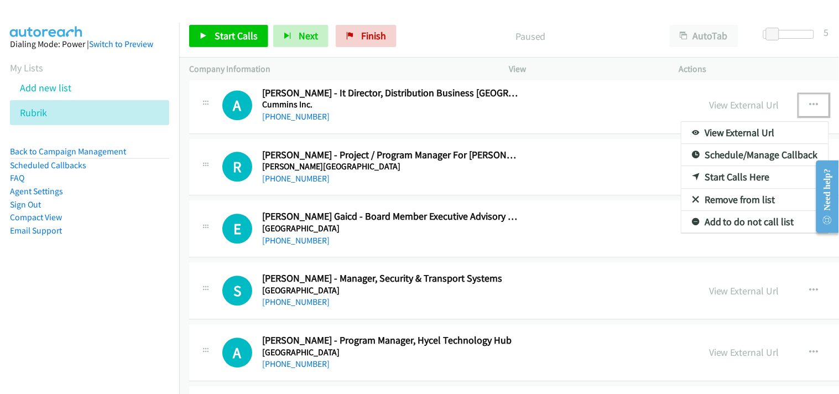
click at [682, 173] on link "Start Calls Here" at bounding box center [755, 177] width 147 height 22
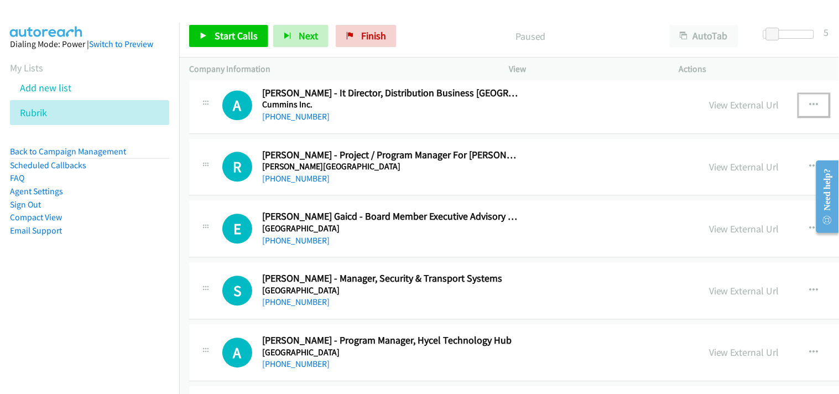
click at [810, 108] on icon "button" at bounding box center [814, 105] width 9 height 9
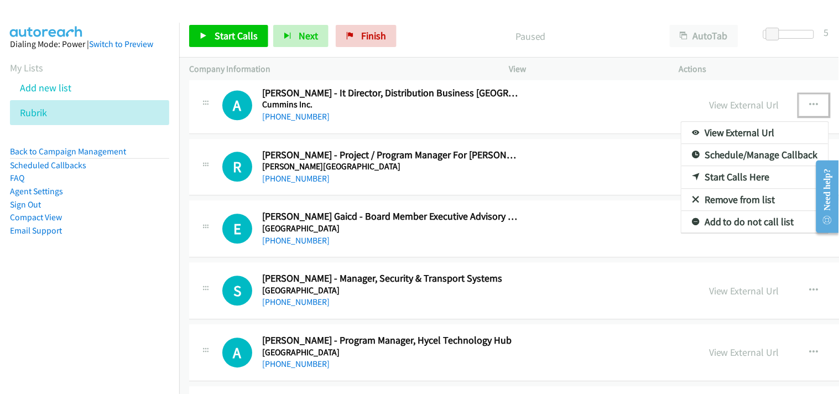
click at [692, 178] on icon at bounding box center [696, 178] width 8 height 8
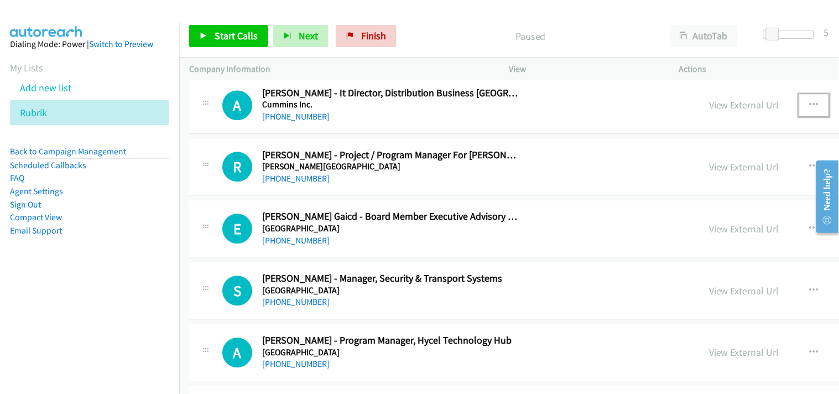
click at [810, 108] on icon "button" at bounding box center [814, 105] width 9 height 9
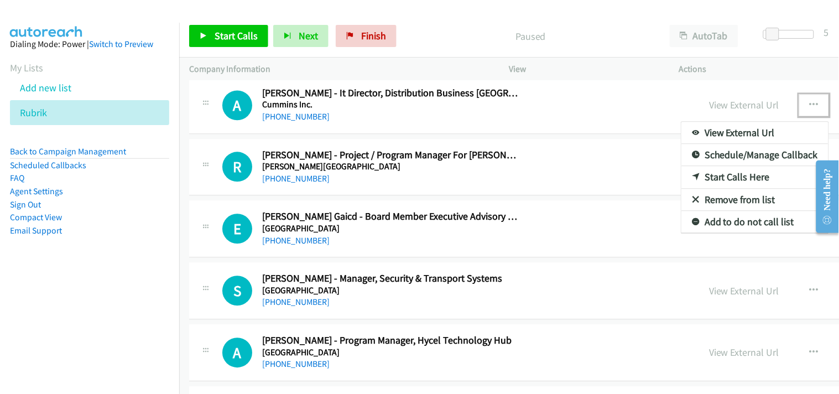
click at [682, 180] on link "Start Calls Here" at bounding box center [755, 177] width 147 height 22
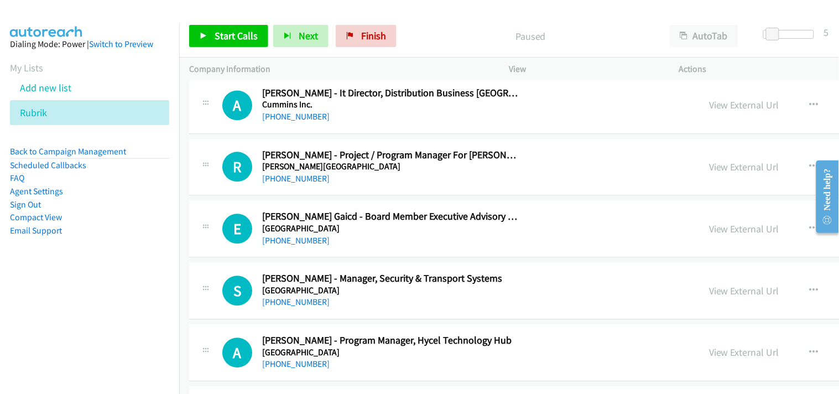
click at [92, 279] on aside "Dialing Mode: Power | Switch to Preview My Lists Add new list Rubrik Back to Ca…" at bounding box center [89, 155] width 179 height 265
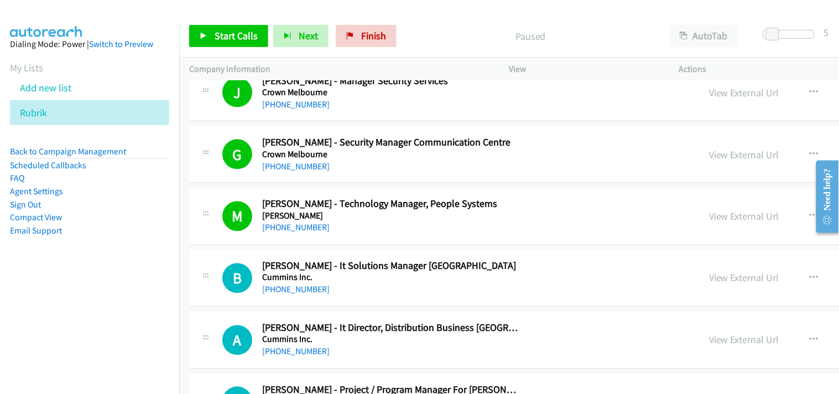
scroll to position [8025, 0]
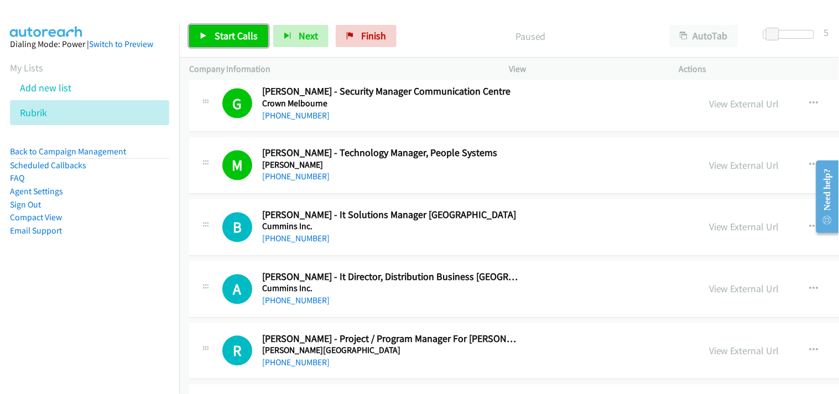
click at [247, 34] on span "Start Calls" at bounding box center [236, 35] width 43 height 13
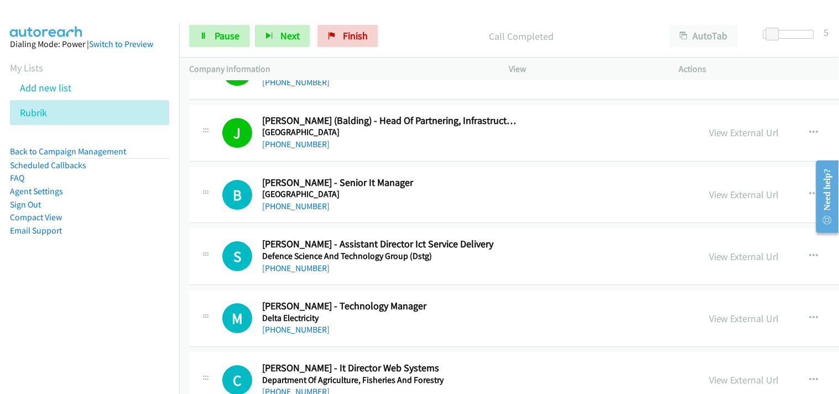
scroll to position [8517, 0]
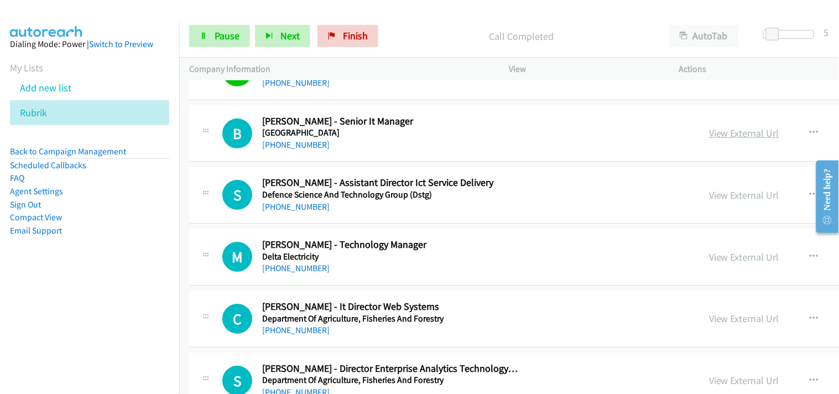
click at [709, 137] on link "View External Url" at bounding box center [744, 133] width 70 height 13
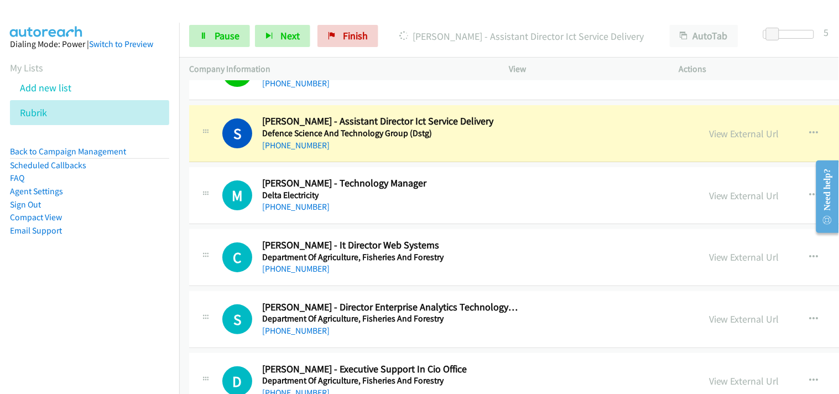
click at [709, 129] on div "View External Url" at bounding box center [744, 133] width 70 height 15
click at [709, 137] on link "View External Url" at bounding box center [744, 133] width 70 height 13
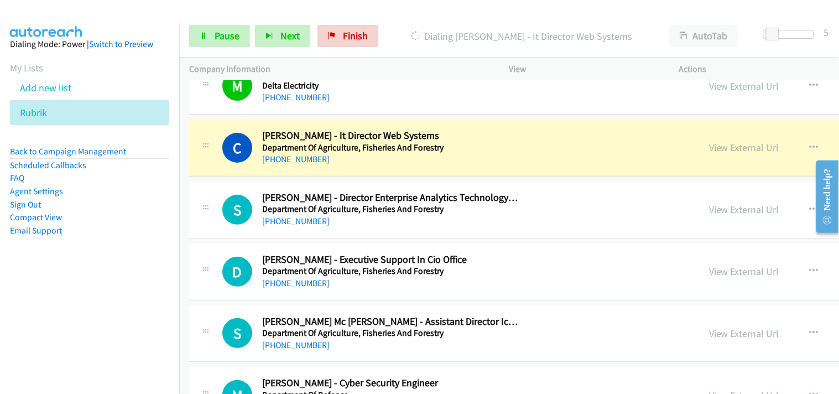
scroll to position [8701, 0]
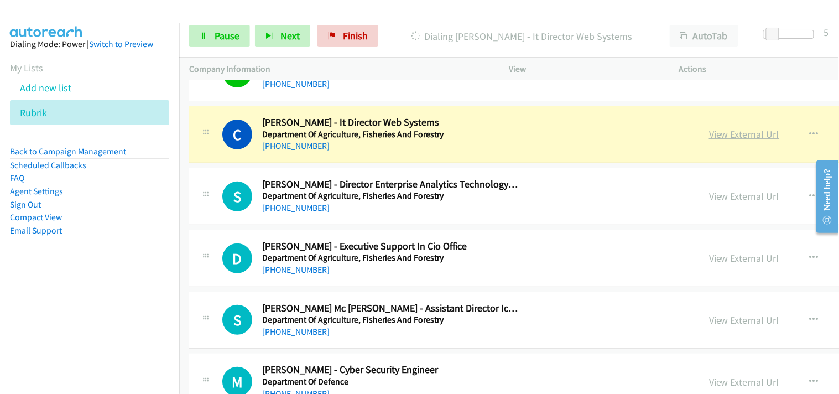
click at [709, 141] on link "View External Url" at bounding box center [744, 134] width 70 height 13
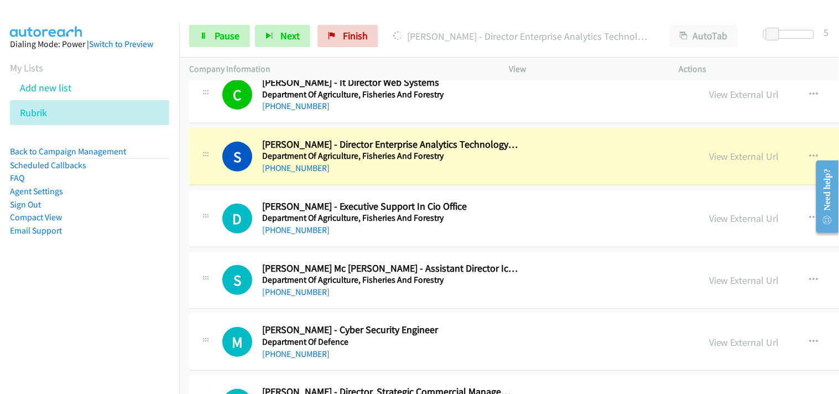
scroll to position [8763, 0]
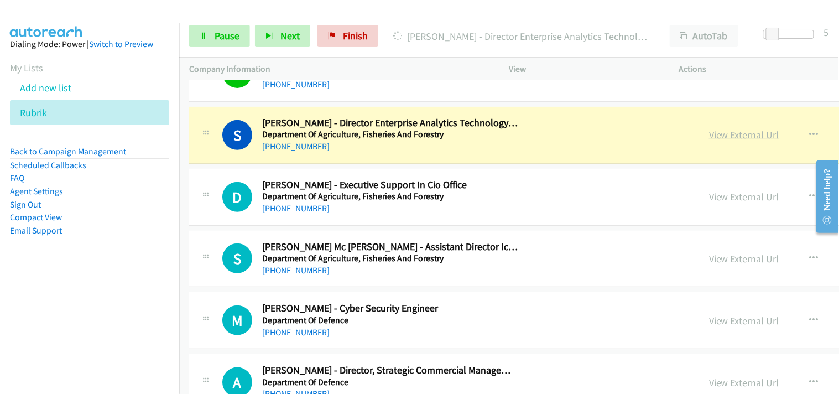
click at [709, 141] on link "View External Url" at bounding box center [744, 134] width 70 height 13
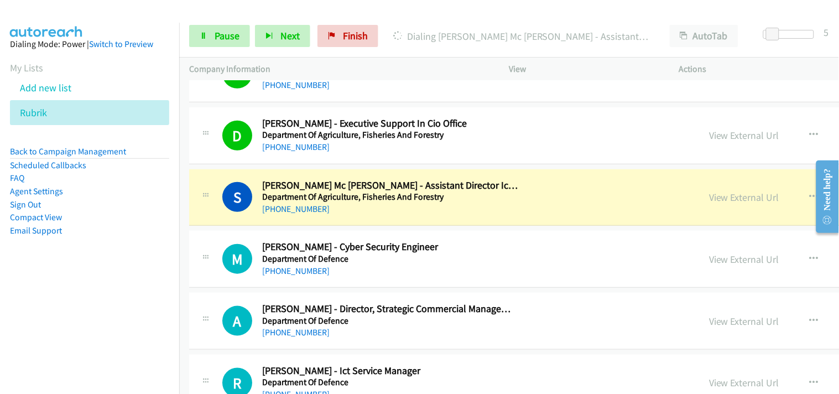
scroll to position [8885, 0]
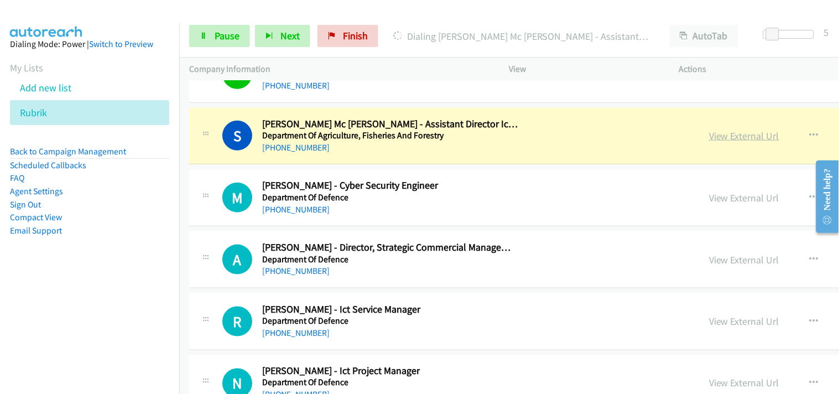
click at [709, 137] on link "View External Url" at bounding box center [744, 135] width 70 height 13
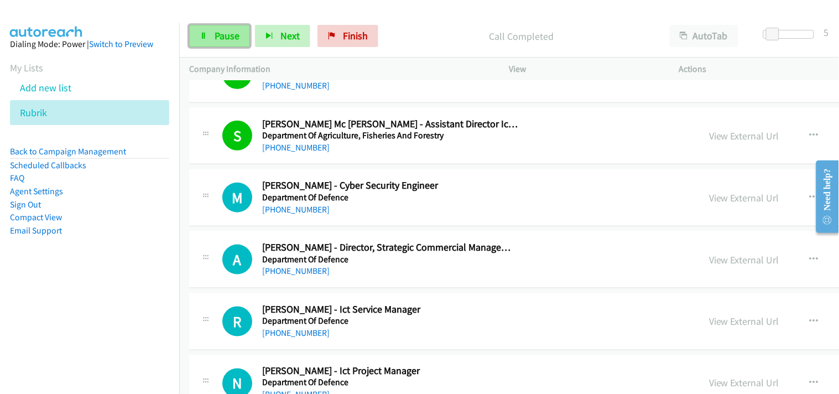
click at [220, 31] on span "Pause" at bounding box center [227, 35] width 25 height 13
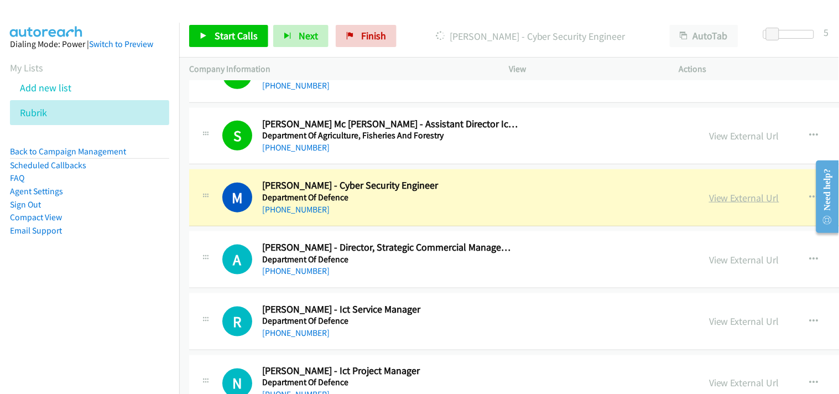
click at [709, 200] on link "View External Url" at bounding box center [744, 197] width 70 height 13
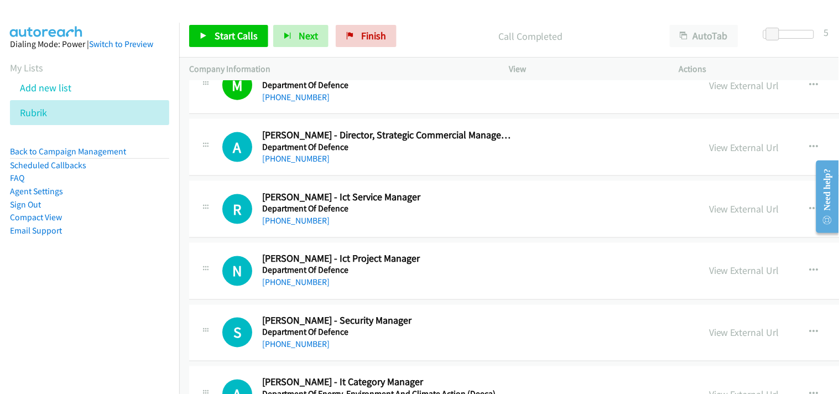
scroll to position [9009, 0]
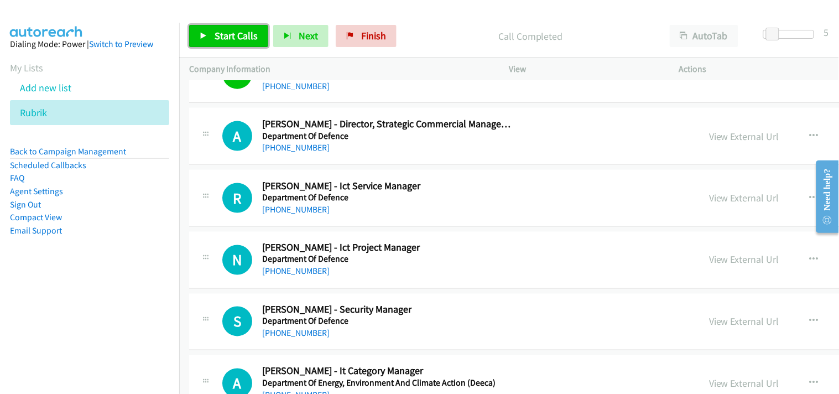
click at [233, 39] on span "Start Calls" at bounding box center [236, 35] width 43 height 13
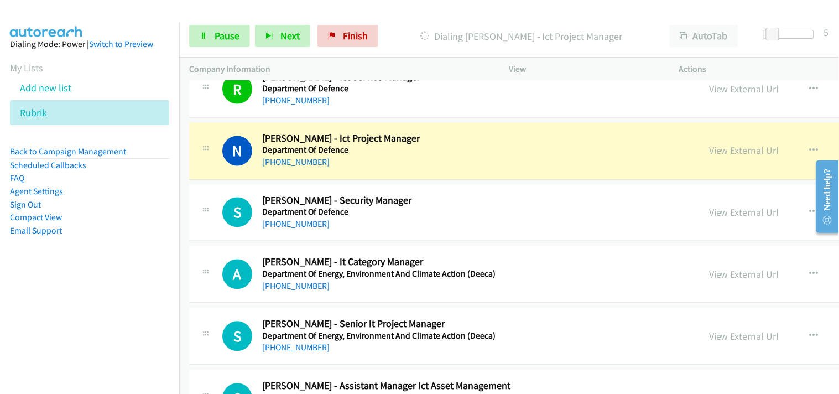
scroll to position [9132, 0]
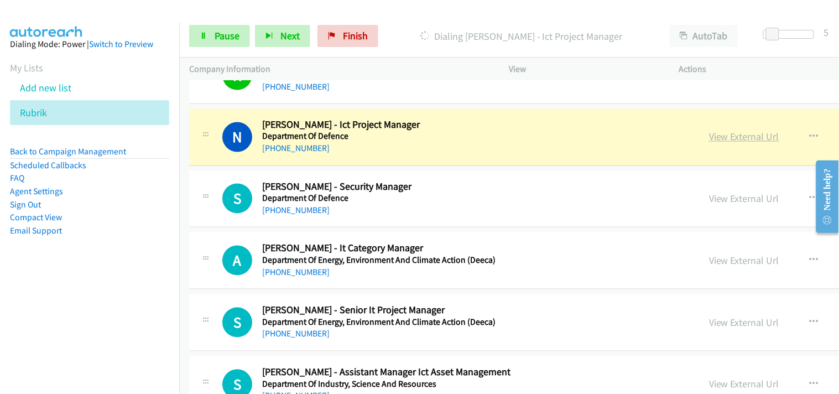
click at [709, 139] on link "View External Url" at bounding box center [744, 137] width 70 height 13
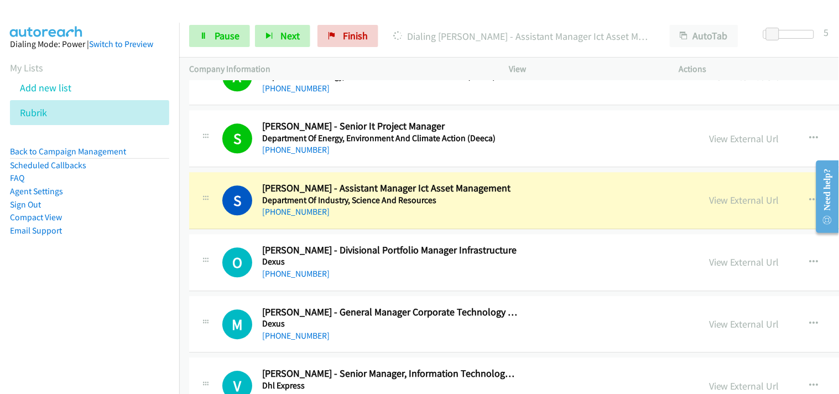
scroll to position [9377, 0]
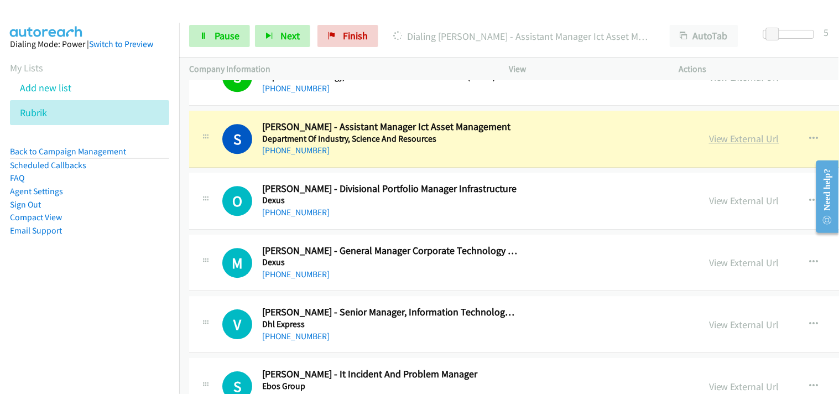
click at [709, 141] on link "View External Url" at bounding box center [744, 138] width 70 height 13
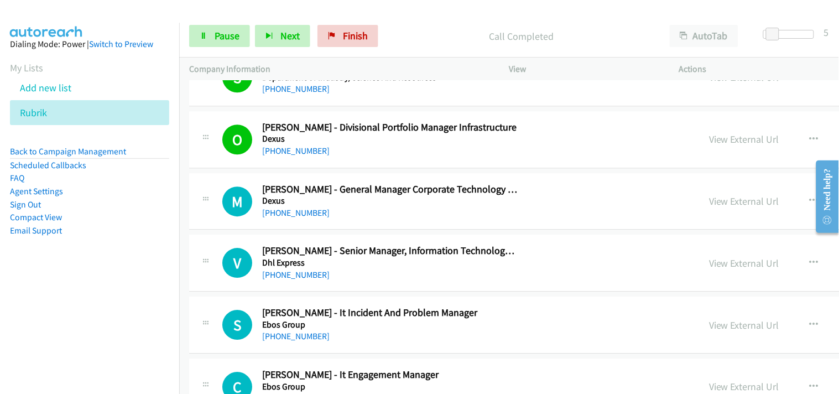
scroll to position [9500, 0]
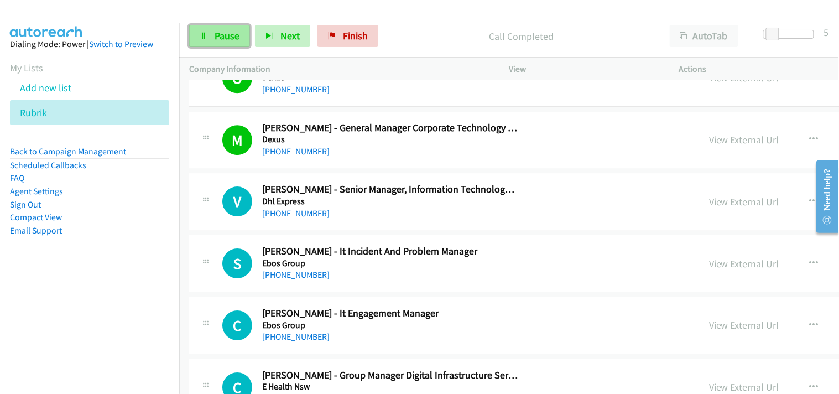
click at [221, 39] on span "Pause" at bounding box center [227, 35] width 25 height 13
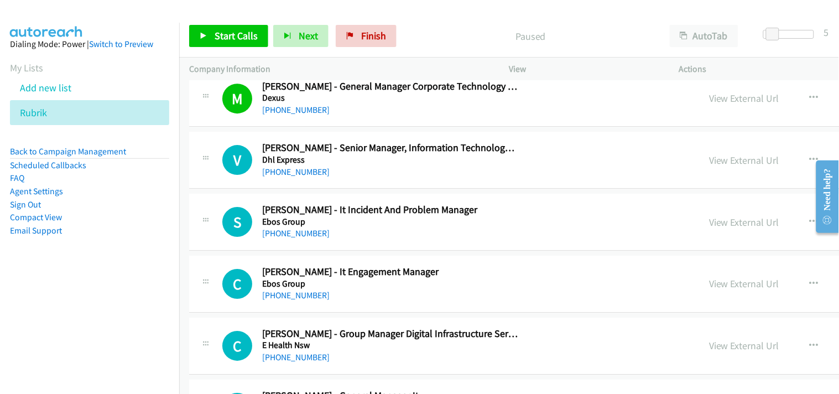
scroll to position [9562, 0]
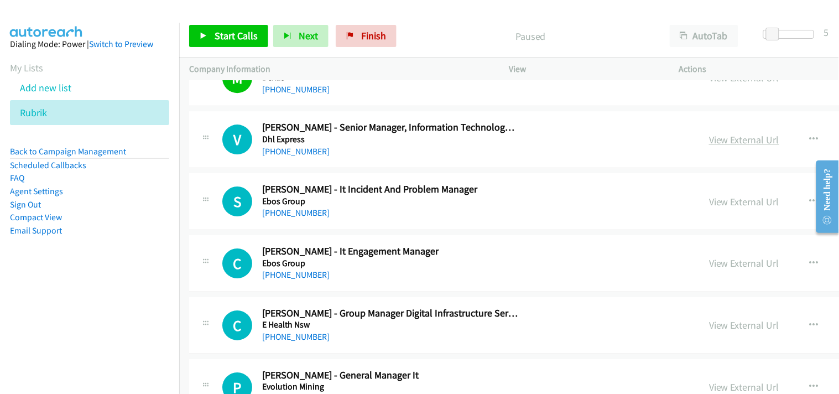
click at [709, 142] on link "View External Url" at bounding box center [744, 139] width 70 height 13
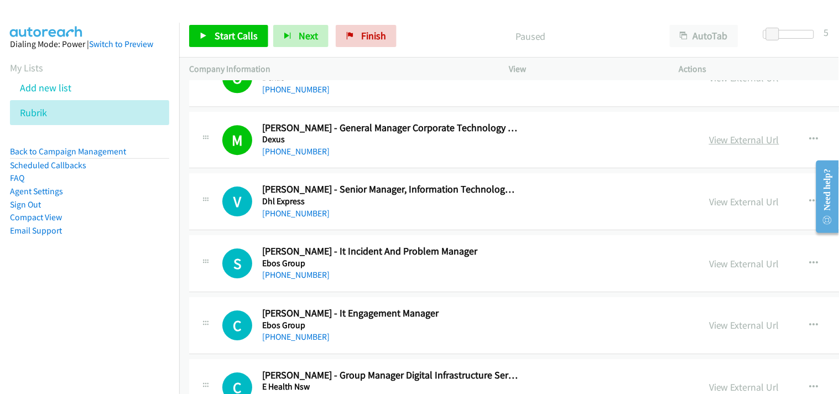
click at [709, 140] on link "View External Url" at bounding box center [744, 139] width 70 height 13
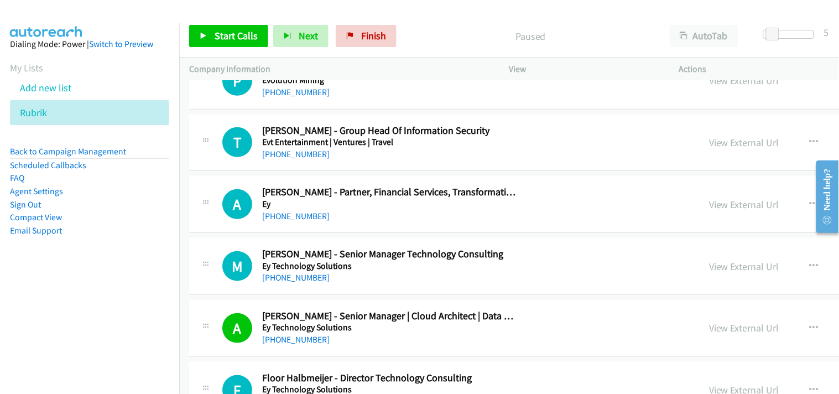
scroll to position [9869, 0]
click at [709, 145] on link "View External Url" at bounding box center [744, 142] width 70 height 13
click at [287, 159] on link "+61 402 424 843" at bounding box center [296, 153] width 68 height 11
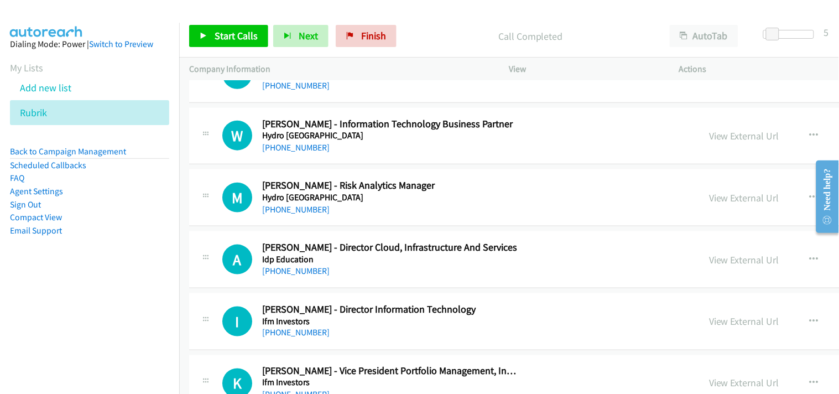
scroll to position [12144, 0]
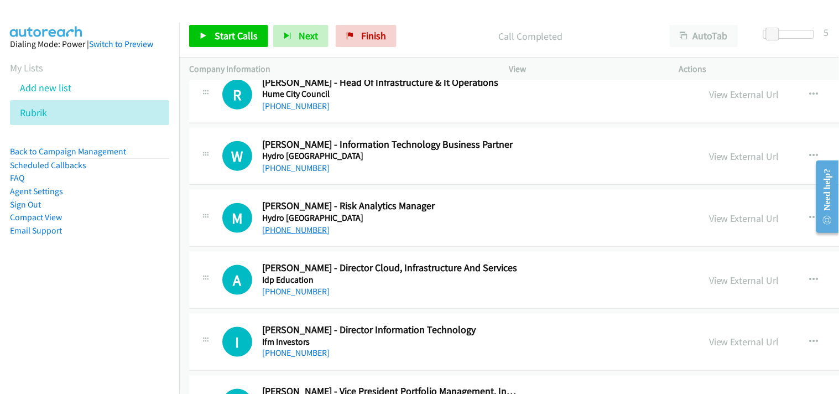
click at [299, 233] on link "+61 407 518 895" at bounding box center [296, 230] width 68 height 11
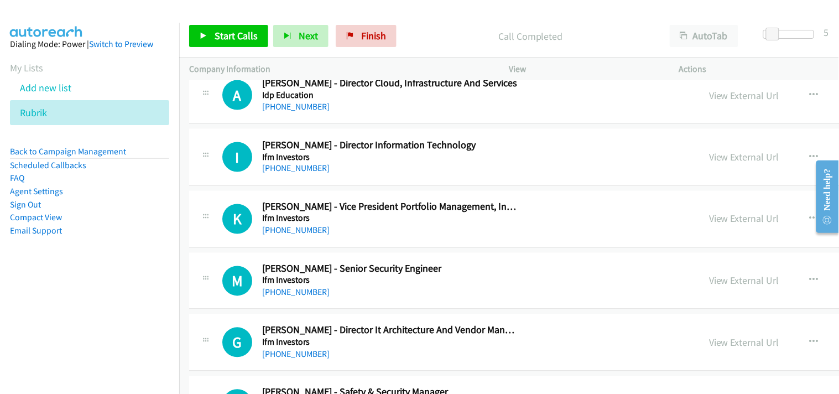
scroll to position [12267, 0]
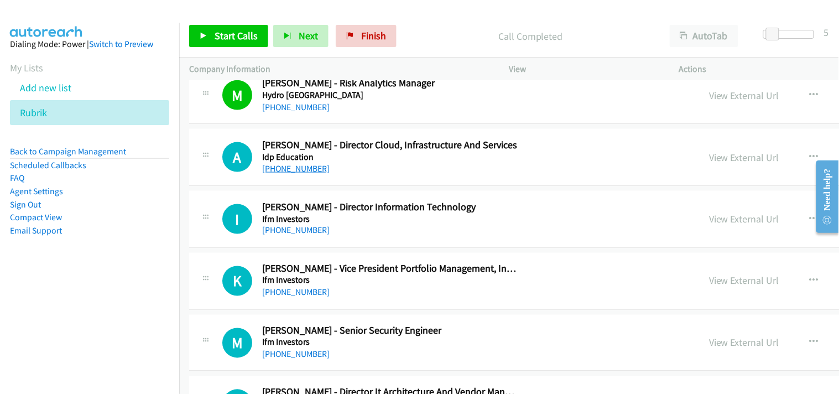
click at [292, 168] on link "+61 458 692 069" at bounding box center [296, 168] width 68 height 11
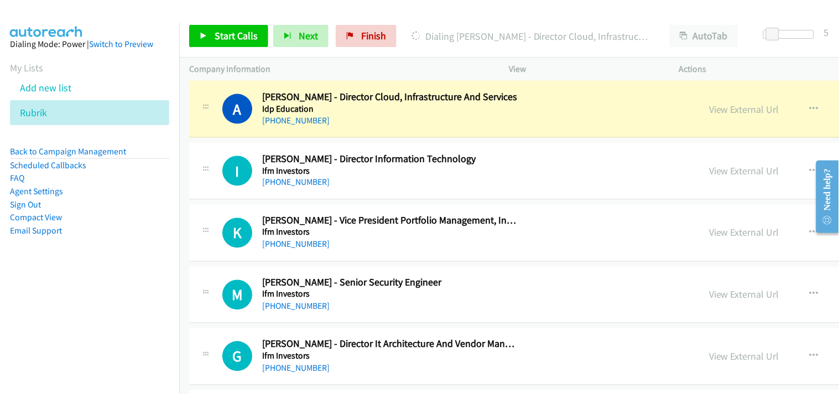
scroll to position [12329, 0]
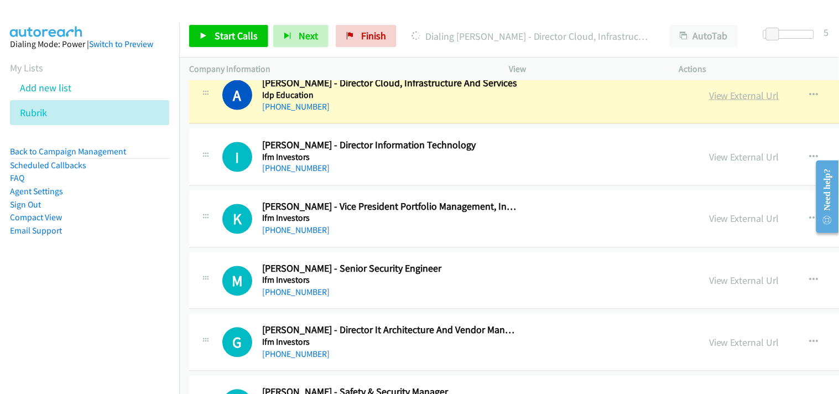
click at [709, 97] on link "View External Url" at bounding box center [744, 95] width 70 height 13
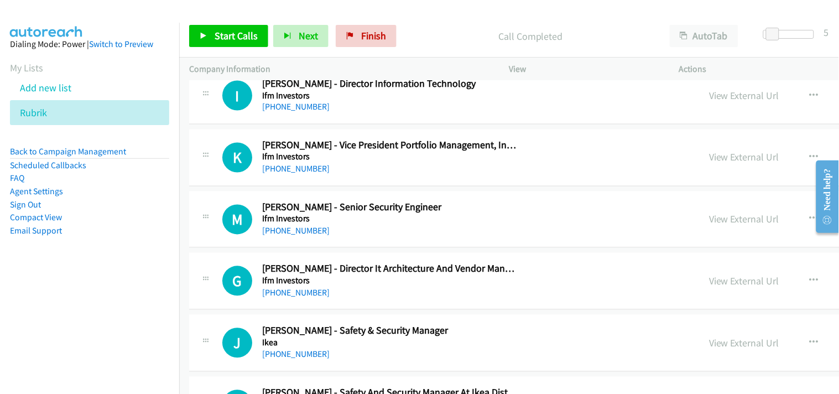
scroll to position [12452, 0]
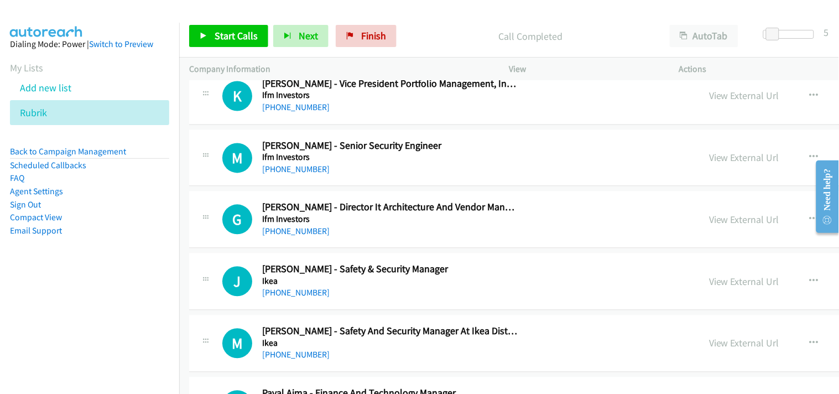
click at [285, 168] on div "+61 439 563 917" at bounding box center [390, 169] width 256 height 13
click at [284, 172] on link "+61 439 563 917" at bounding box center [296, 169] width 68 height 11
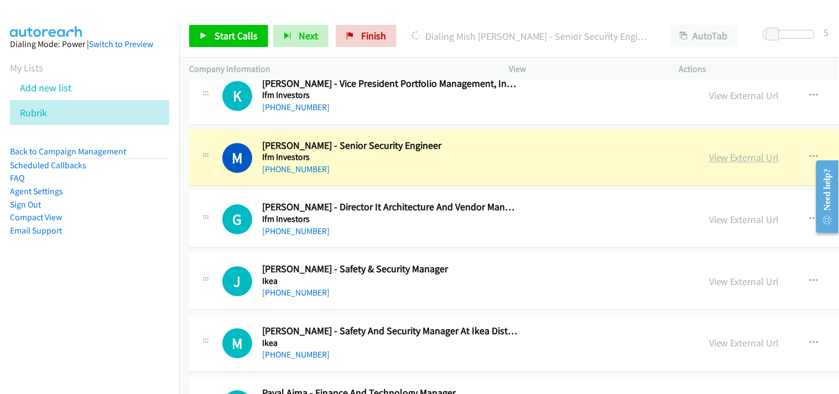
click at [709, 161] on link "View External Url" at bounding box center [744, 158] width 70 height 13
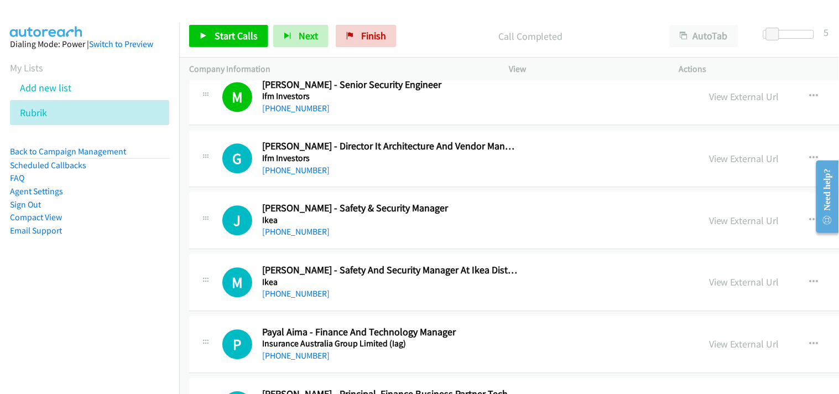
scroll to position [12575, 0]
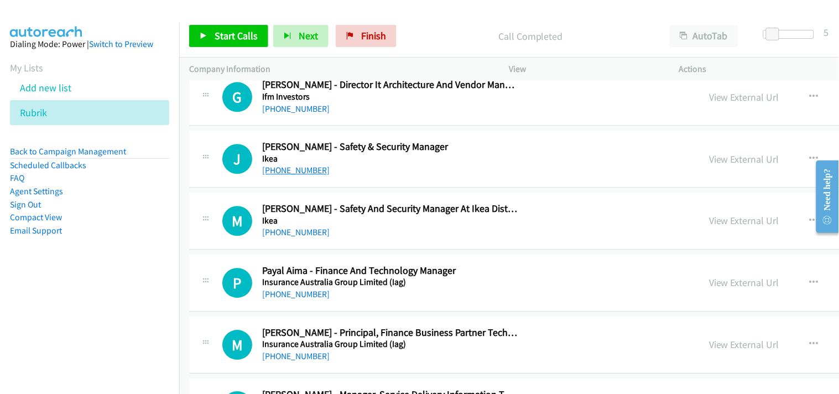
click at [288, 172] on link "+61 488 298 995" at bounding box center [296, 170] width 68 height 11
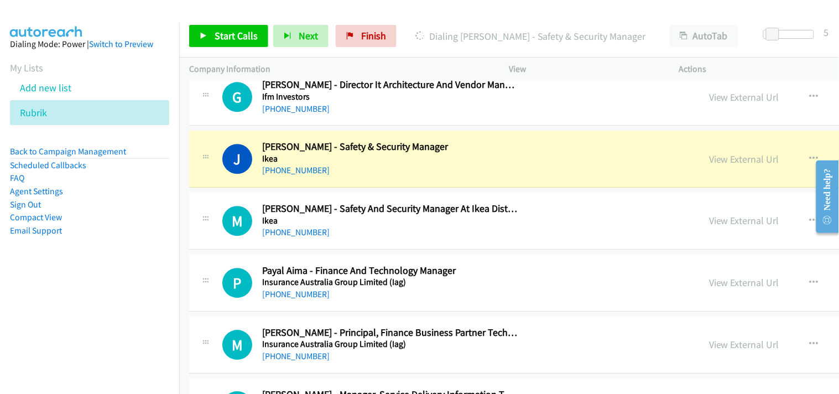
scroll to position [12513, 0]
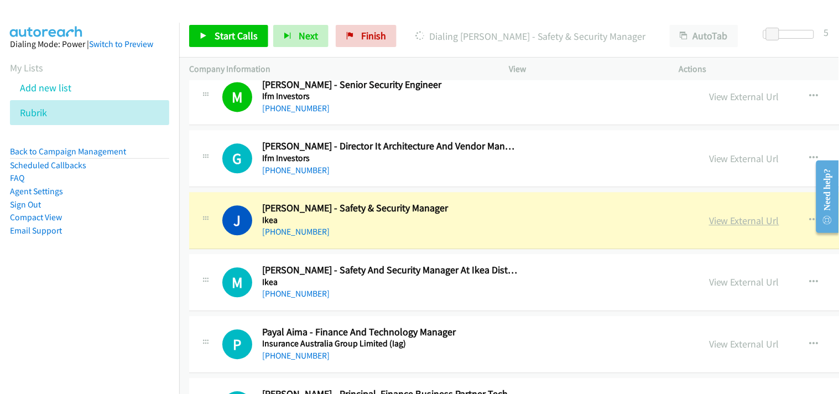
click at [709, 223] on link "View External Url" at bounding box center [744, 220] width 70 height 13
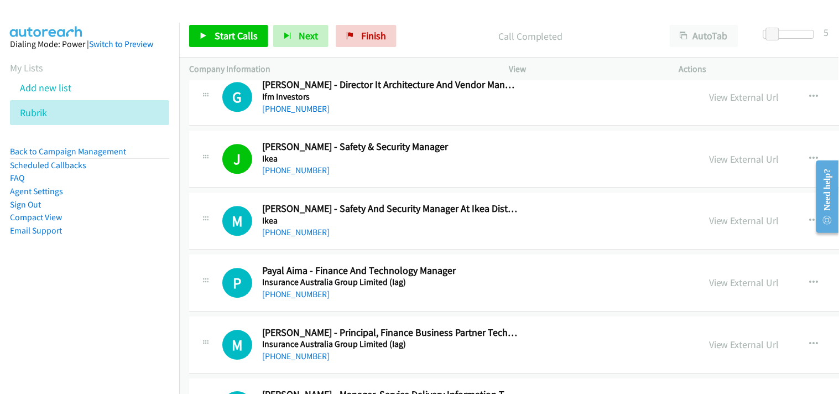
scroll to position [12636, 0]
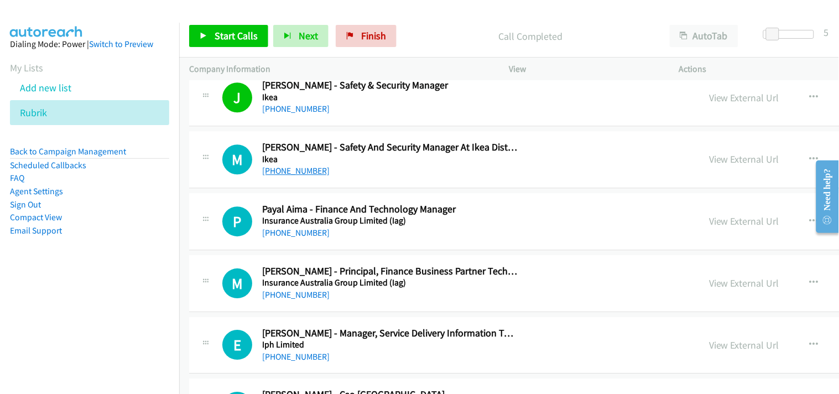
click at [277, 172] on link "+61 401 934 504" at bounding box center [296, 170] width 68 height 11
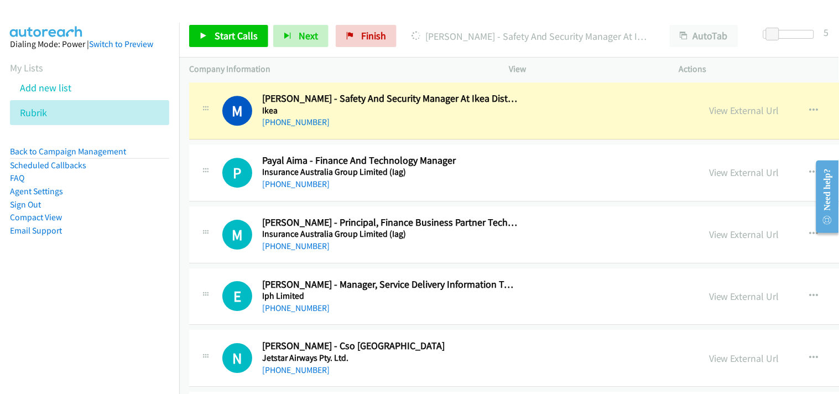
scroll to position [12698, 0]
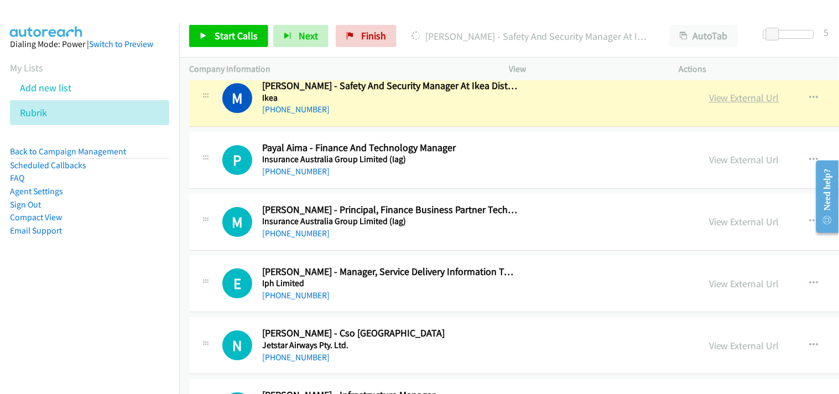
click at [709, 104] on link "View External Url" at bounding box center [744, 97] width 70 height 13
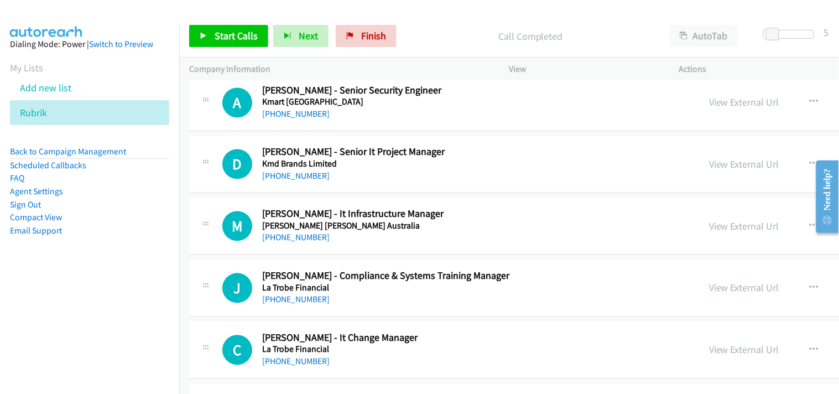
scroll to position [13436, 0]
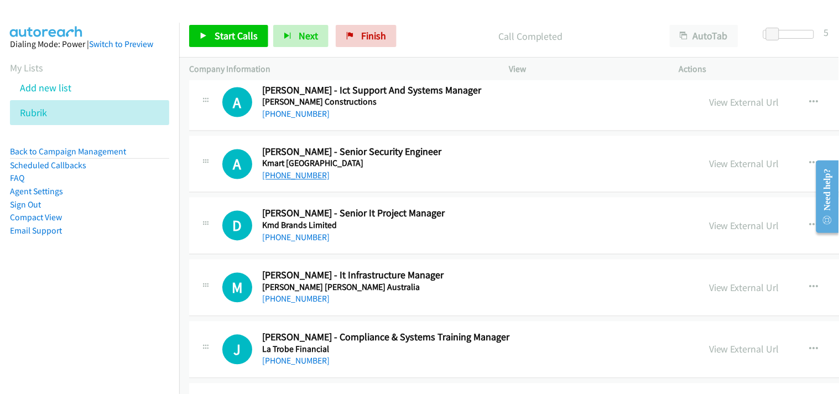
click at [290, 177] on link "+61 430 516 460" at bounding box center [296, 175] width 68 height 11
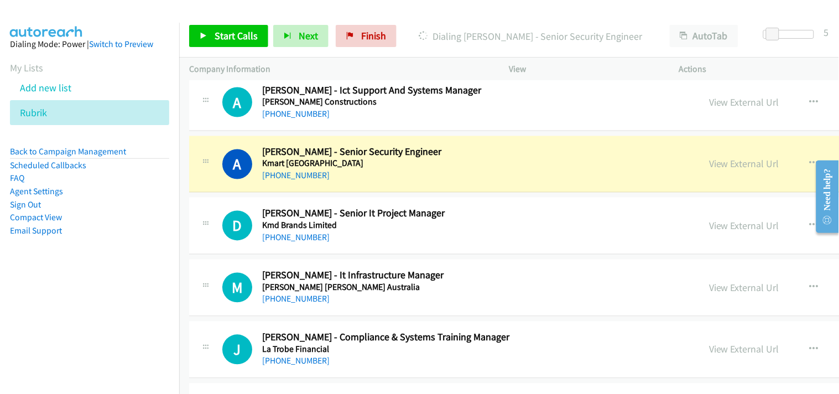
scroll to position [13497, 0]
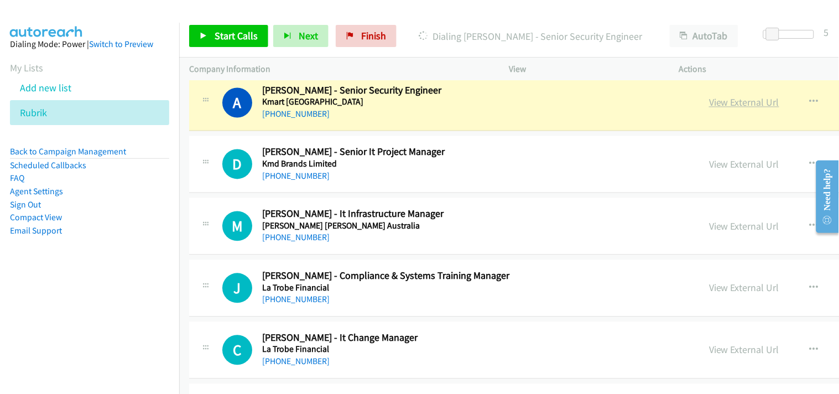
click at [709, 106] on link "View External Url" at bounding box center [744, 102] width 70 height 13
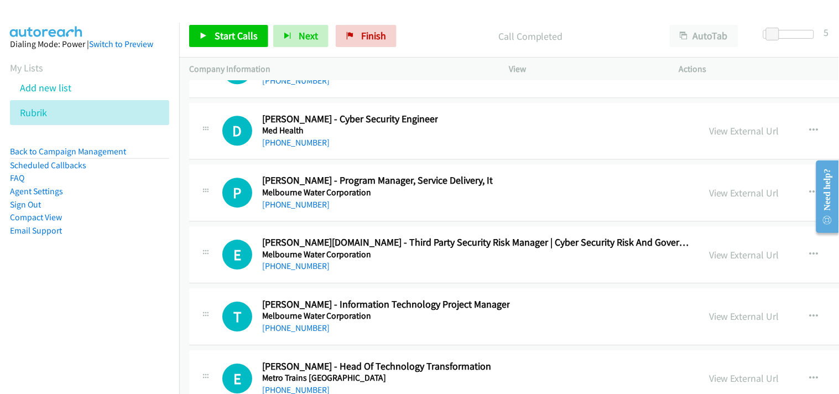
scroll to position [14850, 0]
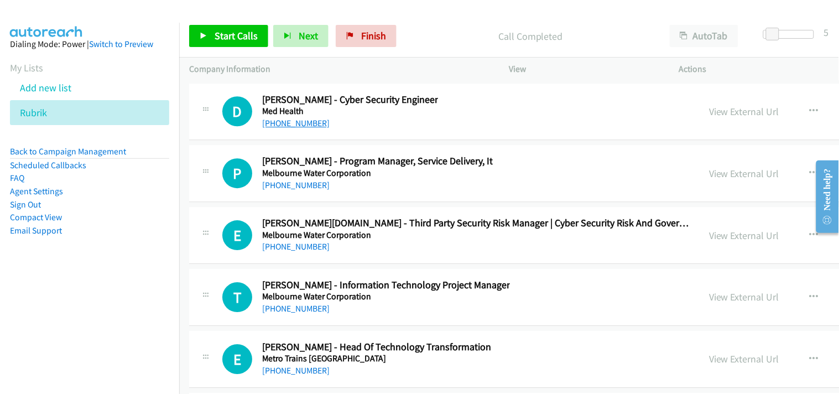
click at [295, 127] on link "+61 458 386 197" at bounding box center [296, 123] width 68 height 11
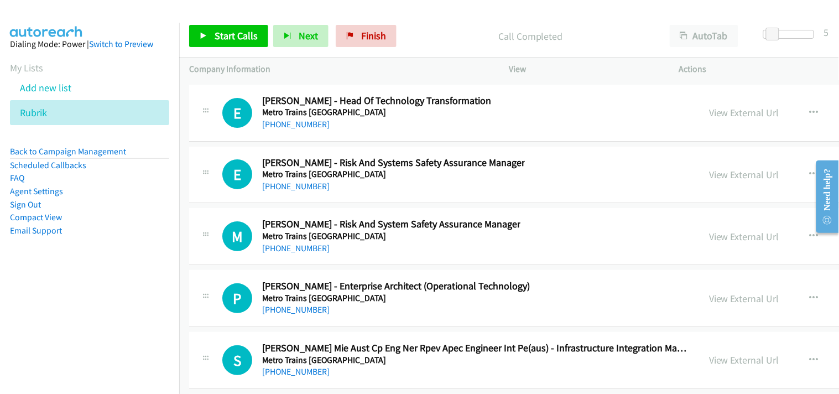
scroll to position [15157, 0]
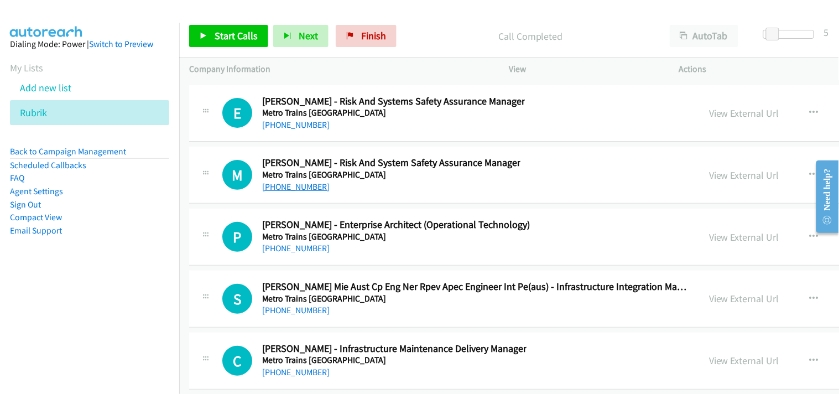
click at [289, 192] on link "+61 422 256 661" at bounding box center [296, 187] width 68 height 11
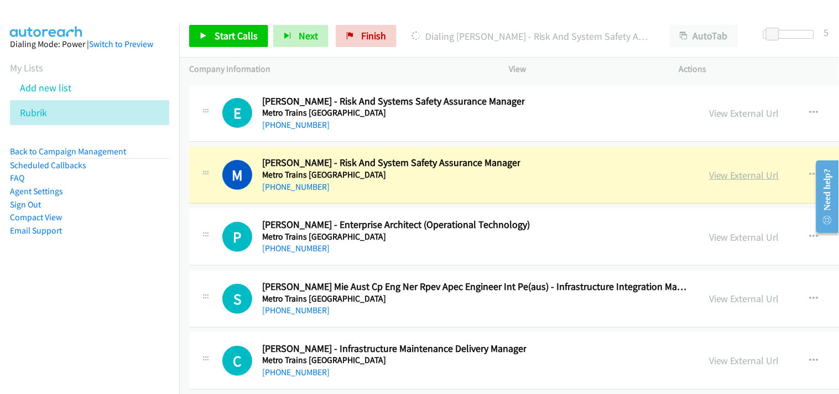
click at [709, 179] on link "View External Url" at bounding box center [744, 175] width 70 height 13
